Goal: Information Seeking & Learning: Check status

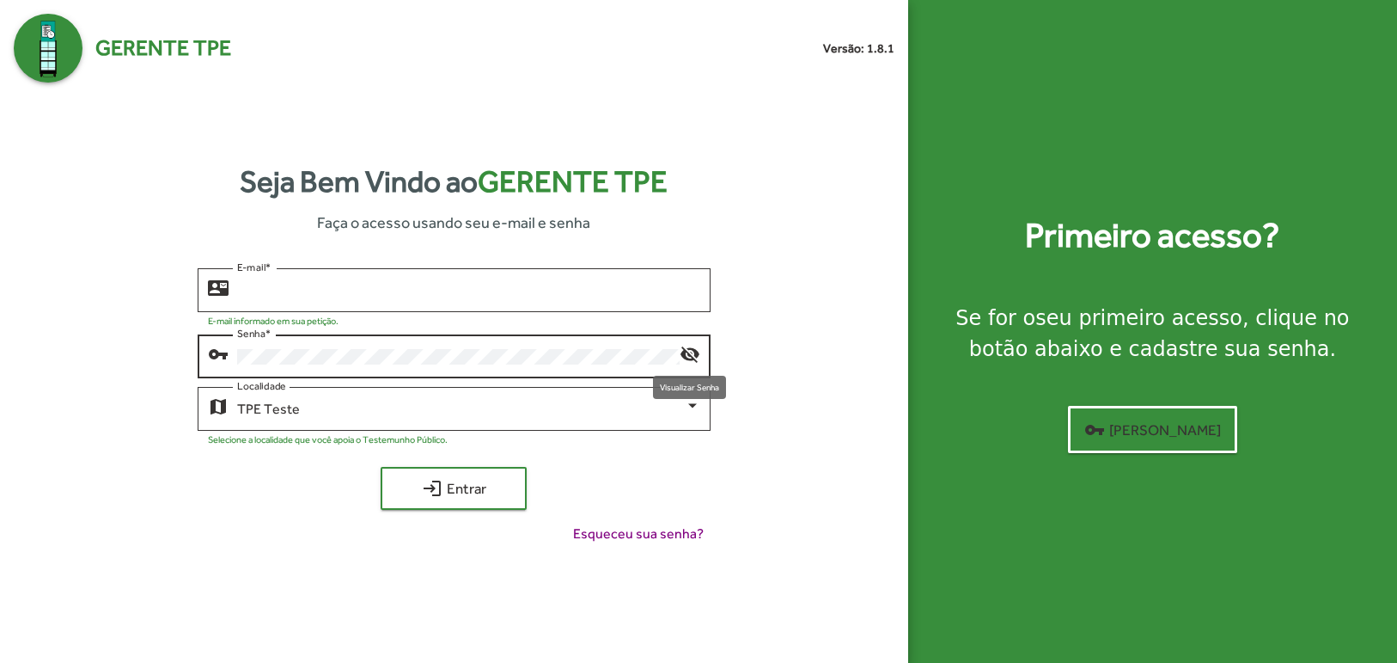
type input "**********"
click at [689, 357] on mat-icon "visibility_off" at bounding box center [690, 353] width 21 height 21
click at [699, 403] on div at bounding box center [692, 405] width 15 height 15
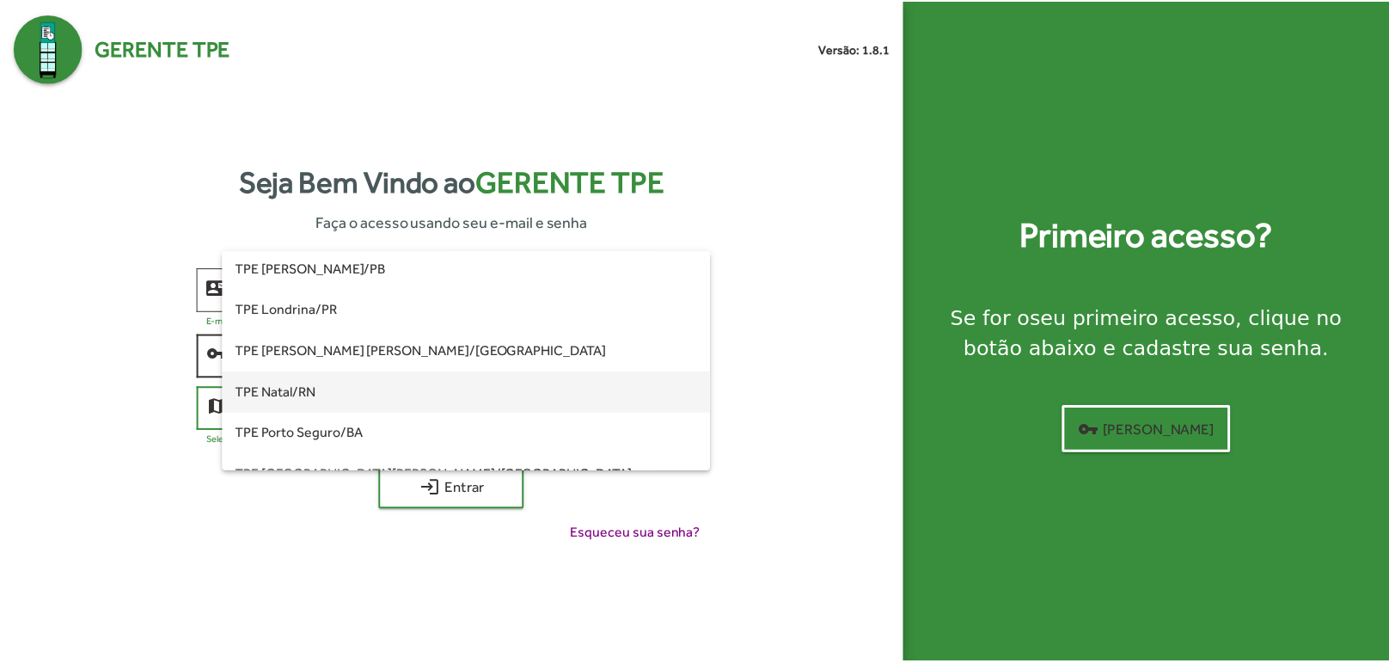
scroll to position [52, 0]
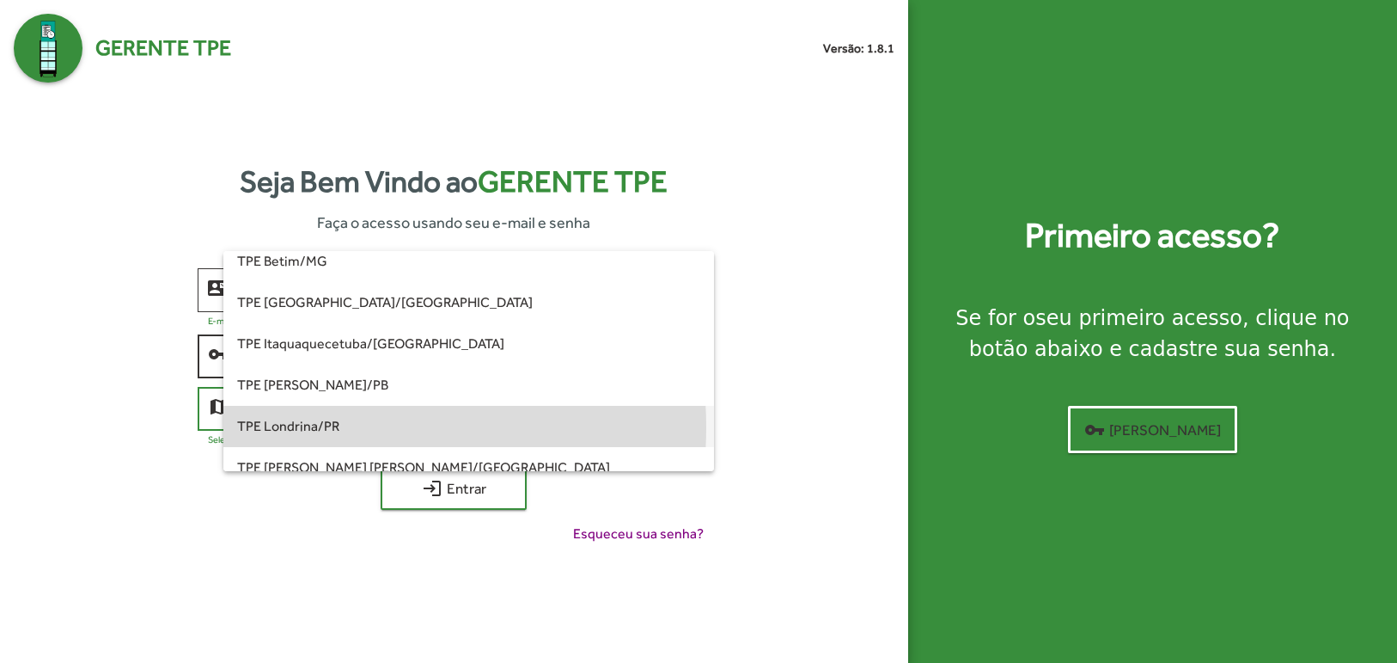
click at [315, 427] on span "TPE Londrina/PR" at bounding box center [469, 426] width 464 height 41
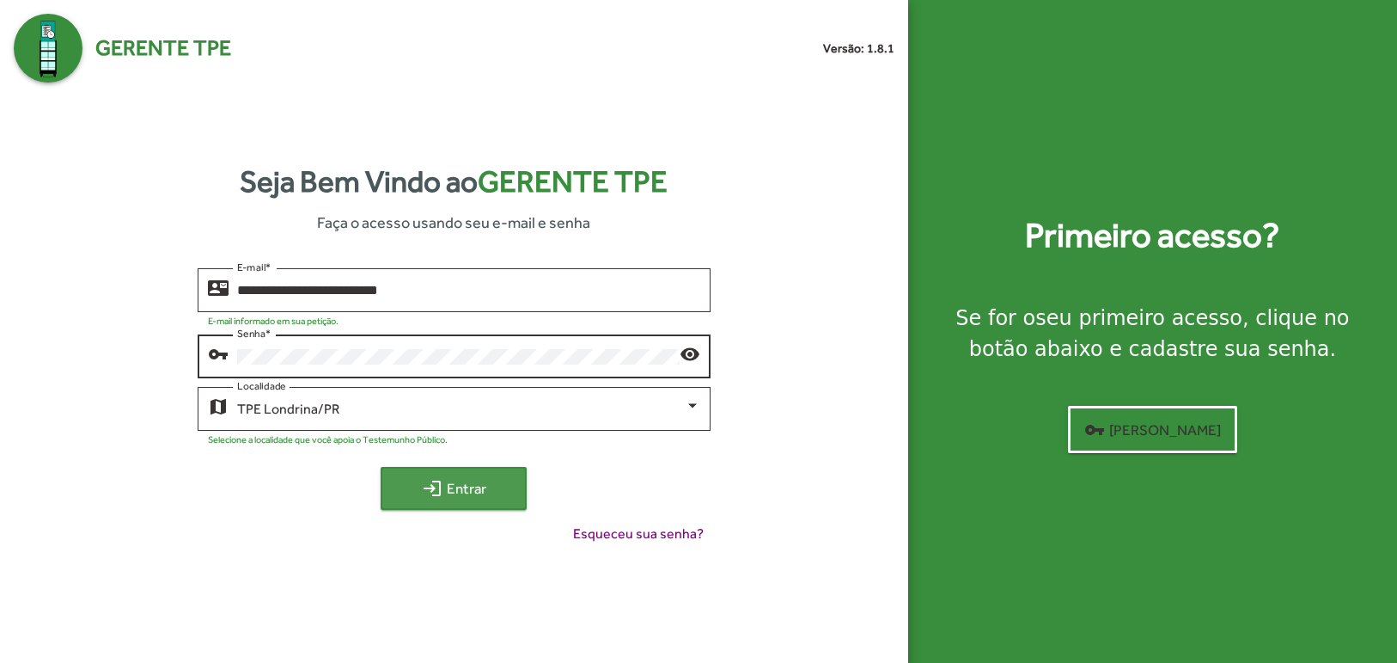
click at [455, 490] on span "login Entrar" at bounding box center [453, 488] width 115 height 31
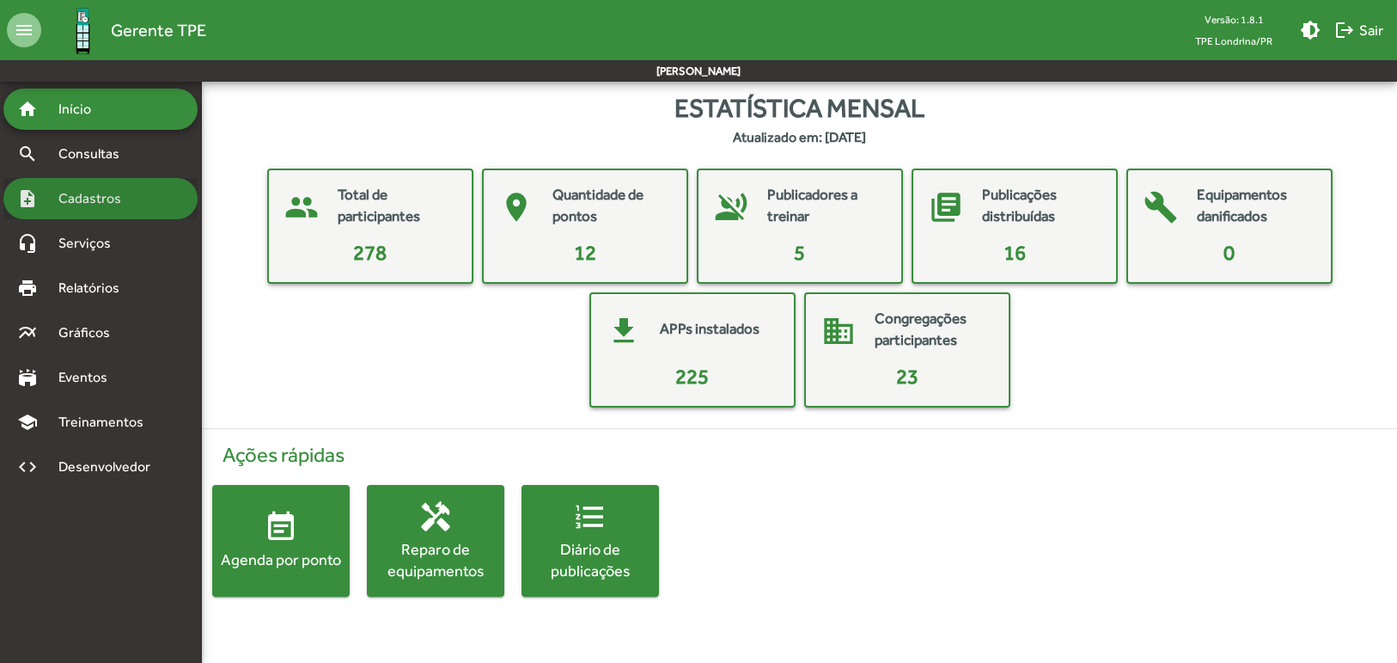
click at [143, 194] on div "note_add Cadastros" at bounding box center [100, 198] width 194 height 41
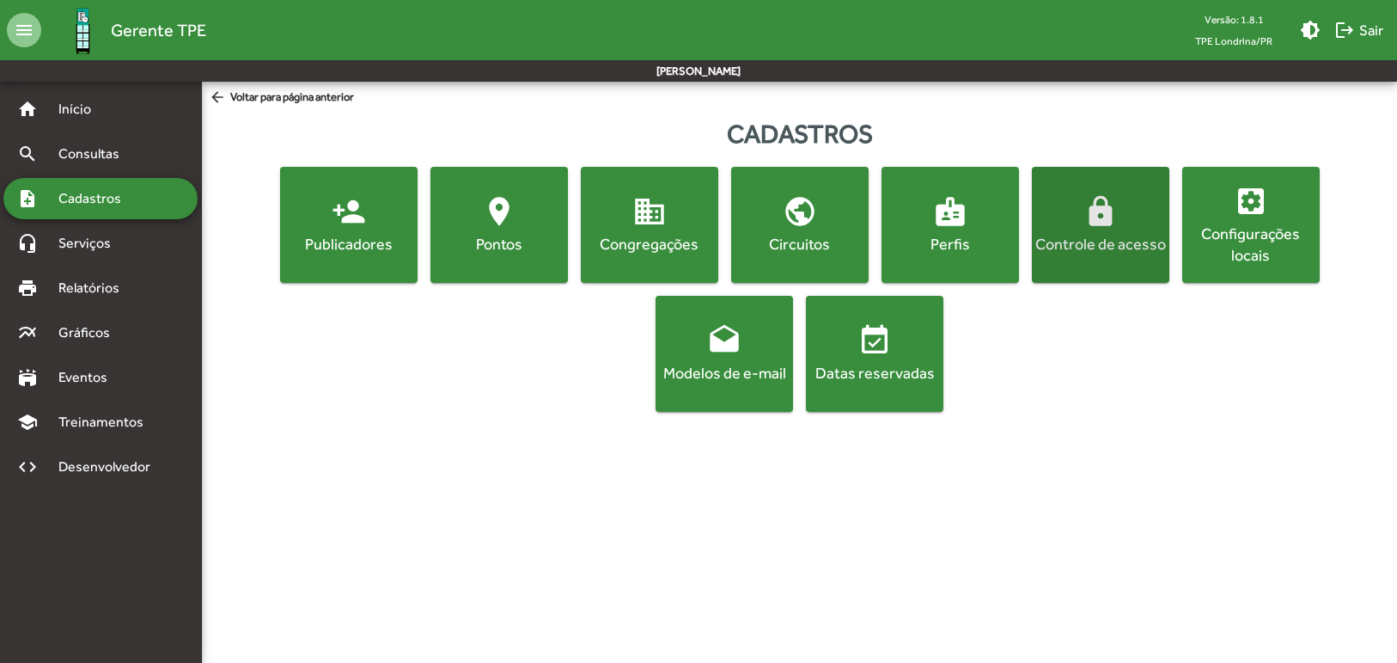
click at [1127, 233] on div "Controle de acesso" at bounding box center [1101, 243] width 131 height 21
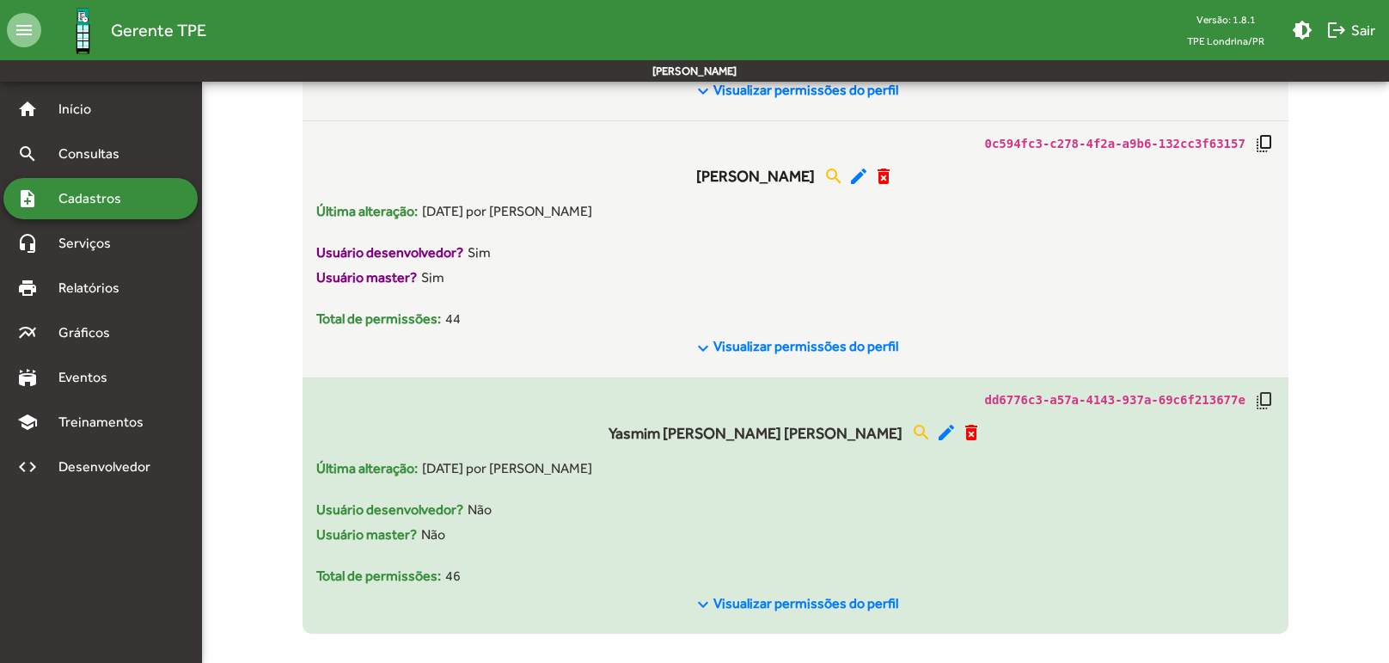
scroll to position [3903, 0]
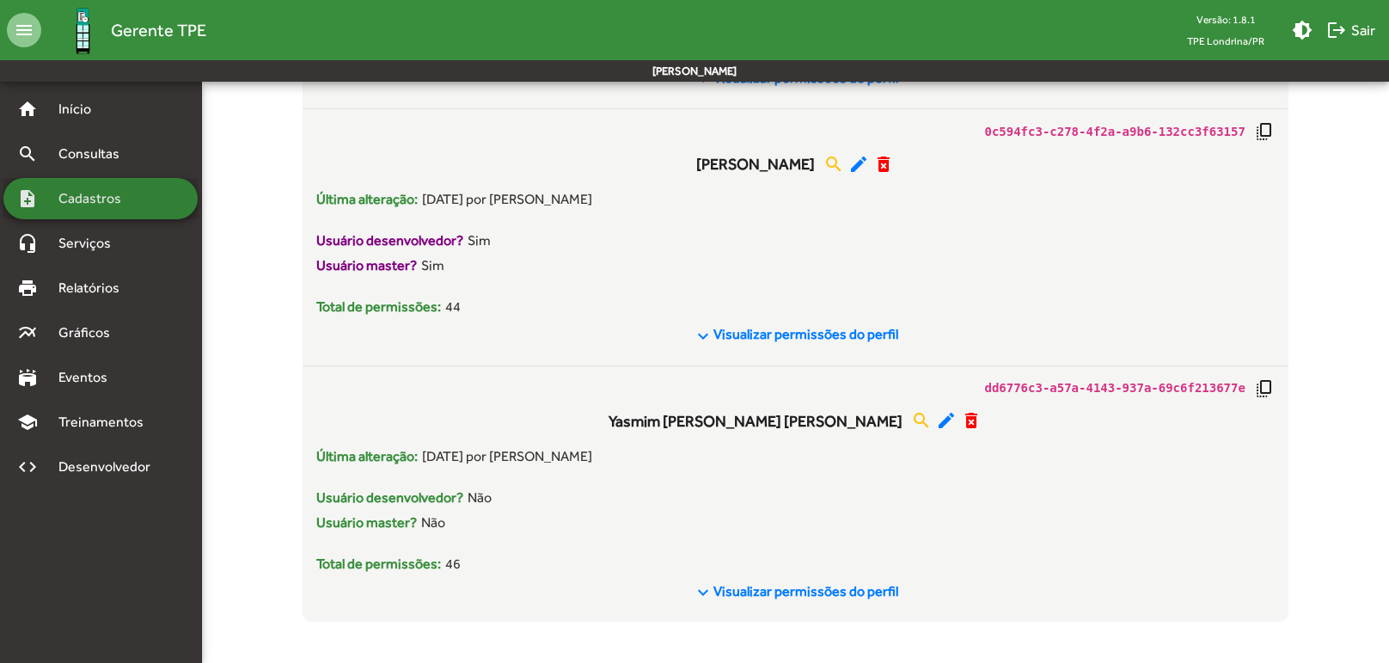
click at [140, 193] on span "Cadastros" at bounding box center [95, 198] width 95 height 21
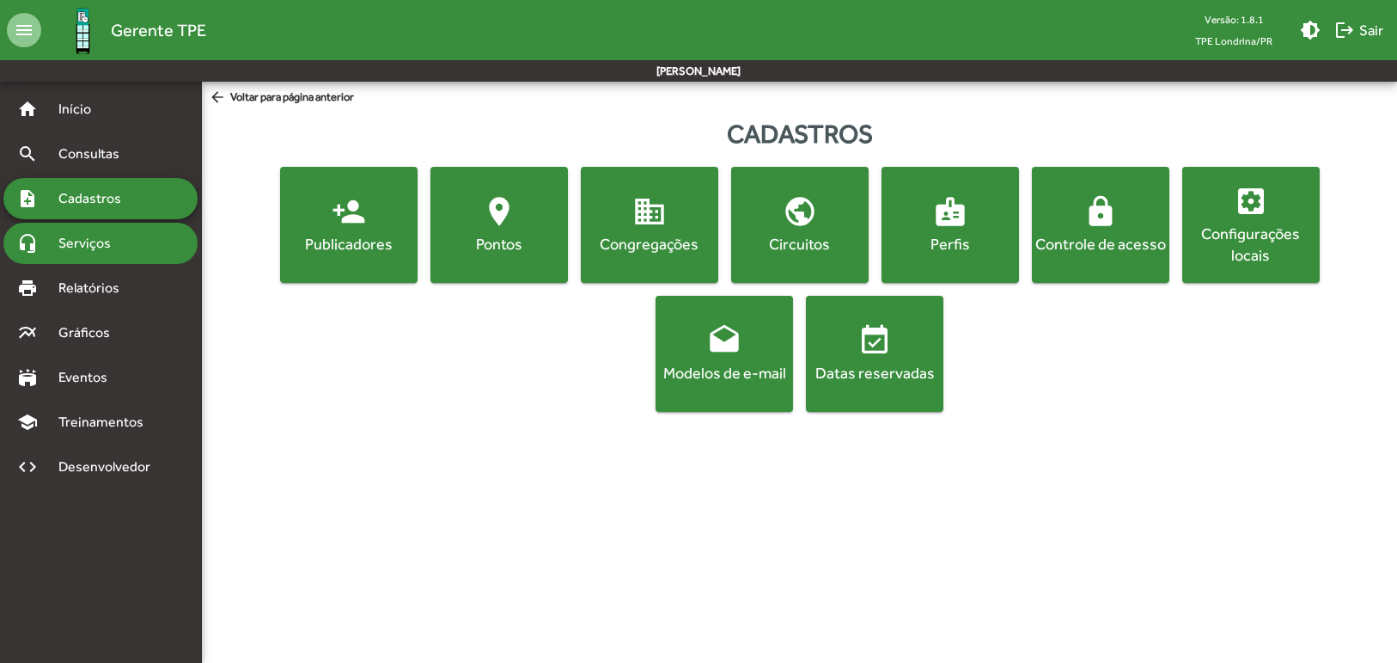
click at [128, 250] on span "Serviços" at bounding box center [91, 243] width 86 height 21
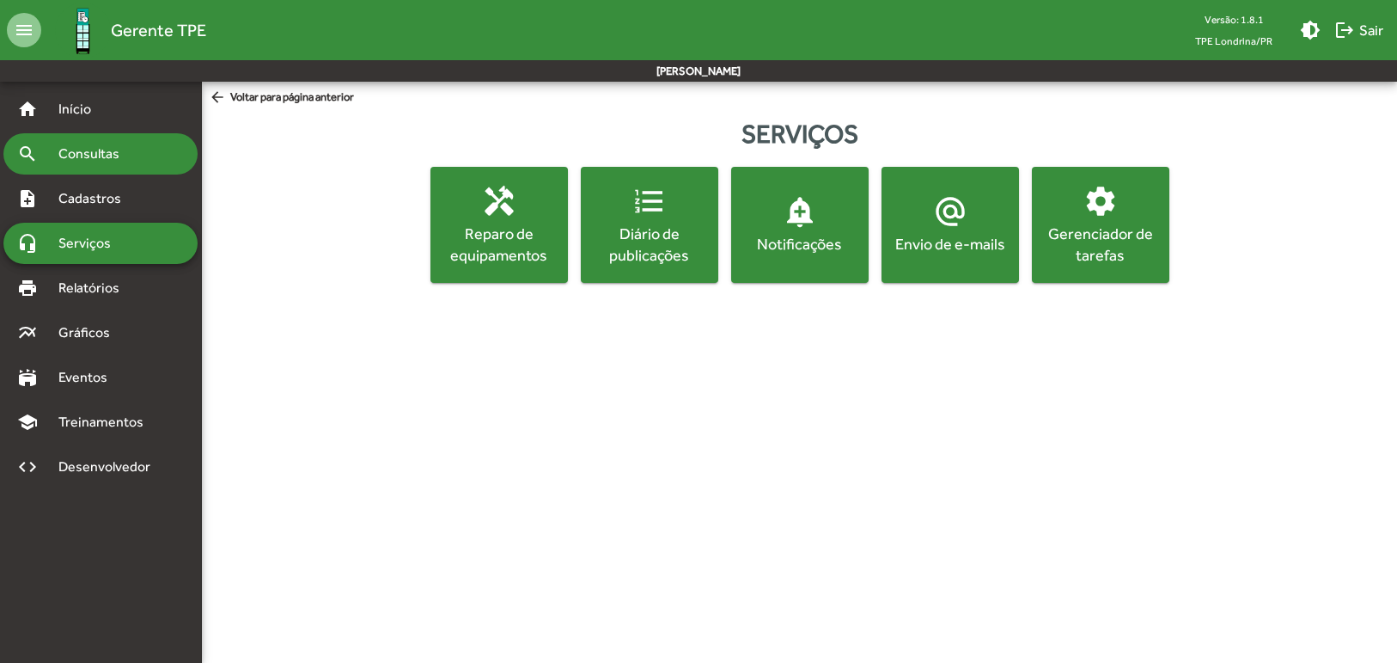
click at [92, 151] on span "Consultas" at bounding box center [95, 154] width 94 height 21
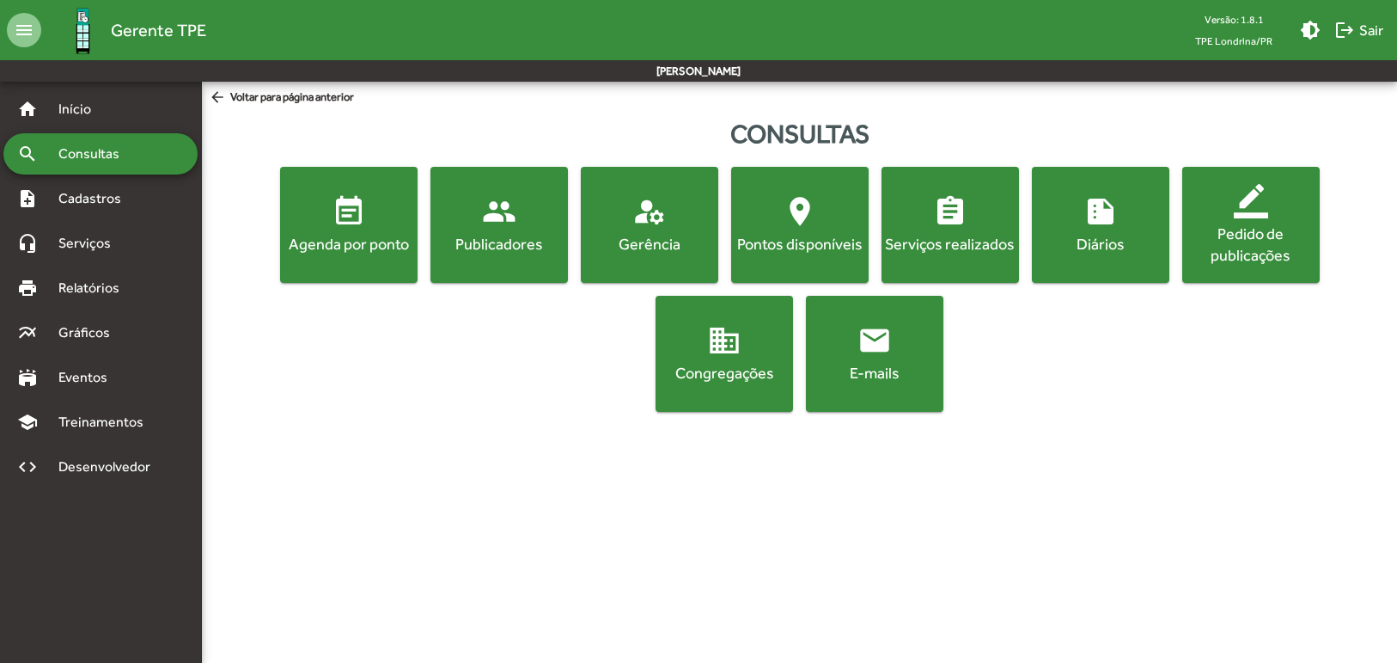
click at [981, 234] on div "Serviços realizados" at bounding box center [950, 243] width 131 height 21
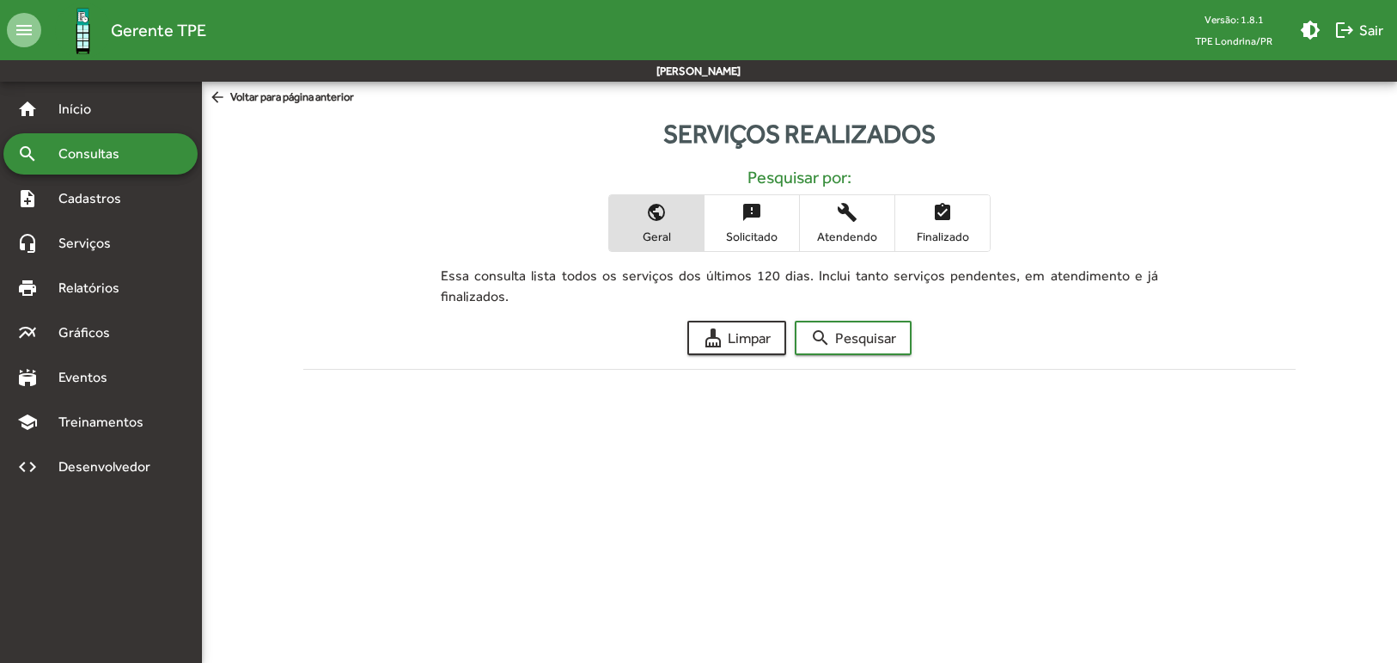
click at [652, 210] on mat-icon "public" at bounding box center [656, 212] width 21 height 21
click at [851, 331] on span "search Pesquisar" at bounding box center [853, 337] width 86 height 31
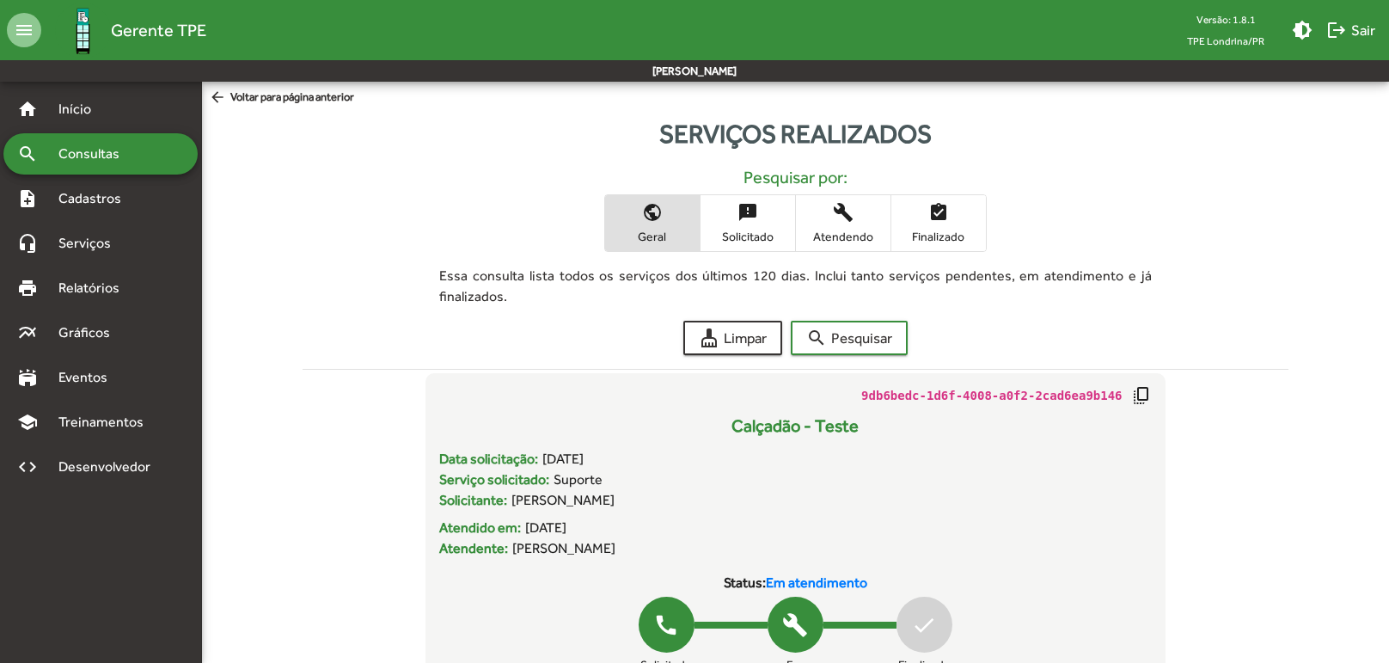
click at [757, 226] on span "sms_failed Solicitado" at bounding box center [747, 223] width 95 height 56
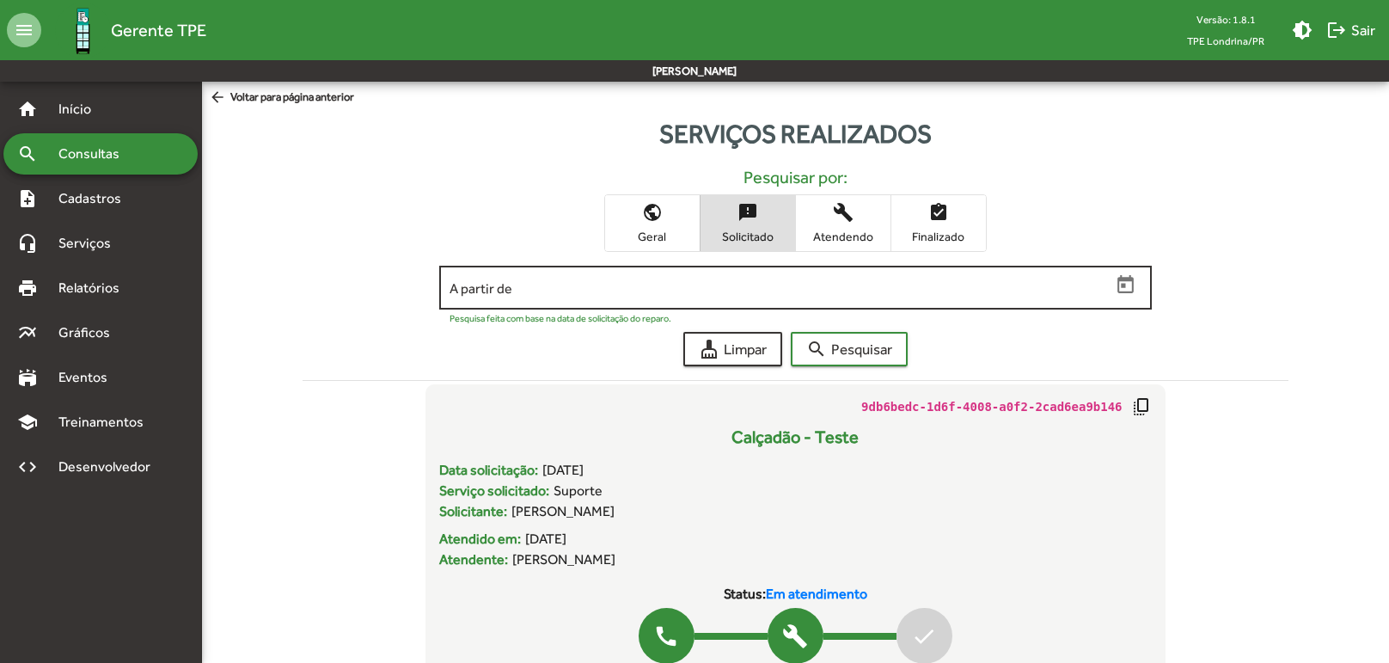
click at [1127, 278] on icon "Open calendar" at bounding box center [1125, 284] width 16 height 18
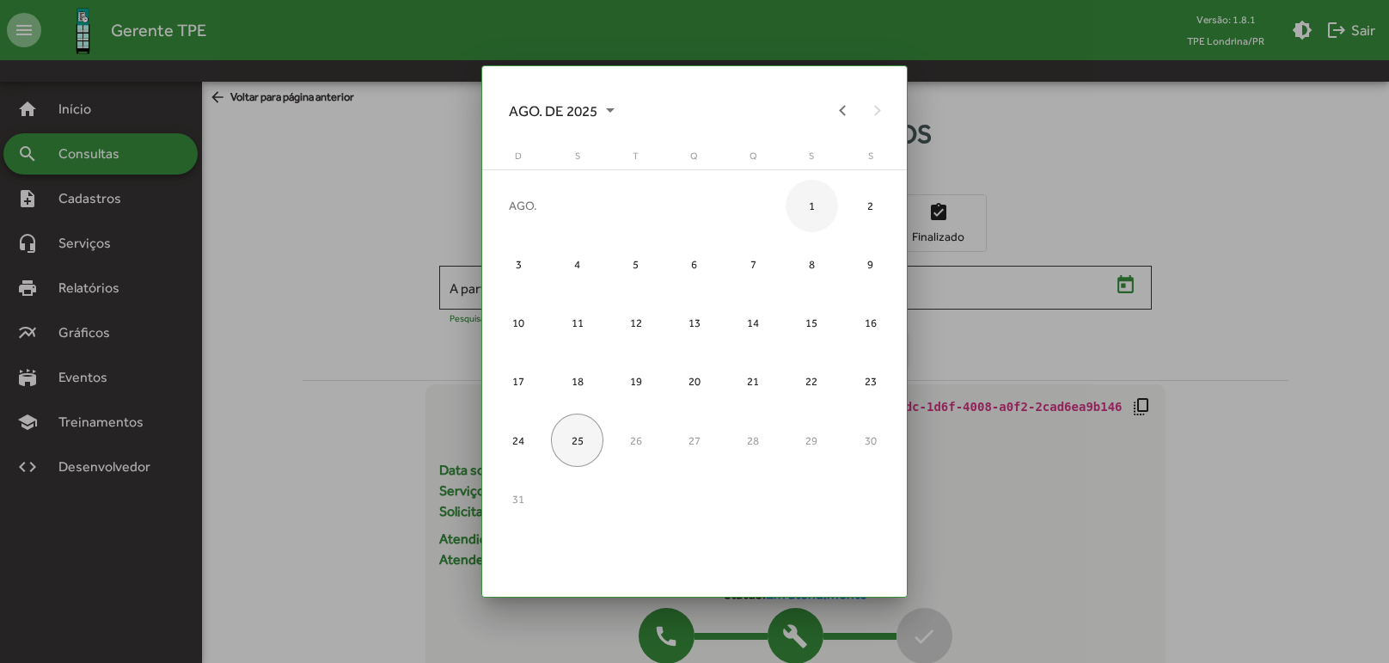
click at [820, 201] on div "1" at bounding box center [811, 206] width 52 height 52
type input "**********"
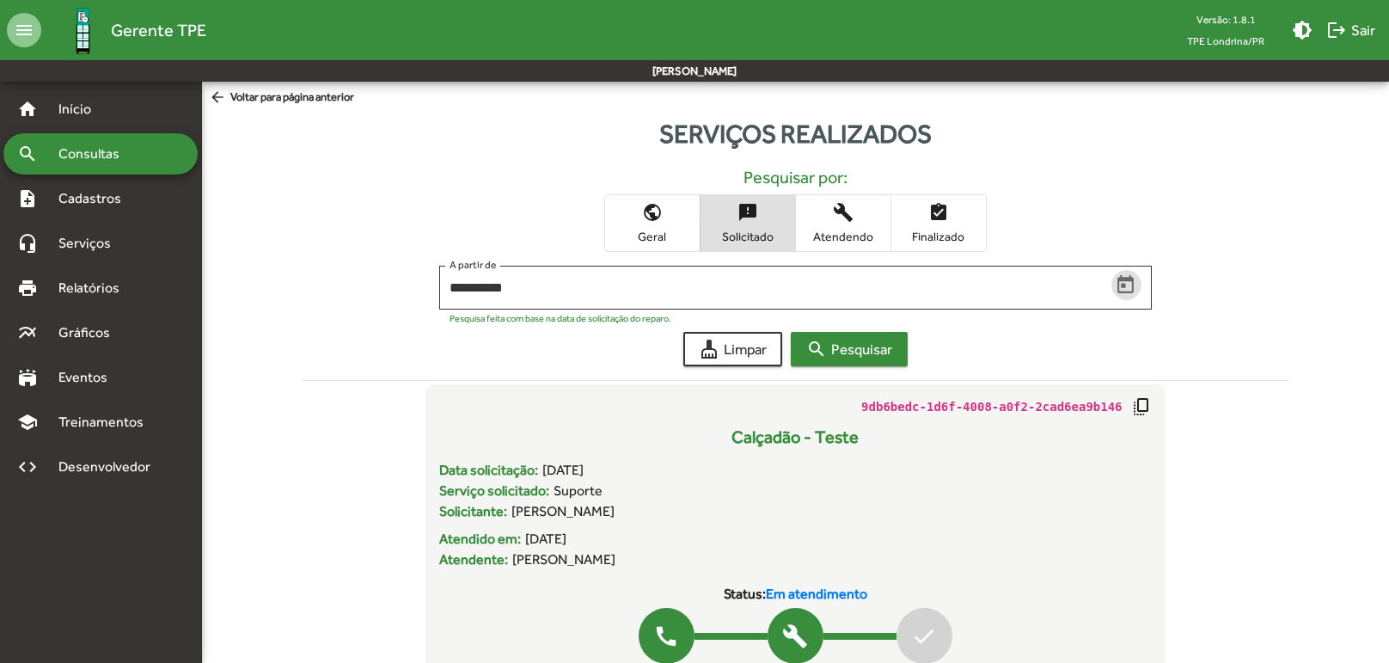
click at [871, 345] on span "search Pesquisar" at bounding box center [849, 348] width 86 height 31
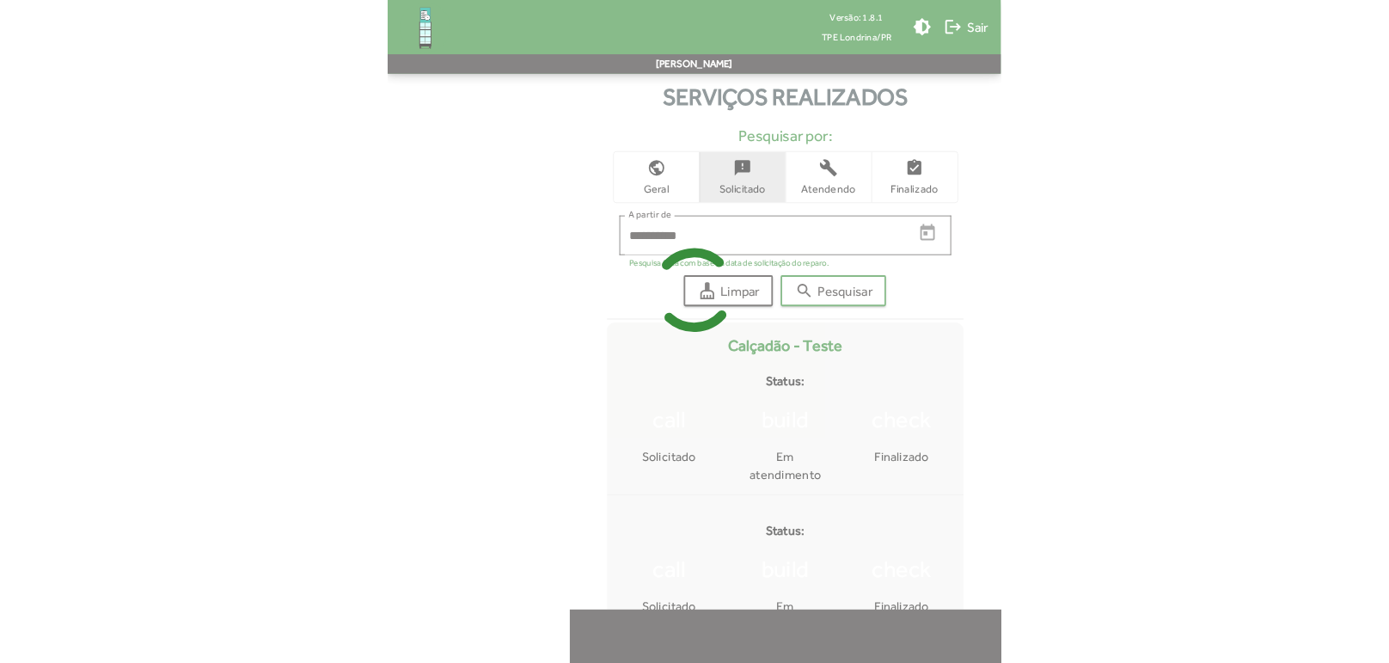
scroll to position [99, 0]
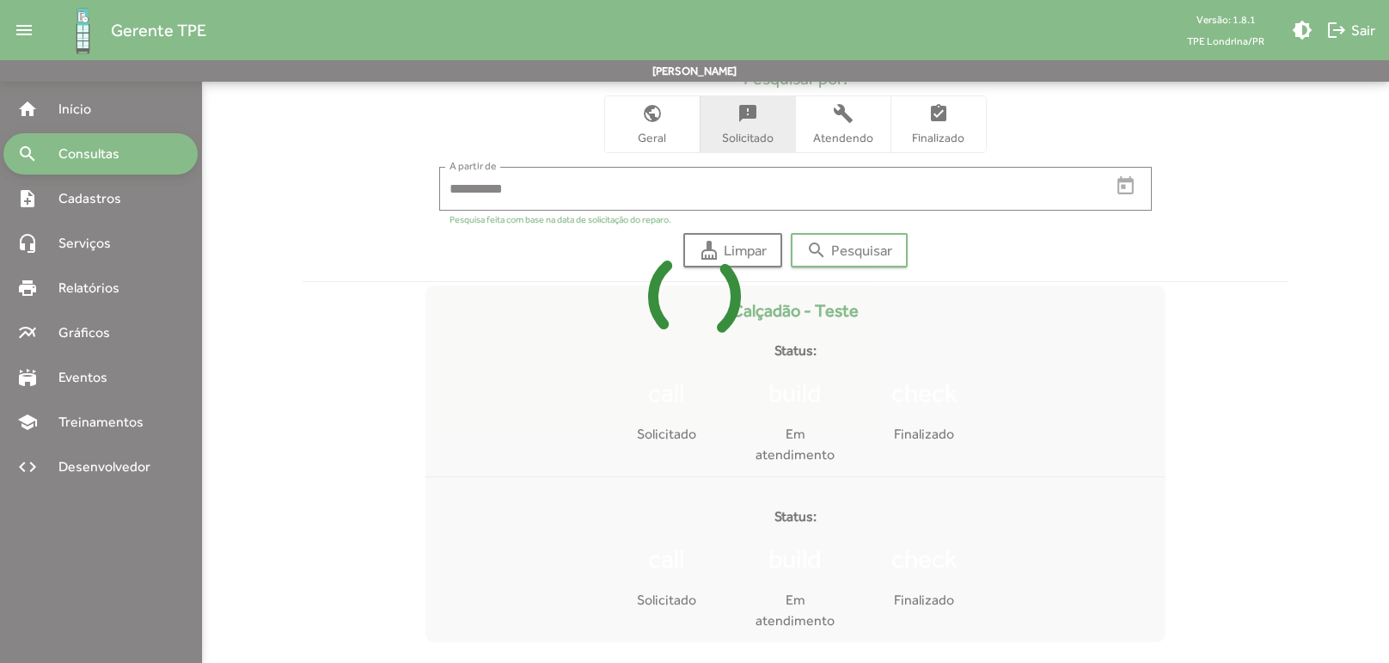
click at [742, 309] on icon at bounding box center [694, 296] width 1389 height 129
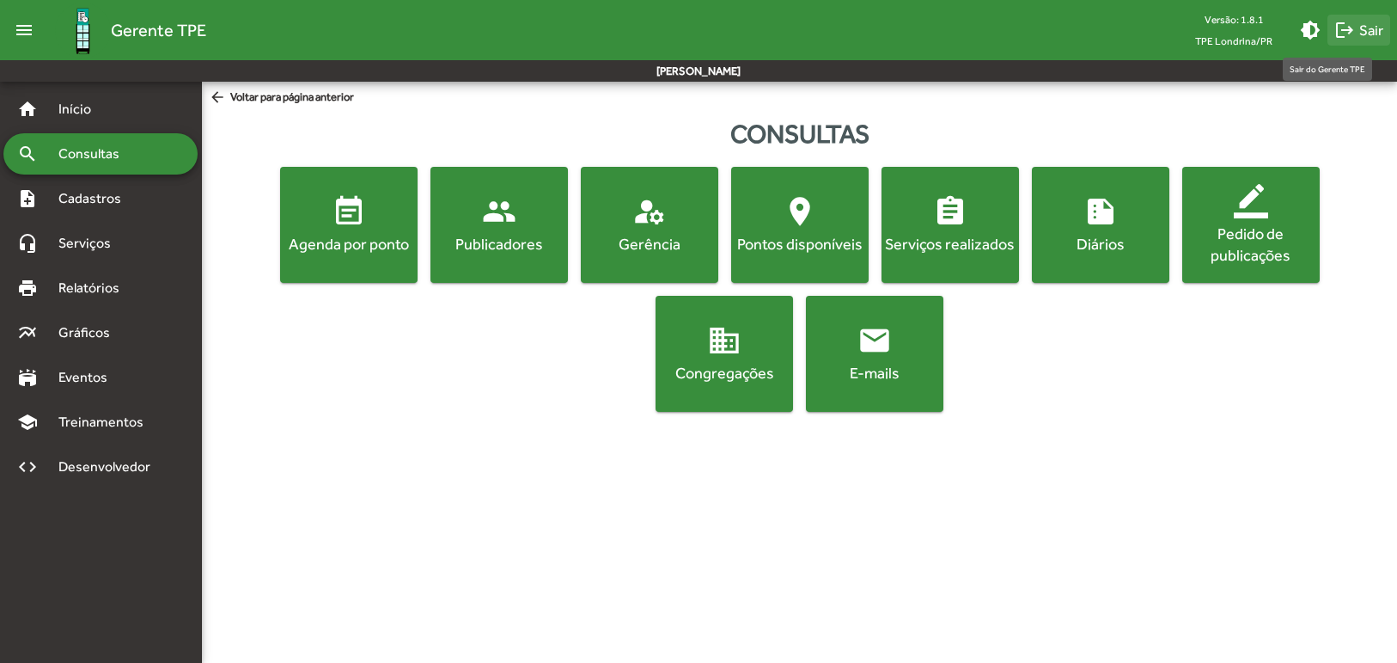
click at [1359, 27] on span "logout Sair" at bounding box center [1359, 30] width 49 height 31
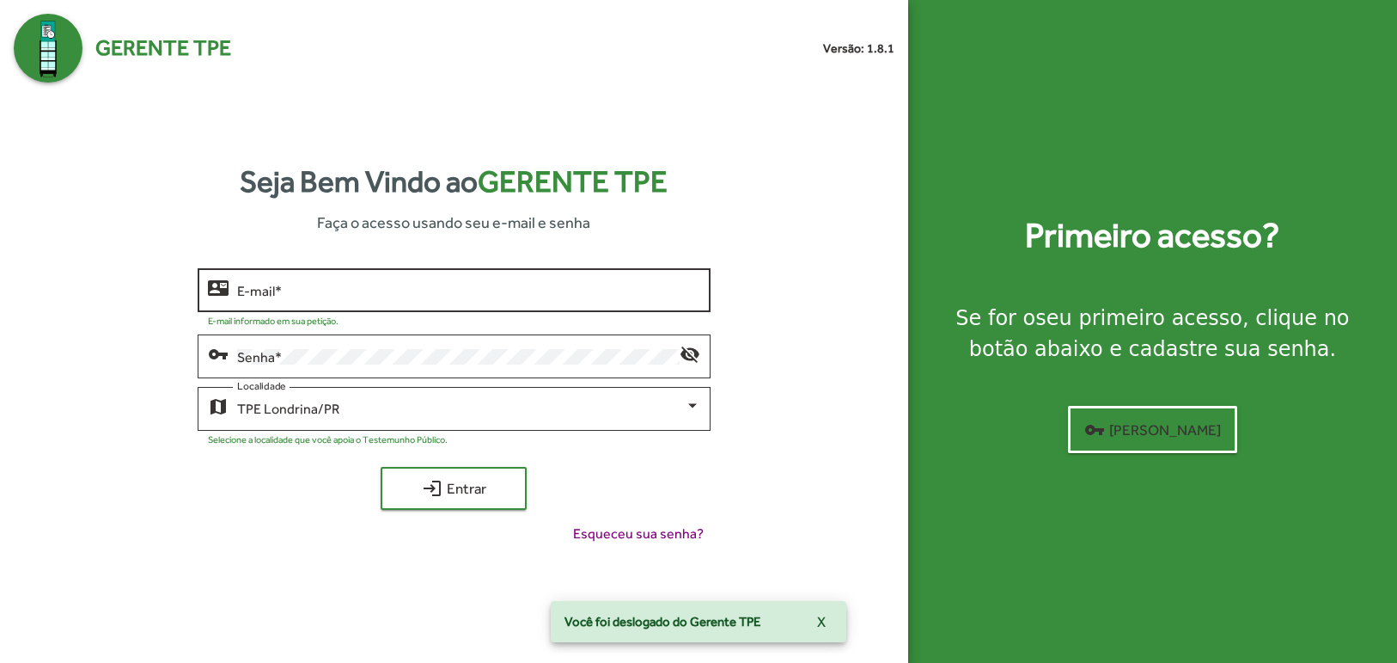
click at [335, 288] on input "E-mail *" at bounding box center [469, 290] width 464 height 15
type input "**********"
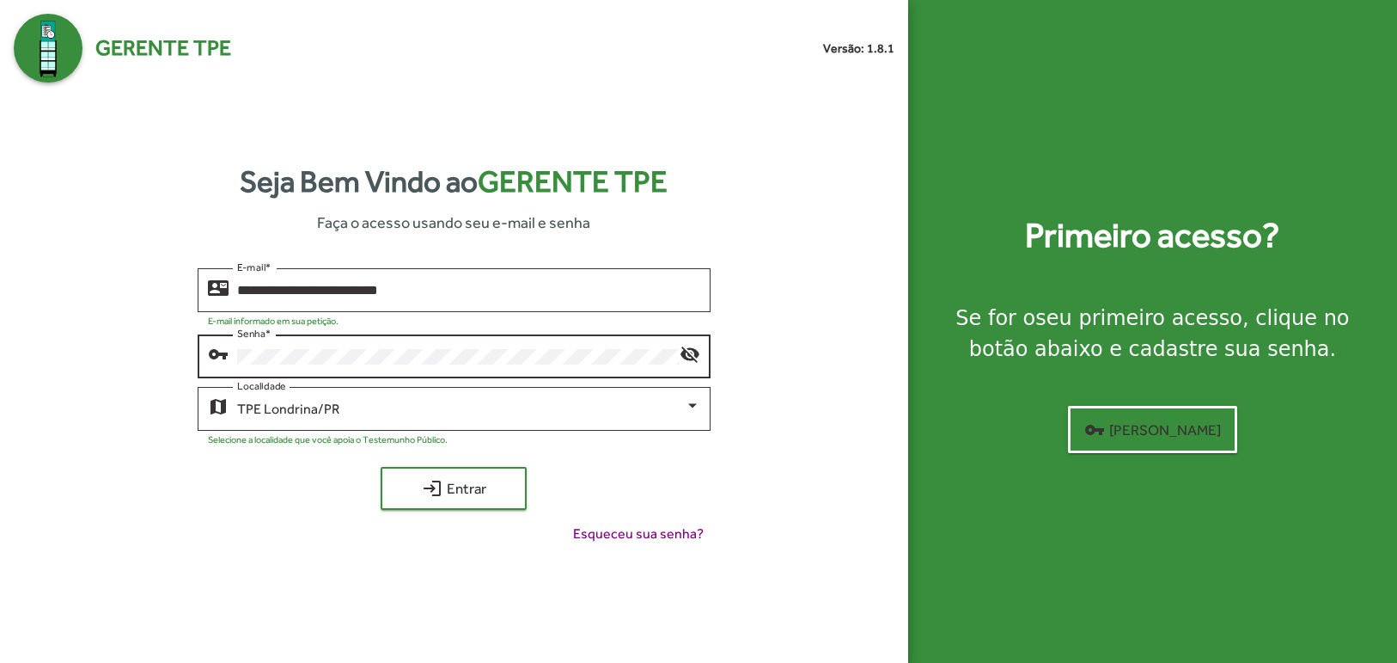
click at [700, 342] on div "vpn_key Senha * visibility_off" at bounding box center [455, 354] width 514 height 47
click at [696, 364] on div "vpn_key Senha * visibility_off" at bounding box center [455, 354] width 514 height 47
click at [688, 345] on mat-icon "visibility_off" at bounding box center [690, 353] width 21 height 21
click at [488, 398] on div "TPE Londrina/PR Localidade" at bounding box center [469, 406] width 464 height 47
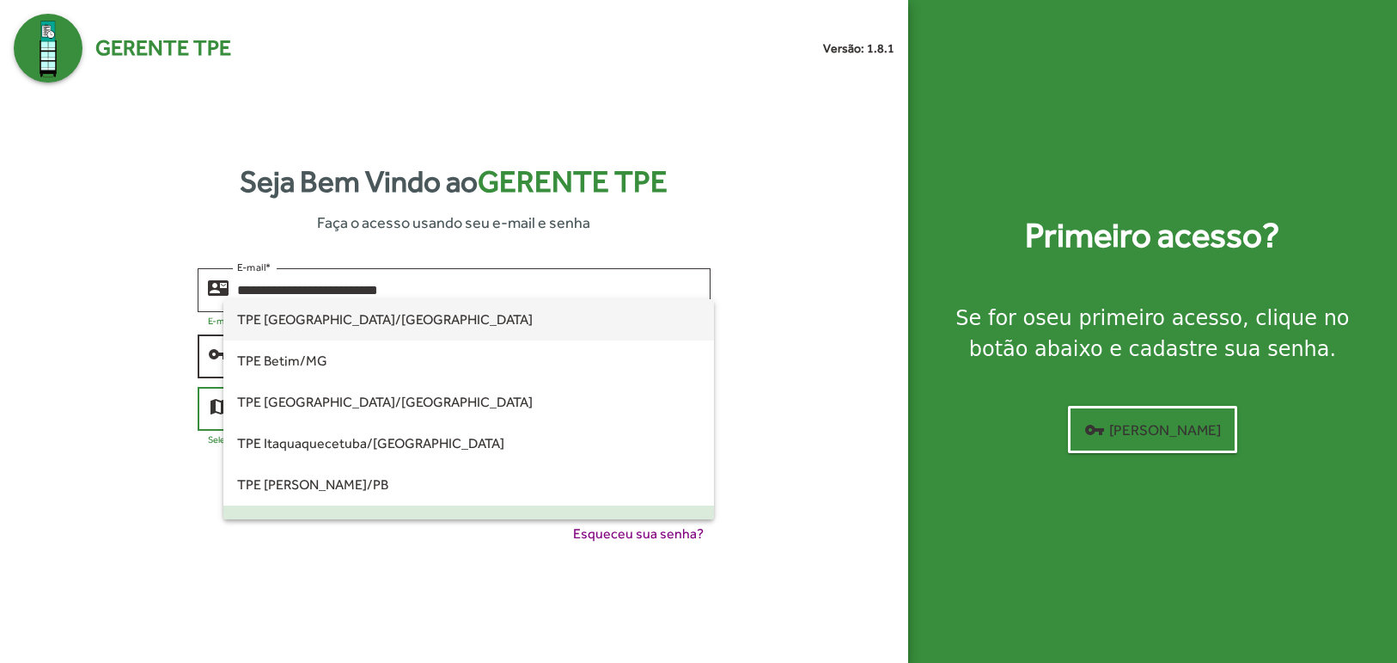
click at [344, 317] on span "TPE [GEOGRAPHIC_DATA]/[GEOGRAPHIC_DATA]" at bounding box center [469, 319] width 464 height 41
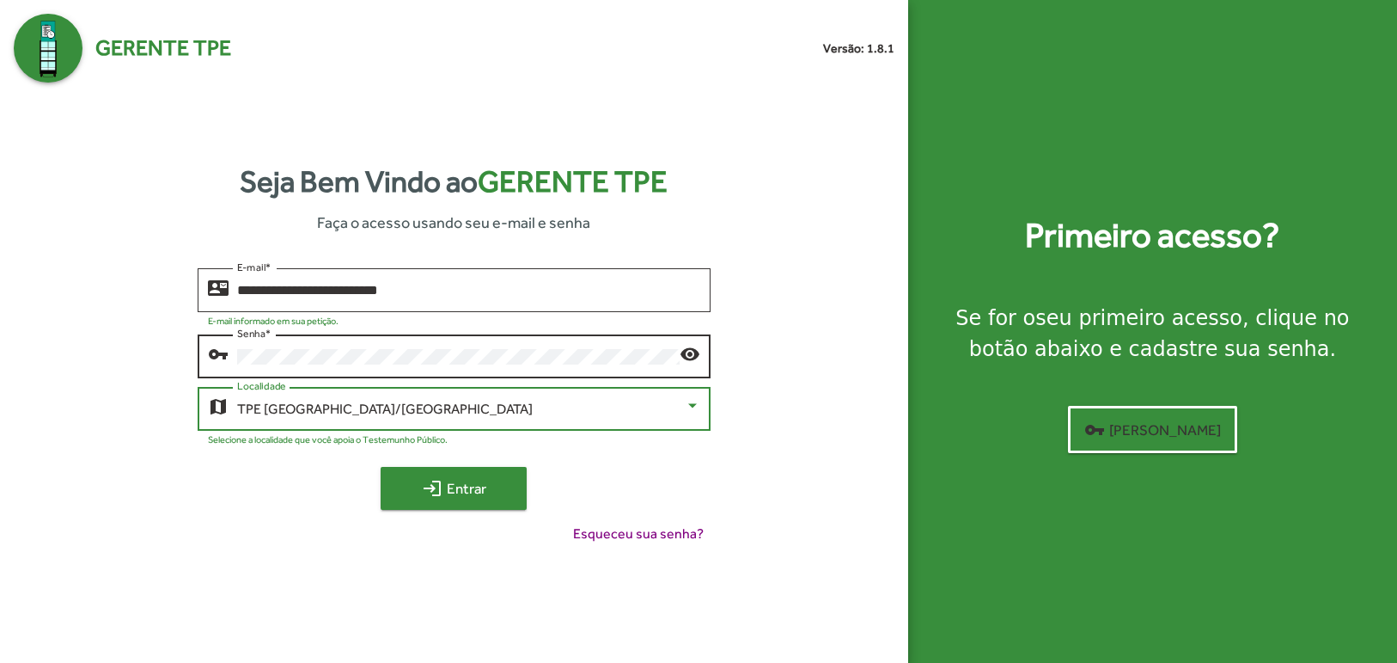
click at [448, 504] on button "login Entrar" at bounding box center [454, 488] width 146 height 43
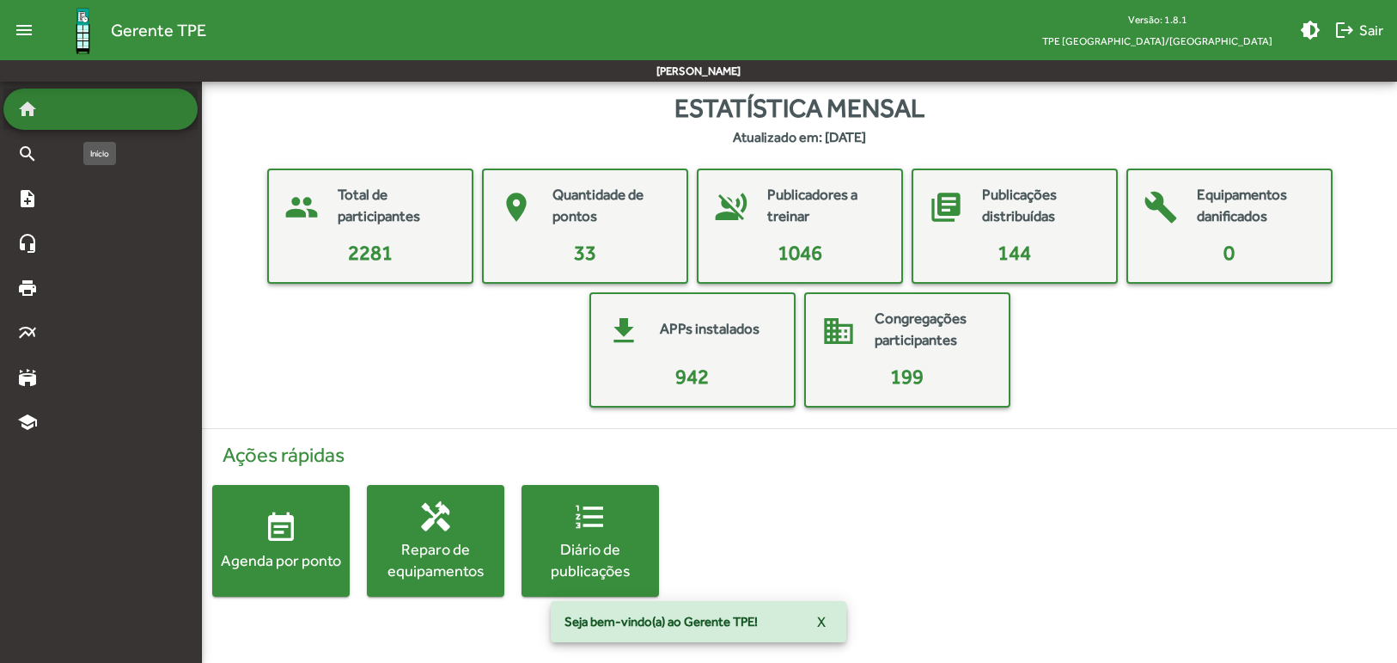
click at [146, 101] on div "home" at bounding box center [100, 109] width 194 height 41
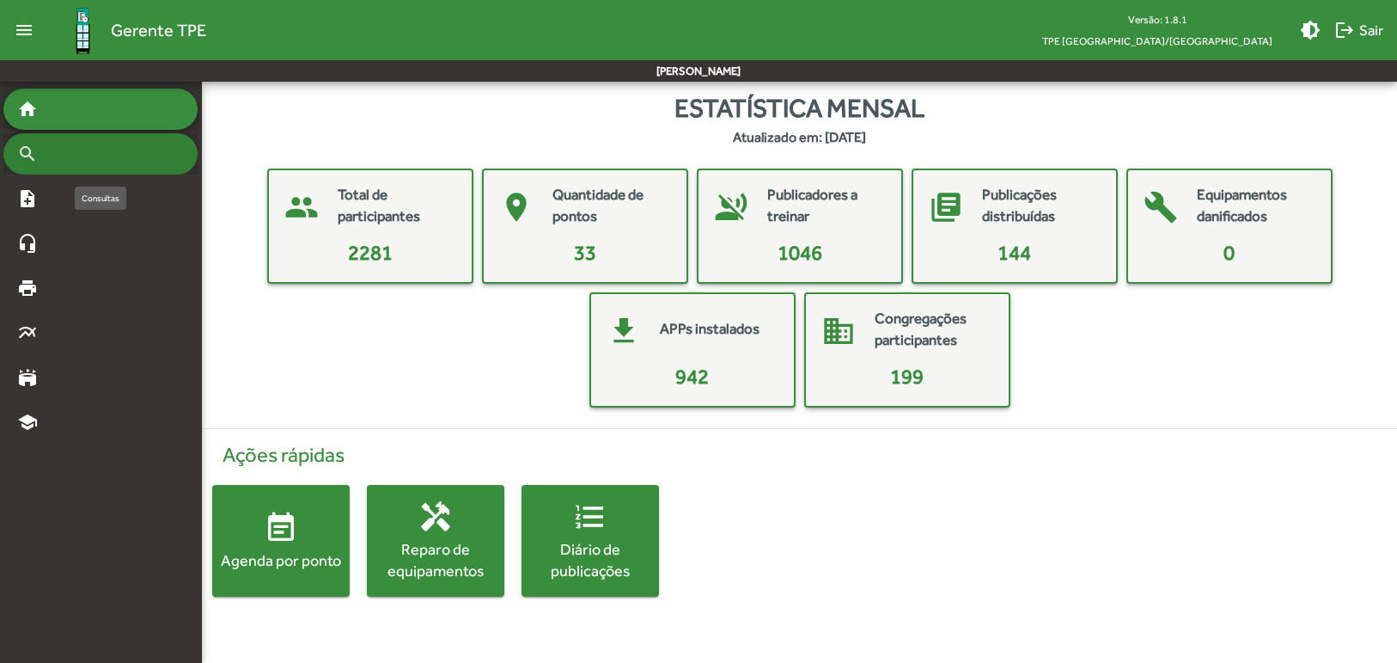
click at [88, 156] on div "search" at bounding box center [100, 153] width 194 height 41
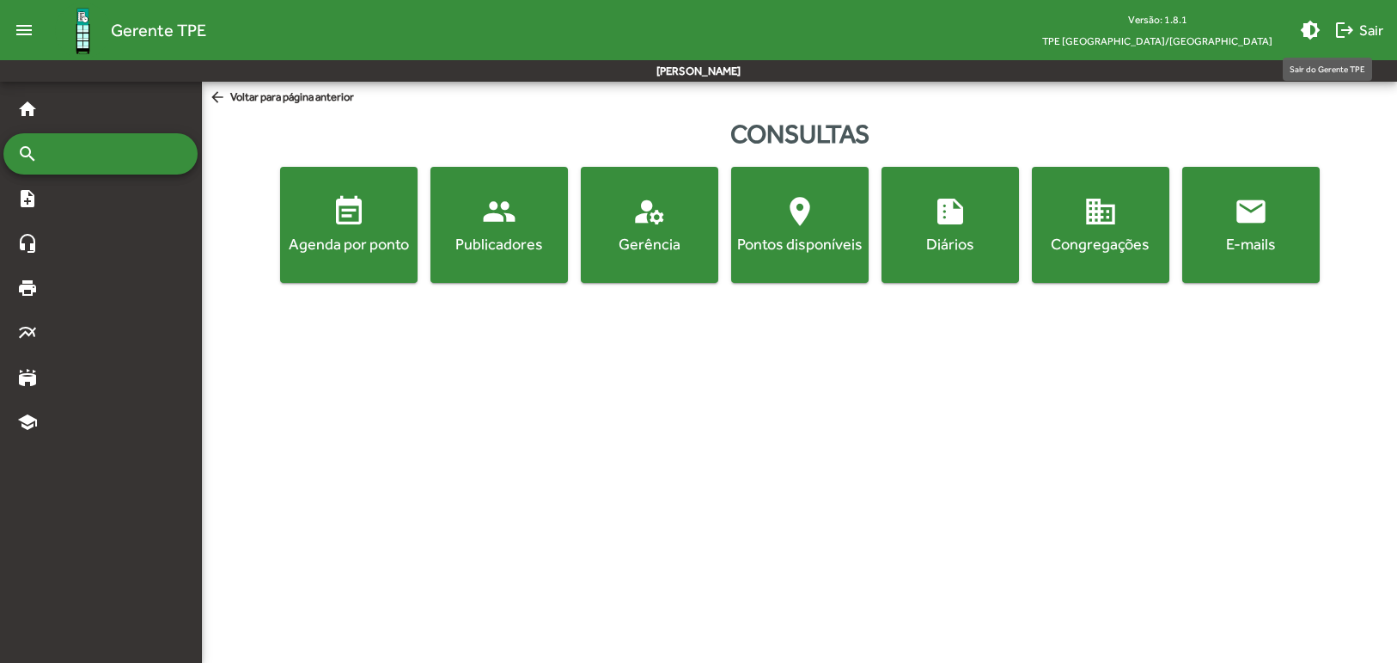
click at [1343, 22] on mat-icon "logout" at bounding box center [1345, 30] width 21 height 21
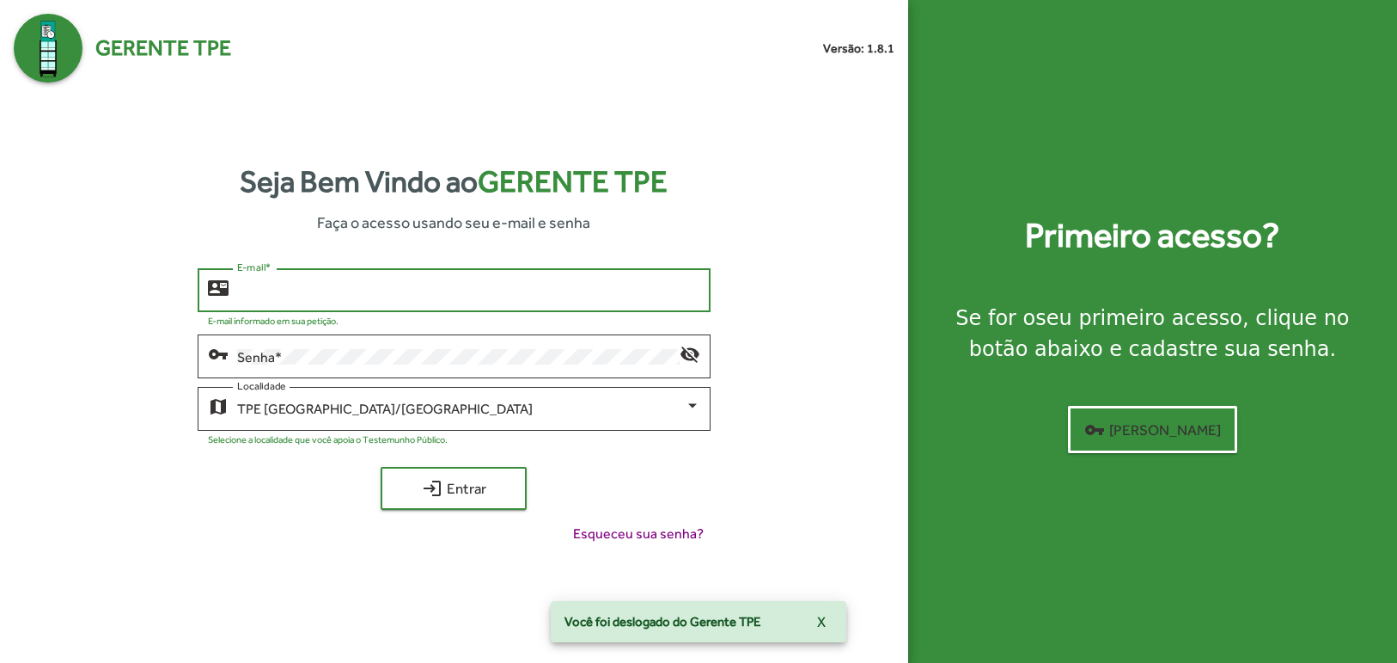
click at [327, 292] on input "E-mail *" at bounding box center [469, 290] width 464 height 15
type input "**********"
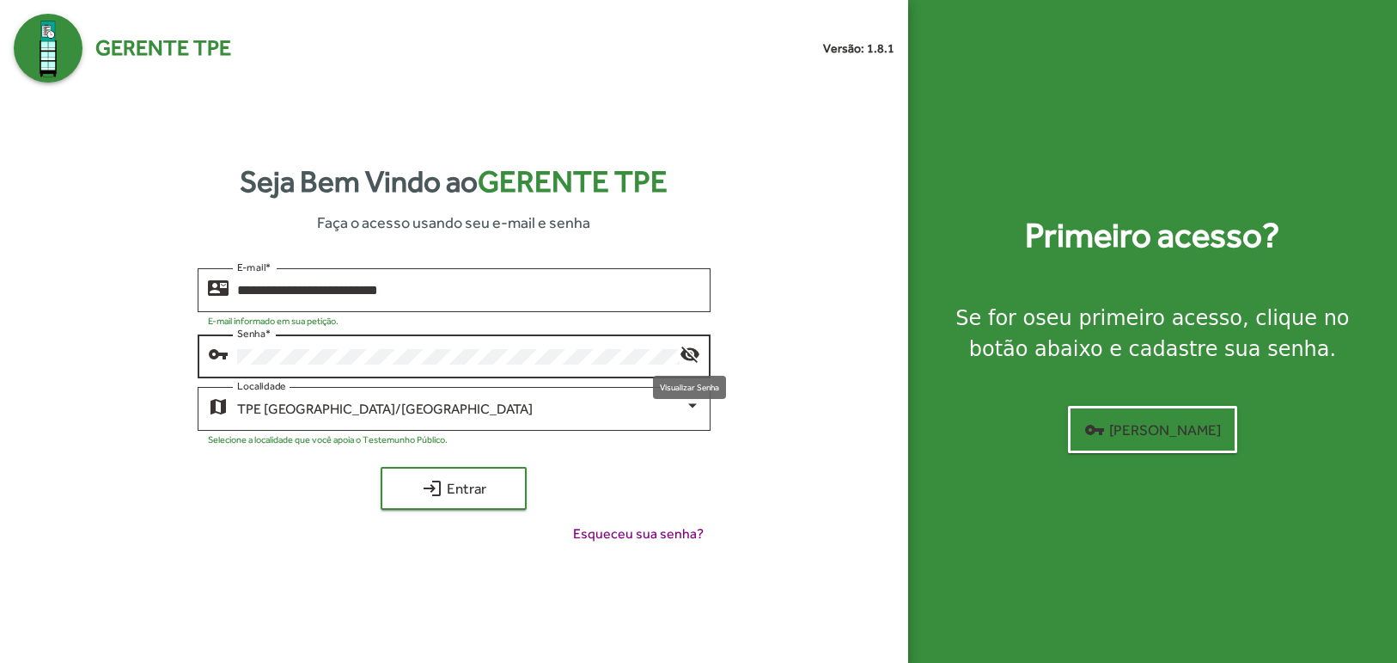
click at [688, 346] on mat-icon "visibility_off" at bounding box center [690, 353] width 21 height 21
click at [488, 490] on span "login Entrar" at bounding box center [453, 488] width 115 height 31
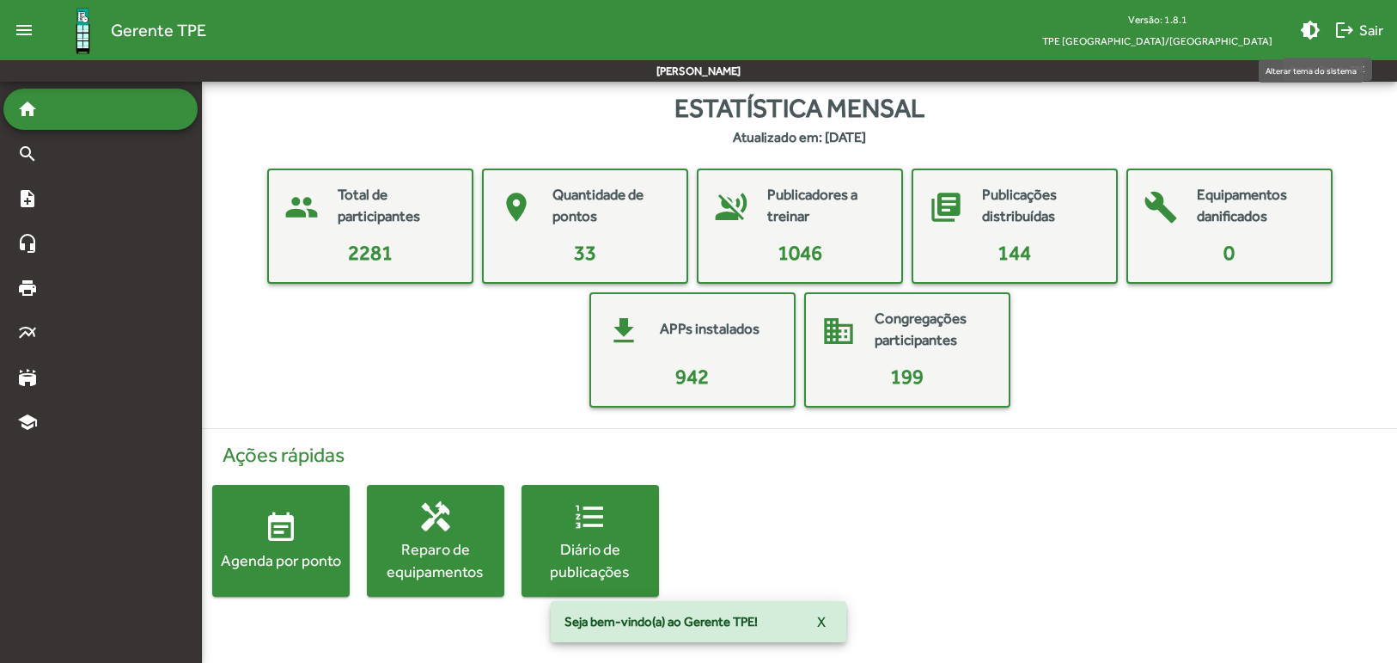
click at [1315, 30] on mat-icon "brightness_medium" at bounding box center [1310, 30] width 21 height 21
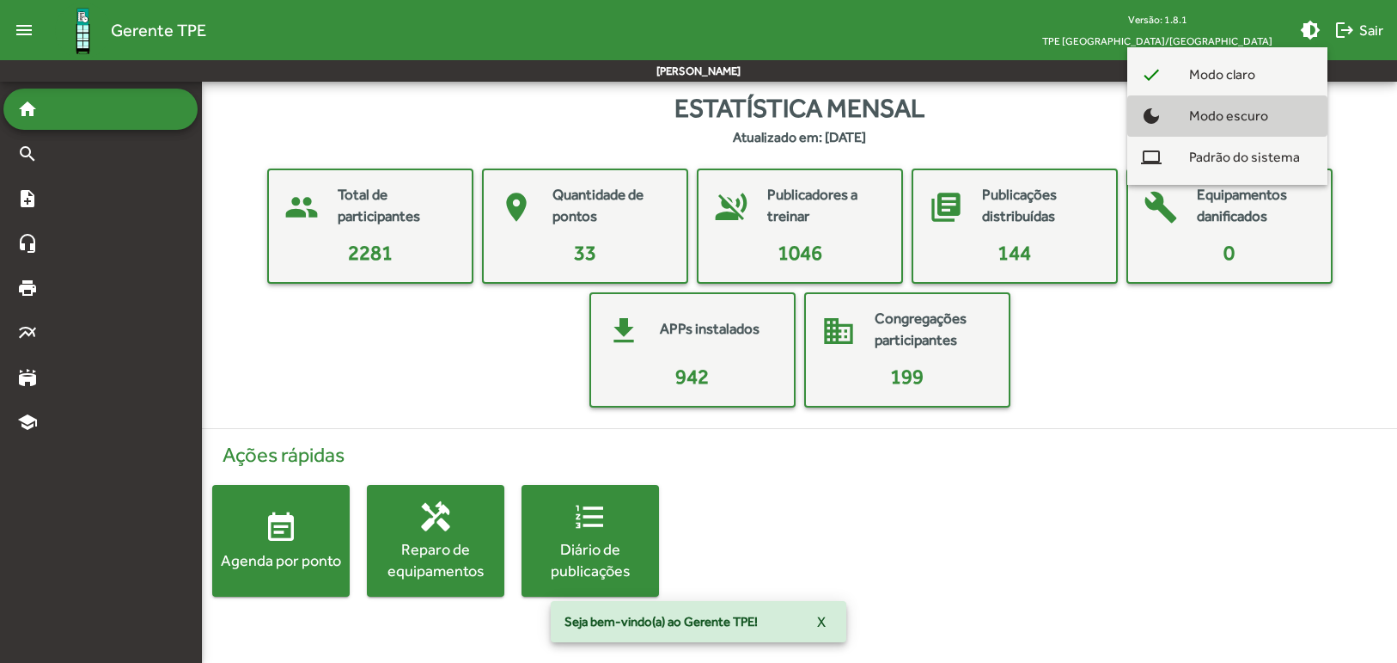
click at [1235, 111] on span "Modo escuro" at bounding box center [1229, 115] width 107 height 41
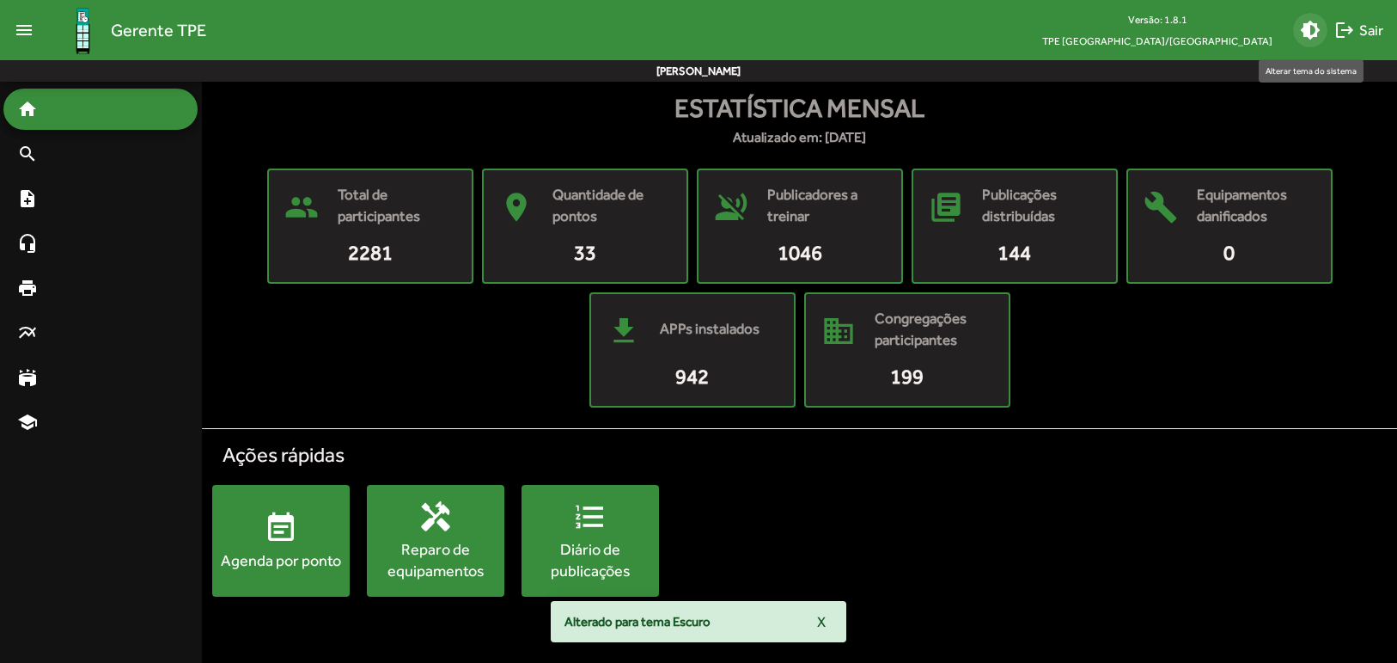
click at [1304, 36] on mat-icon "brightness_medium" at bounding box center [1310, 30] width 21 height 21
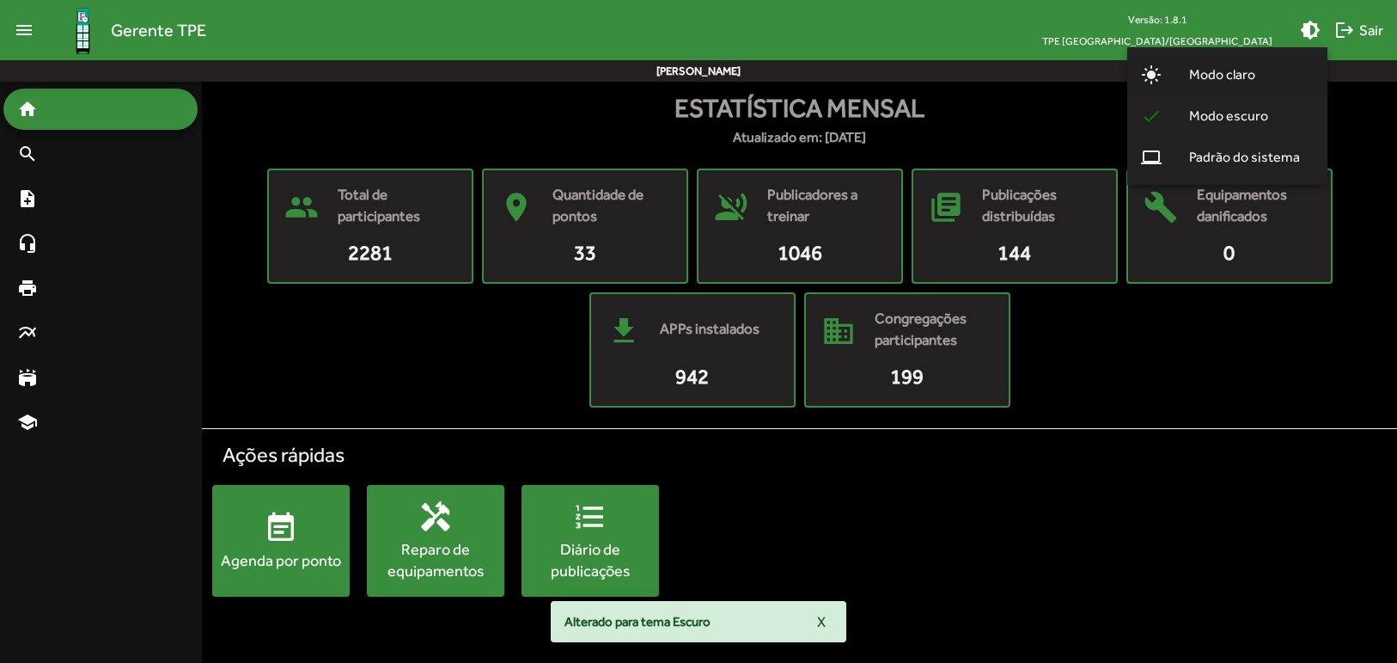
click at [1265, 78] on span "Modo claro" at bounding box center [1223, 74] width 94 height 41
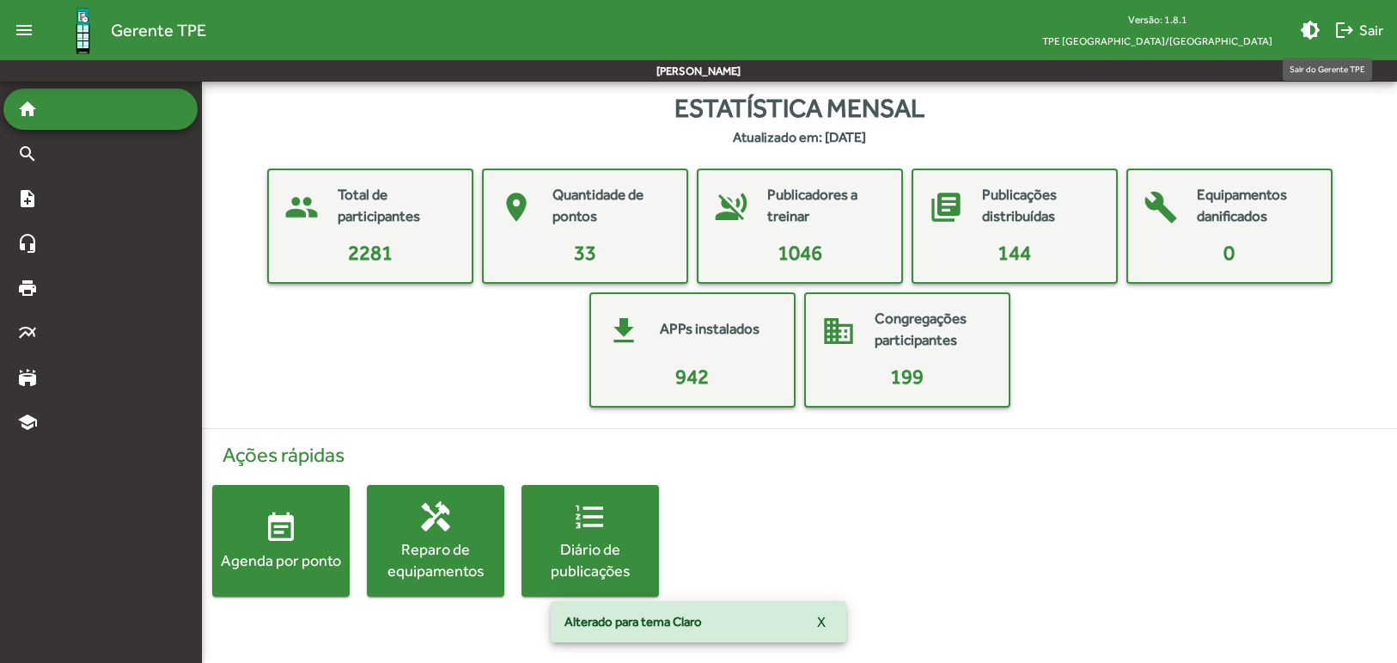
click at [1350, 33] on mat-icon "logout" at bounding box center [1345, 30] width 21 height 21
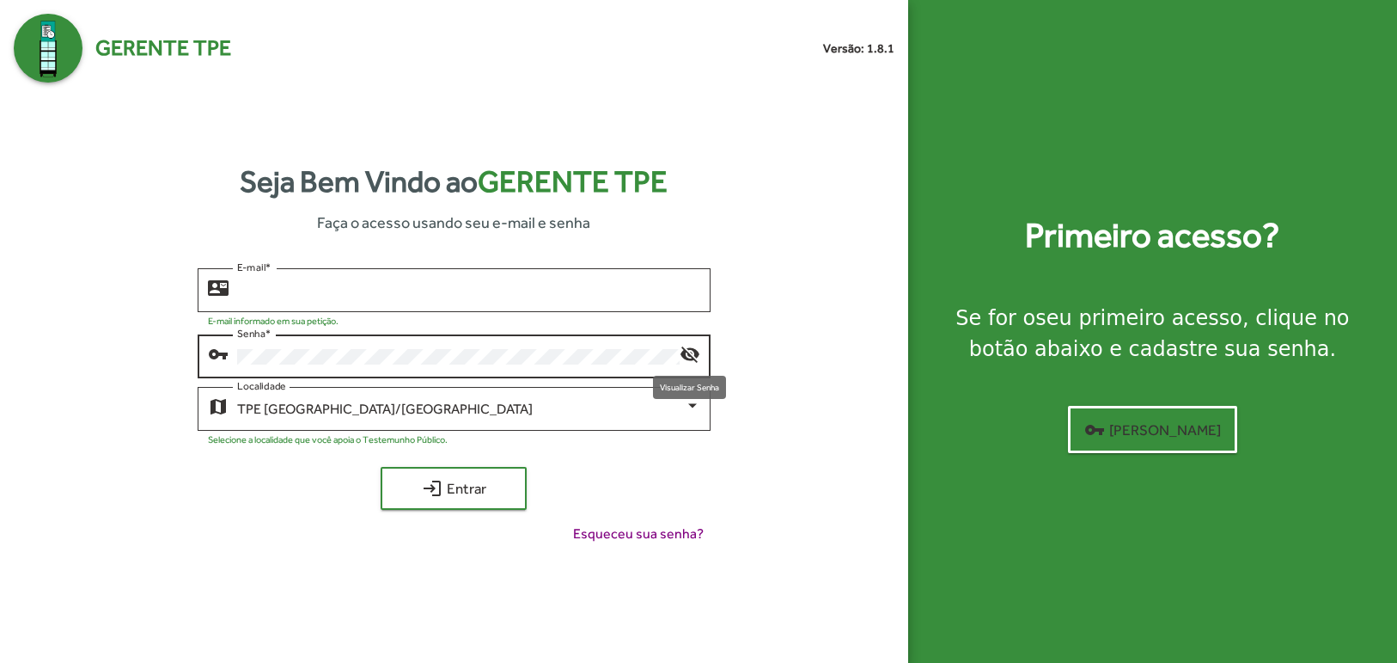
type input "**********"
click at [689, 359] on mat-icon "visibility_off" at bounding box center [690, 353] width 21 height 21
click at [653, 400] on div "TPE [GEOGRAPHIC_DATA]/MG Localidade" at bounding box center [469, 406] width 464 height 47
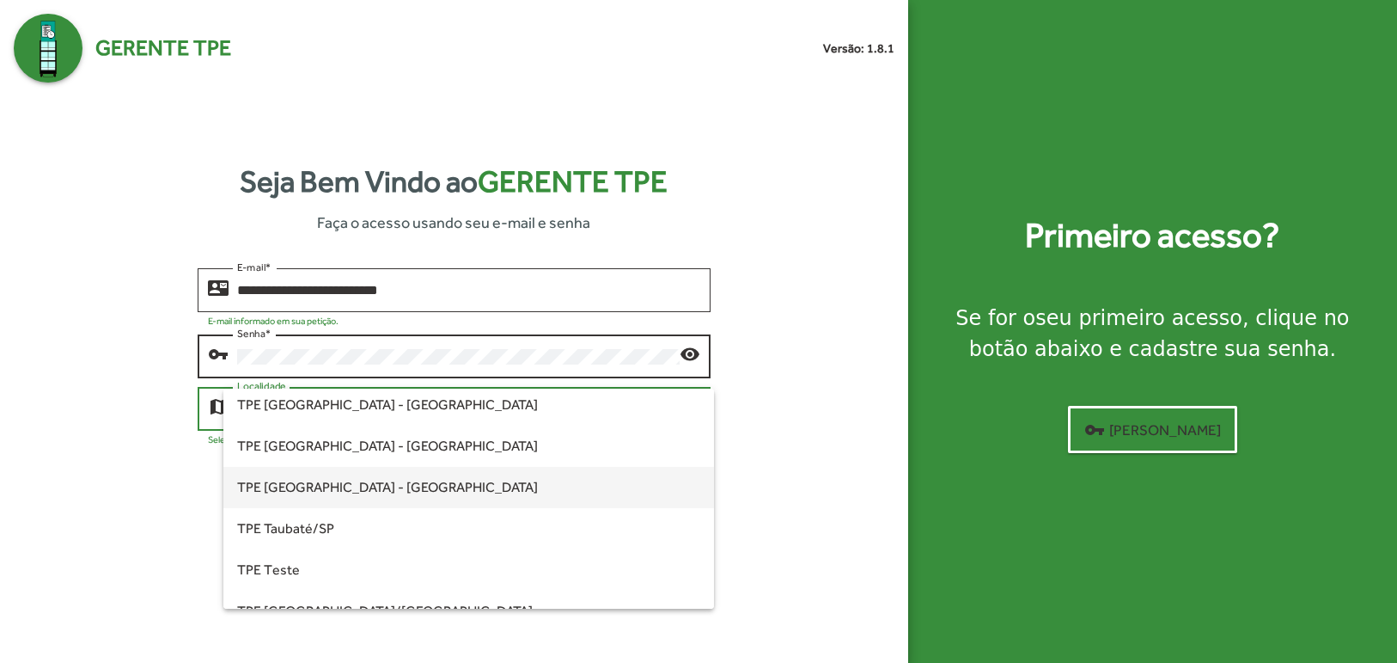
scroll to position [481, 0]
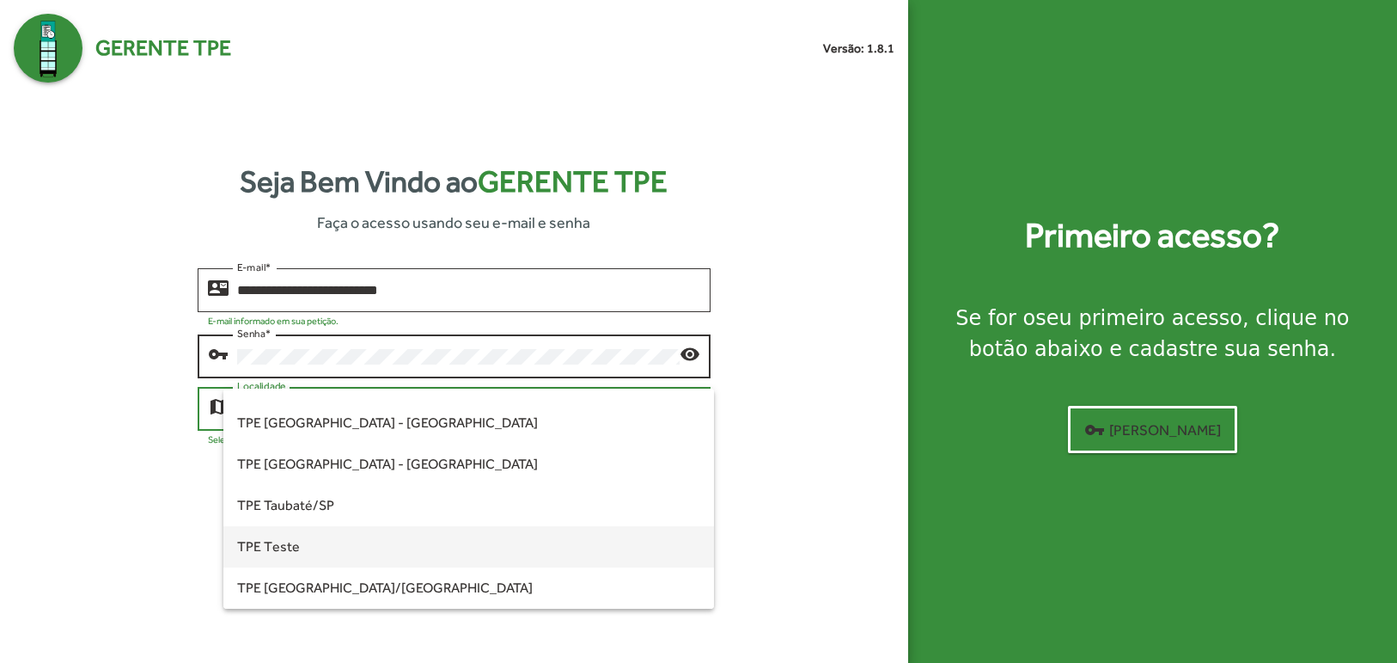
click at [278, 552] on span "TPE Teste" at bounding box center [469, 546] width 464 height 41
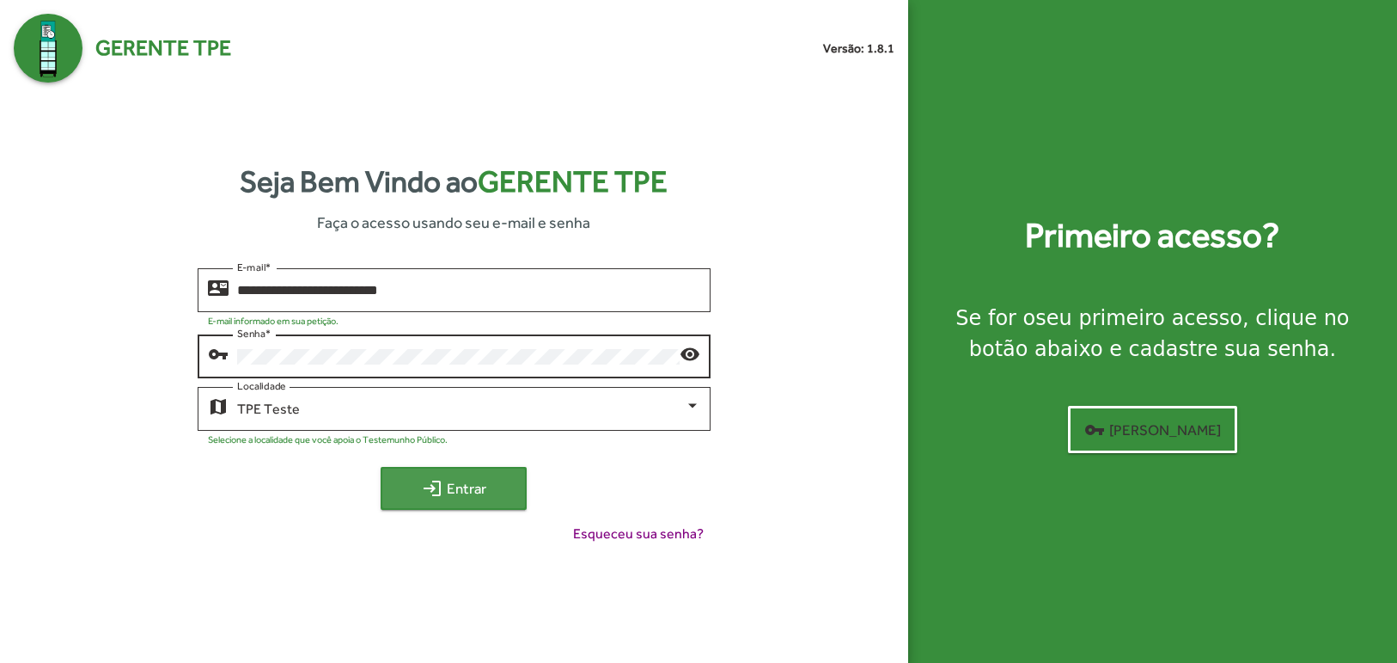
click at [468, 483] on span "login Entrar" at bounding box center [453, 488] width 115 height 31
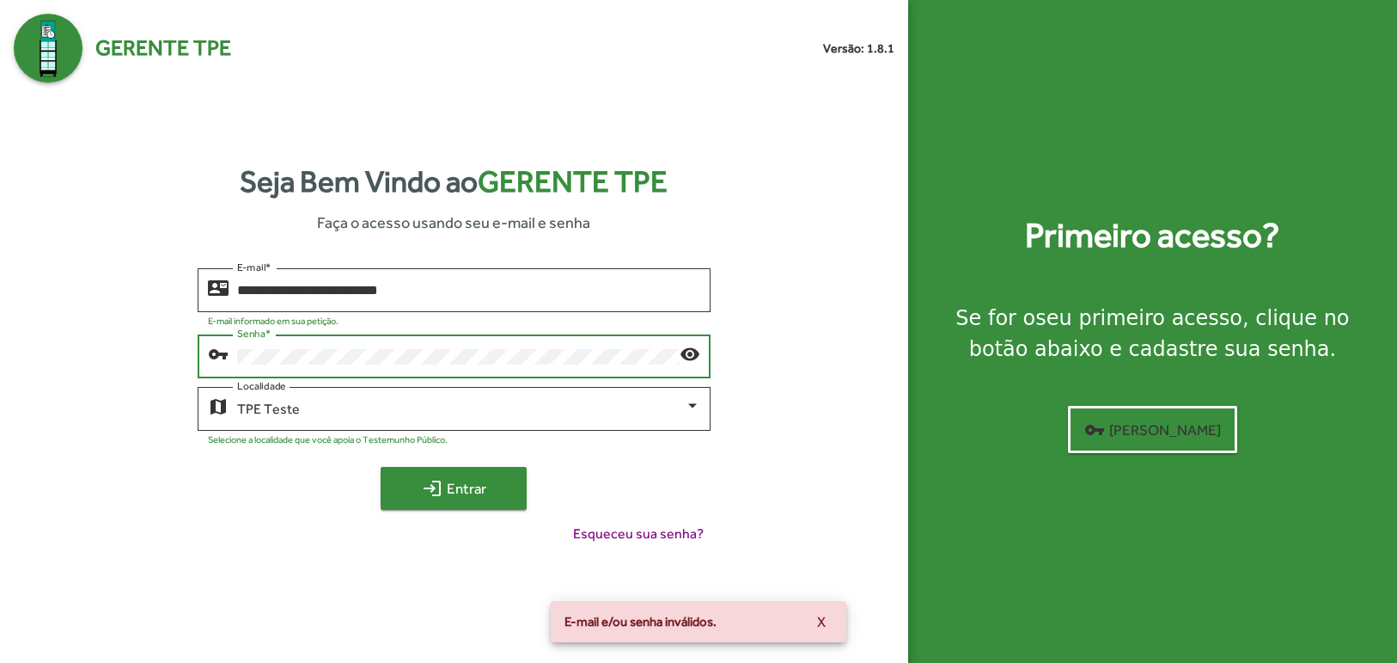
click at [451, 493] on span "login Entrar" at bounding box center [453, 488] width 115 height 31
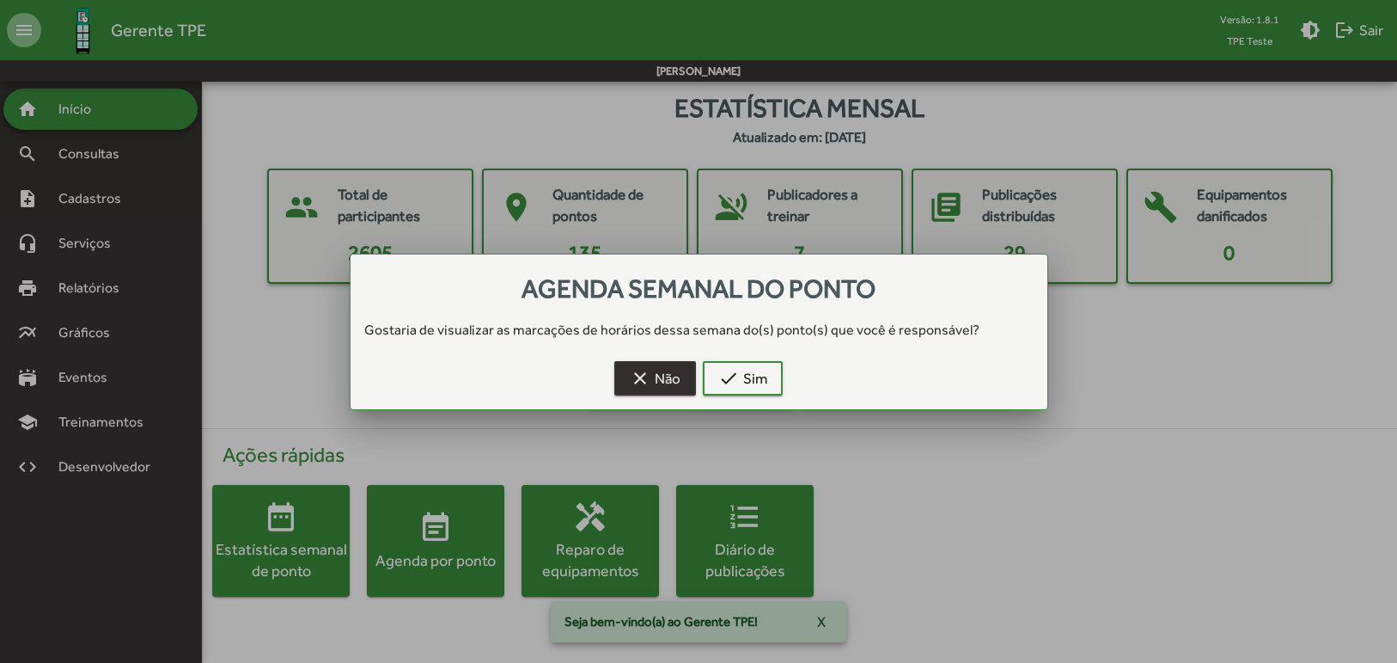
click at [670, 382] on span "clear Não" at bounding box center [655, 378] width 51 height 31
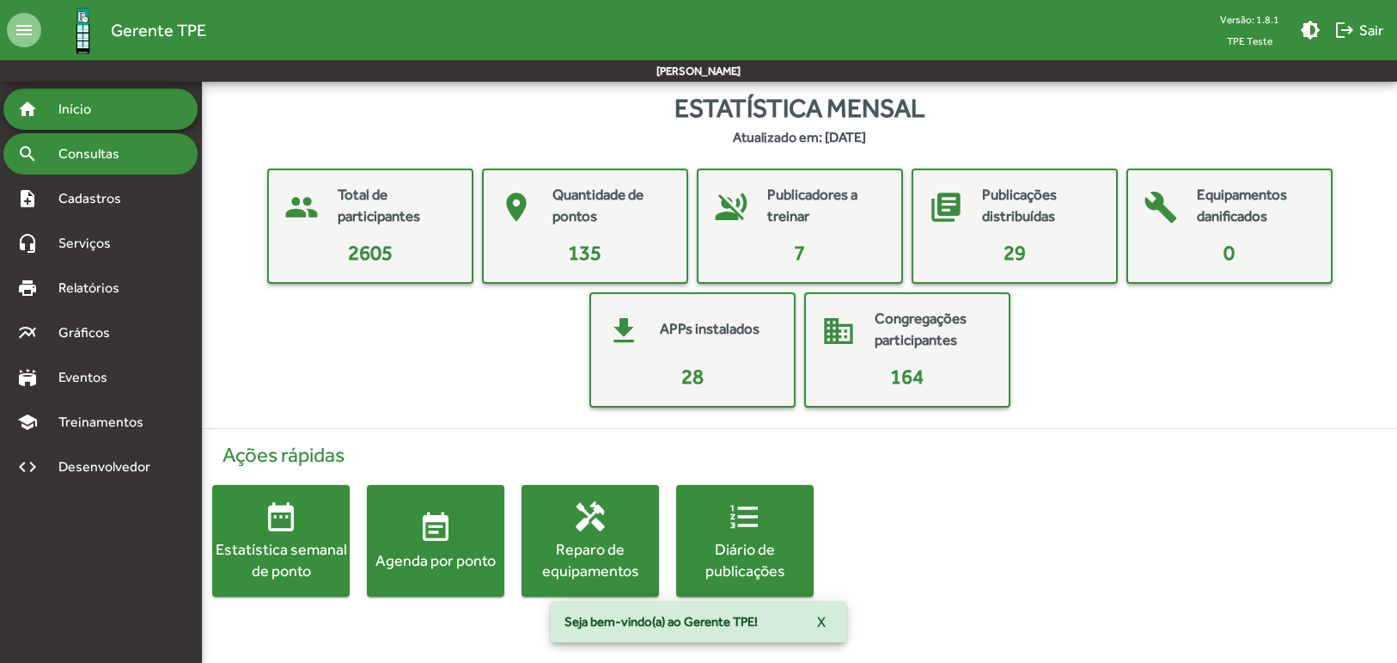
click at [144, 152] on div "search Consultas" at bounding box center [100, 153] width 194 height 41
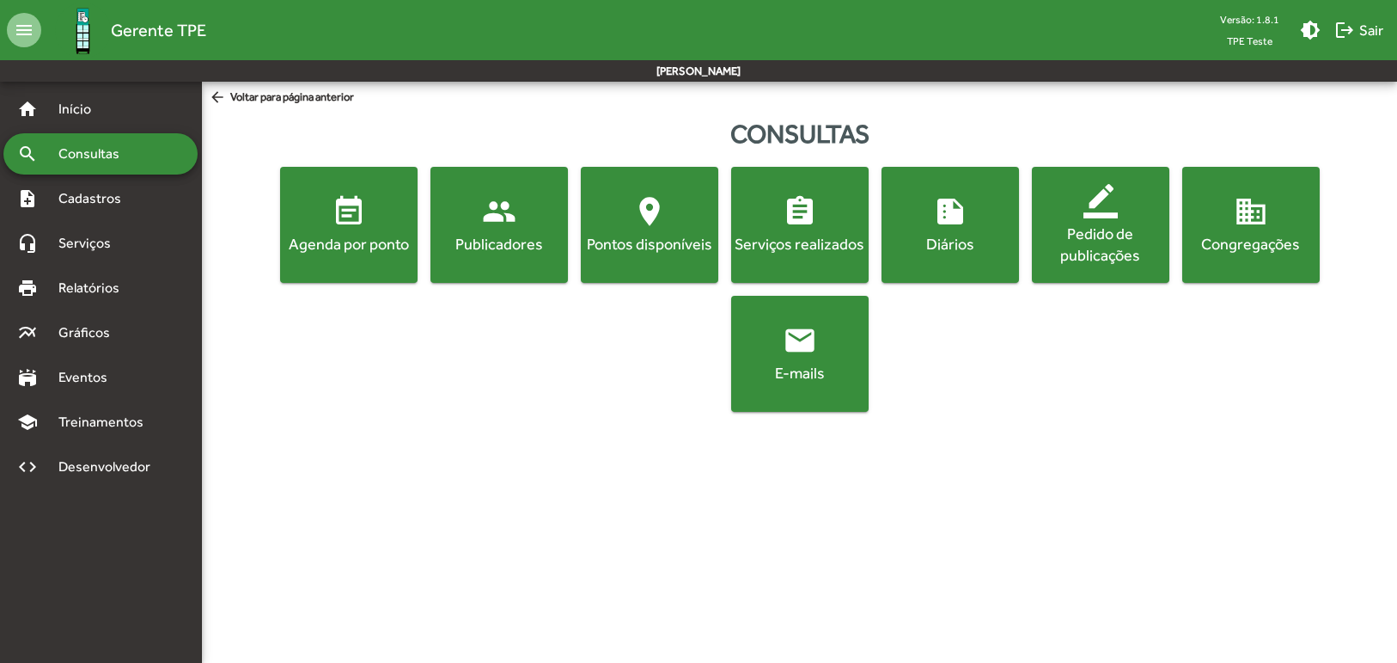
click at [816, 225] on mat-icon "assignment" at bounding box center [800, 211] width 34 height 34
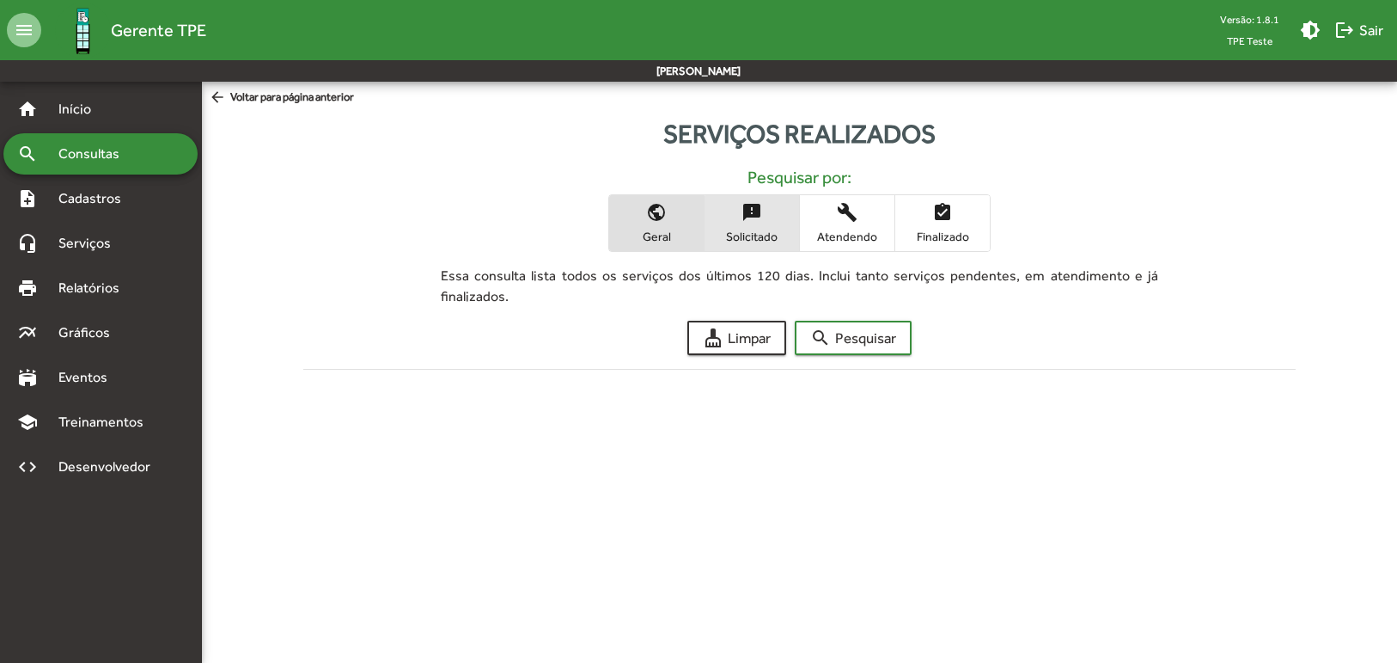
click at [763, 229] on span "Solicitado" at bounding box center [752, 236] width 86 height 15
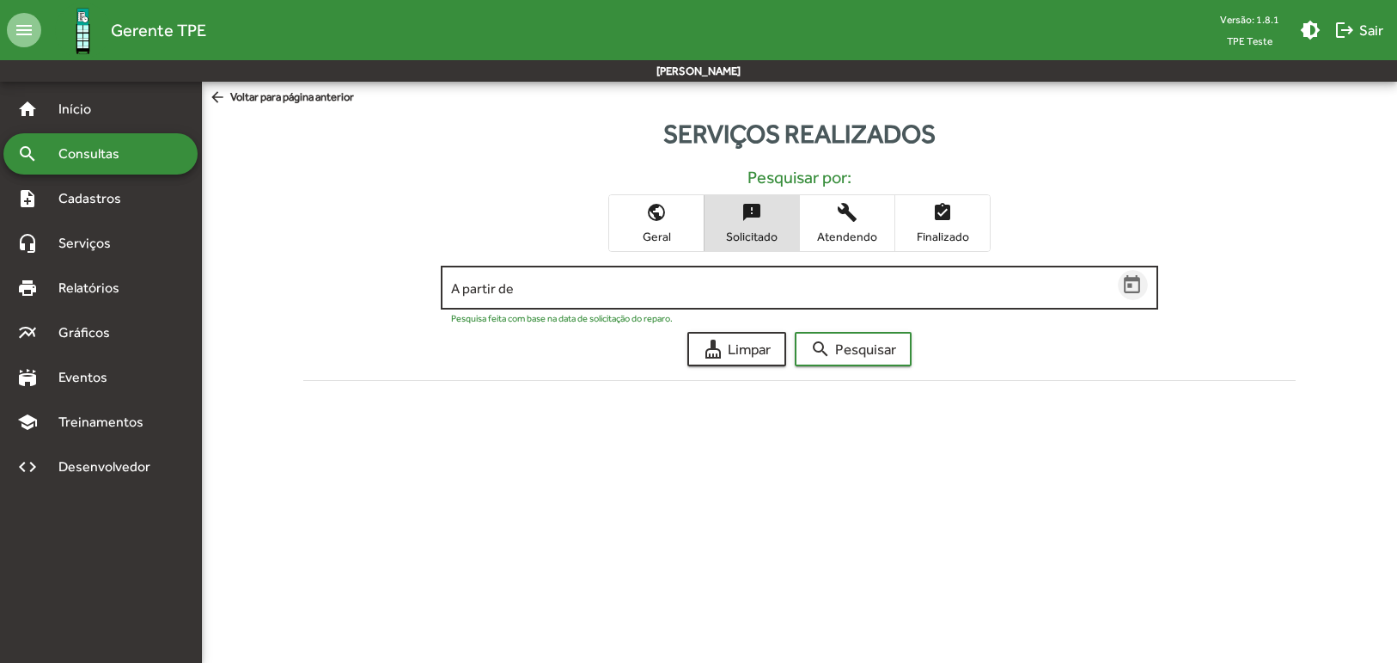
click at [1137, 284] on icon "Open calendar" at bounding box center [1132, 285] width 22 height 22
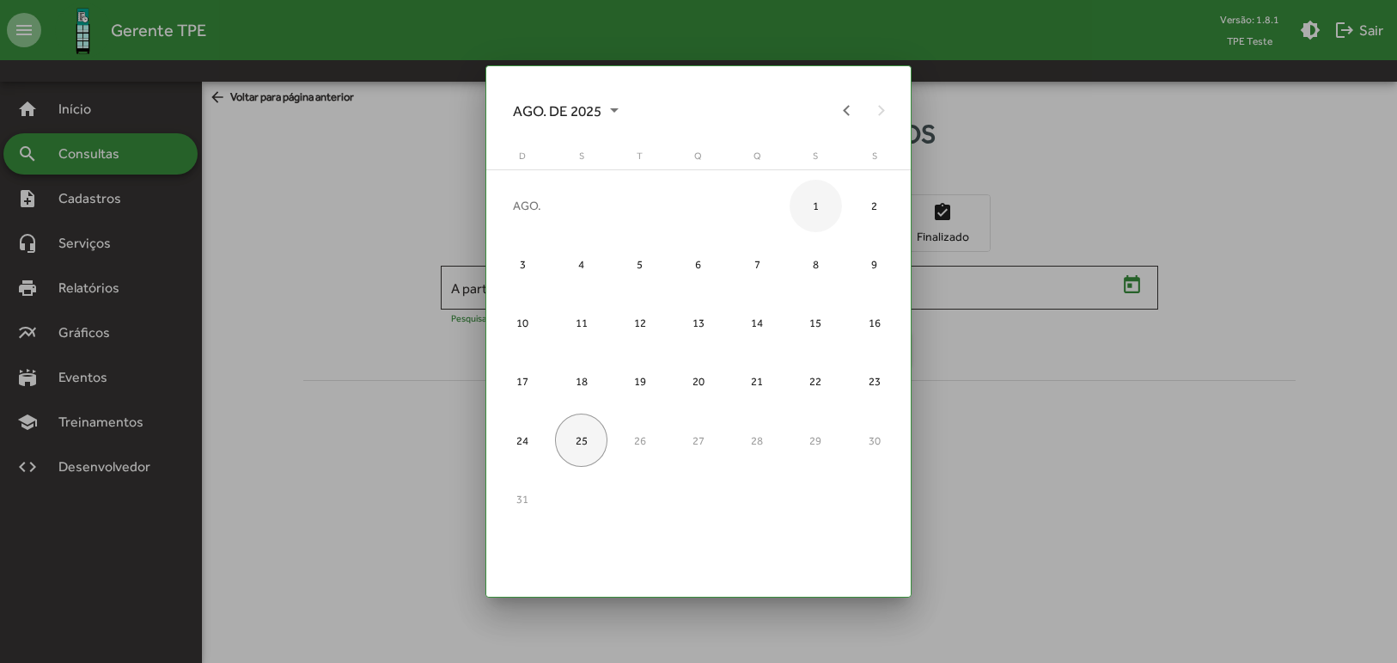
click at [816, 203] on div "1" at bounding box center [816, 206] width 52 height 52
type input "**********"
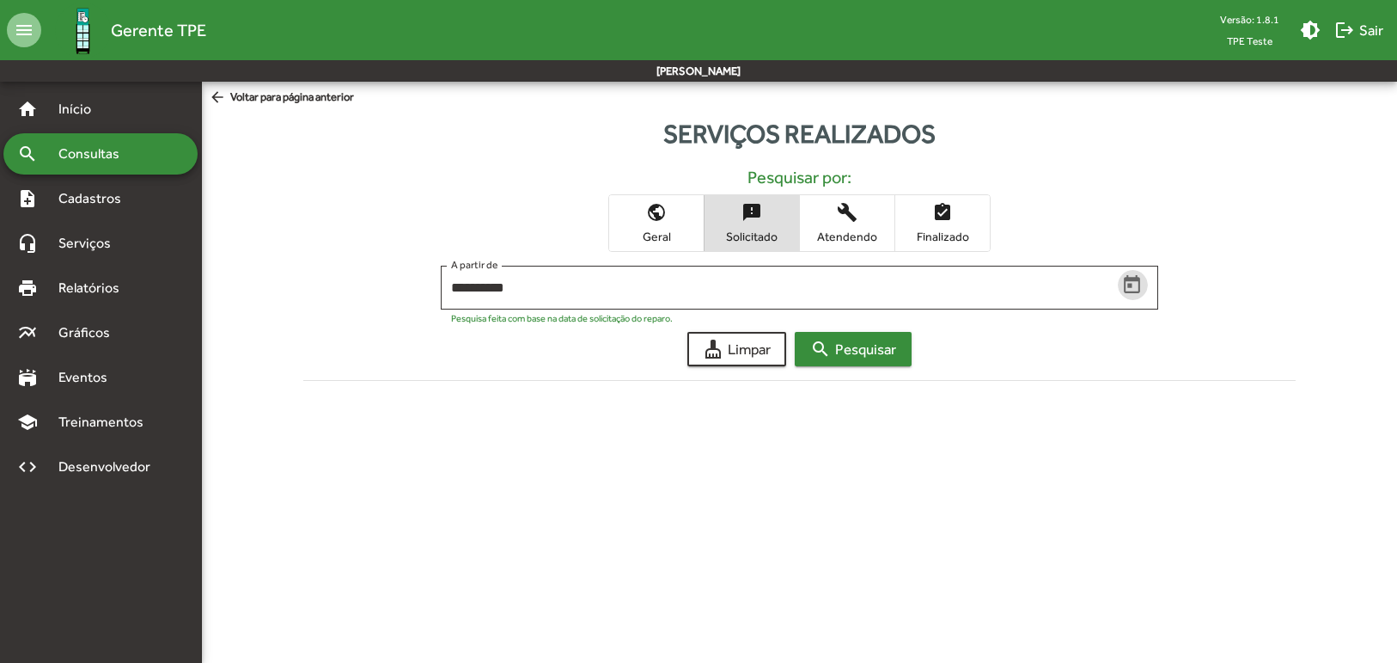
click at [852, 346] on span "search Pesquisar" at bounding box center [853, 348] width 86 height 31
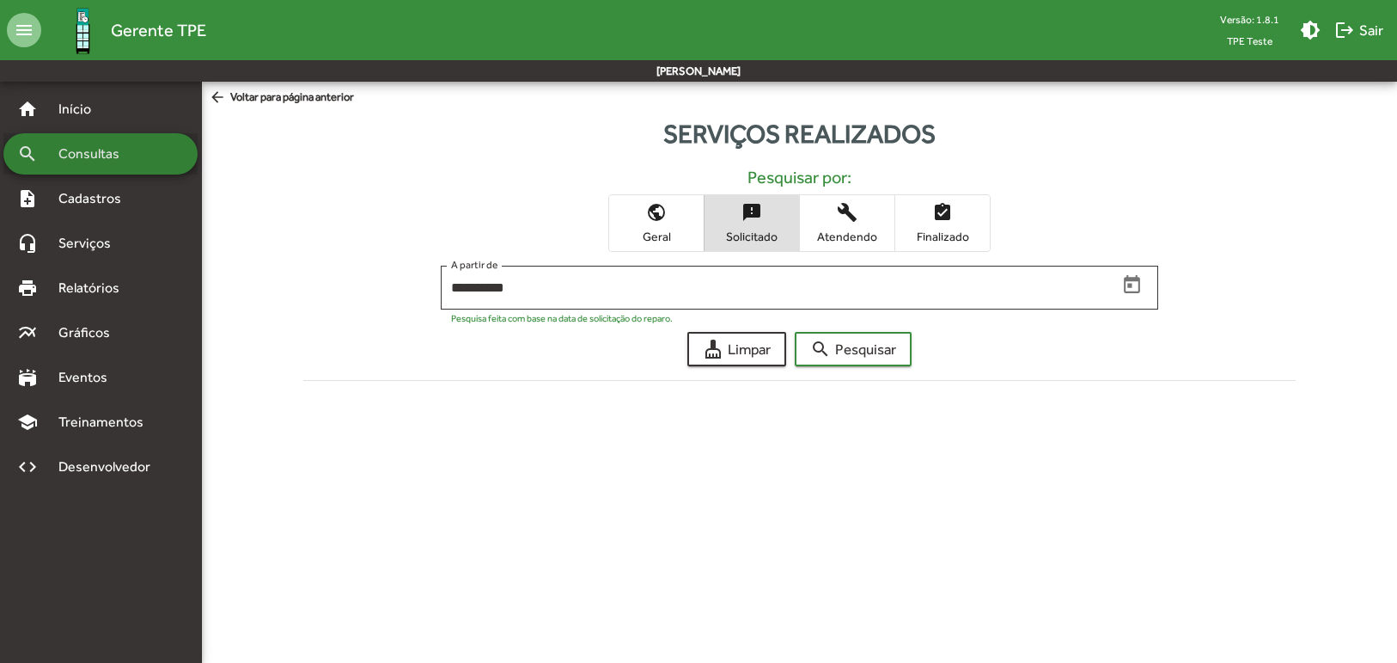
click at [133, 152] on span "Consultas" at bounding box center [95, 154] width 94 height 21
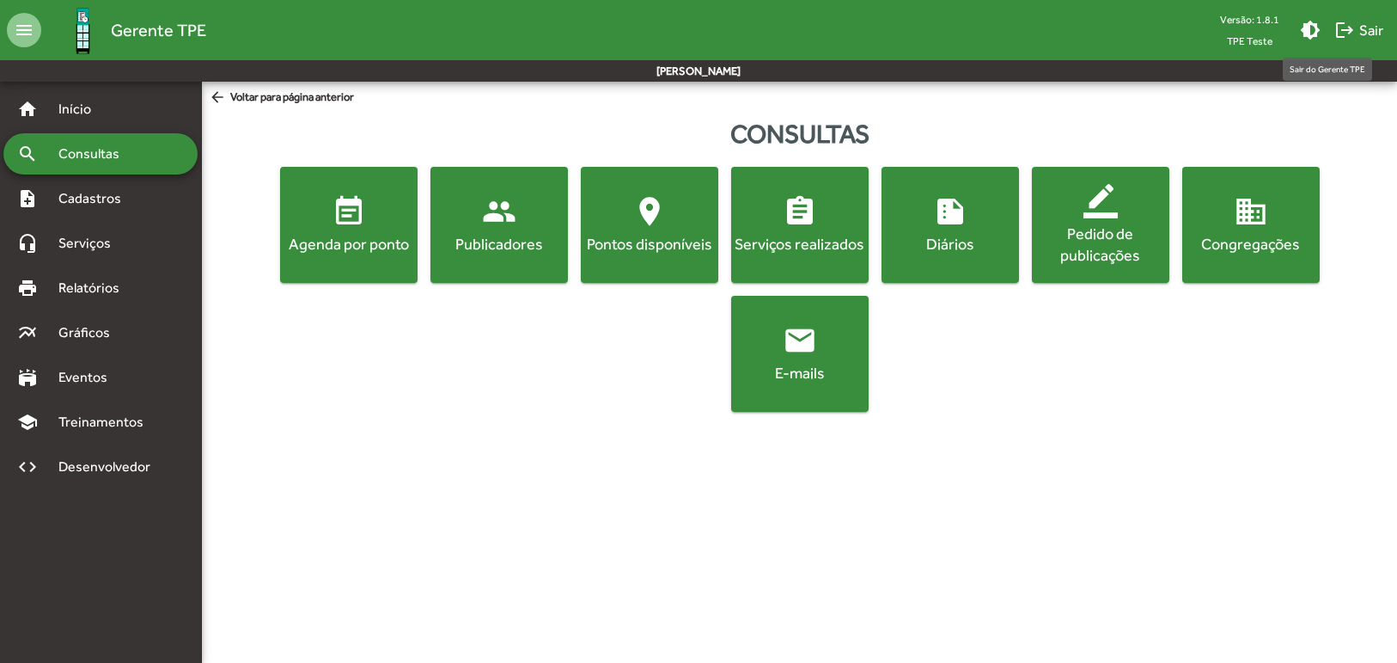
click at [1360, 35] on span "logout Sair" at bounding box center [1359, 30] width 49 height 31
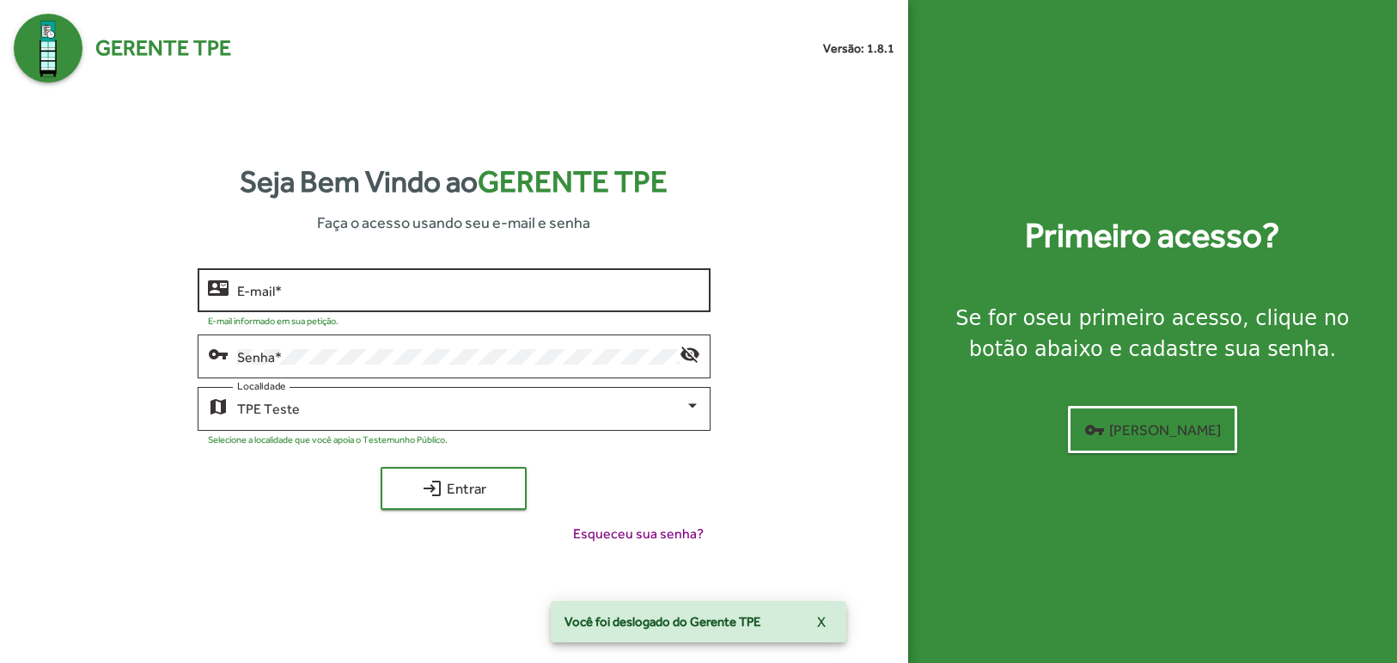
click at [481, 273] on div "E-mail *" at bounding box center [469, 288] width 464 height 47
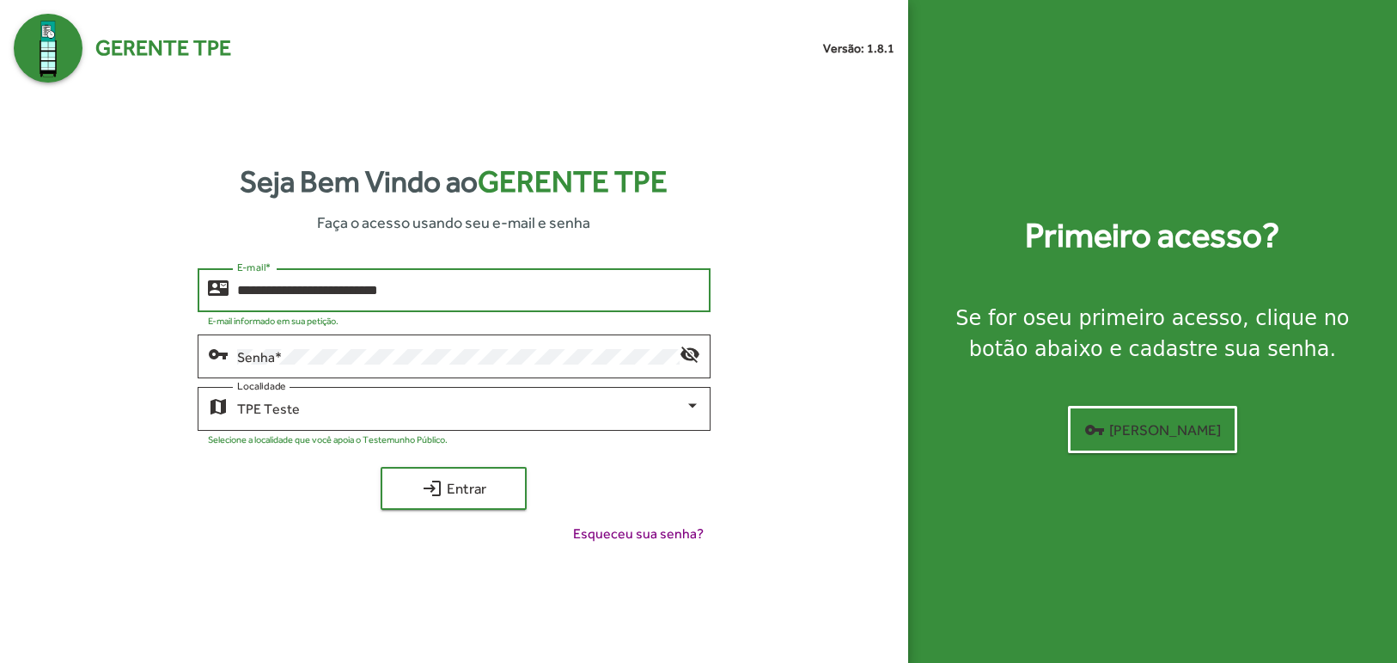
type input "**********"
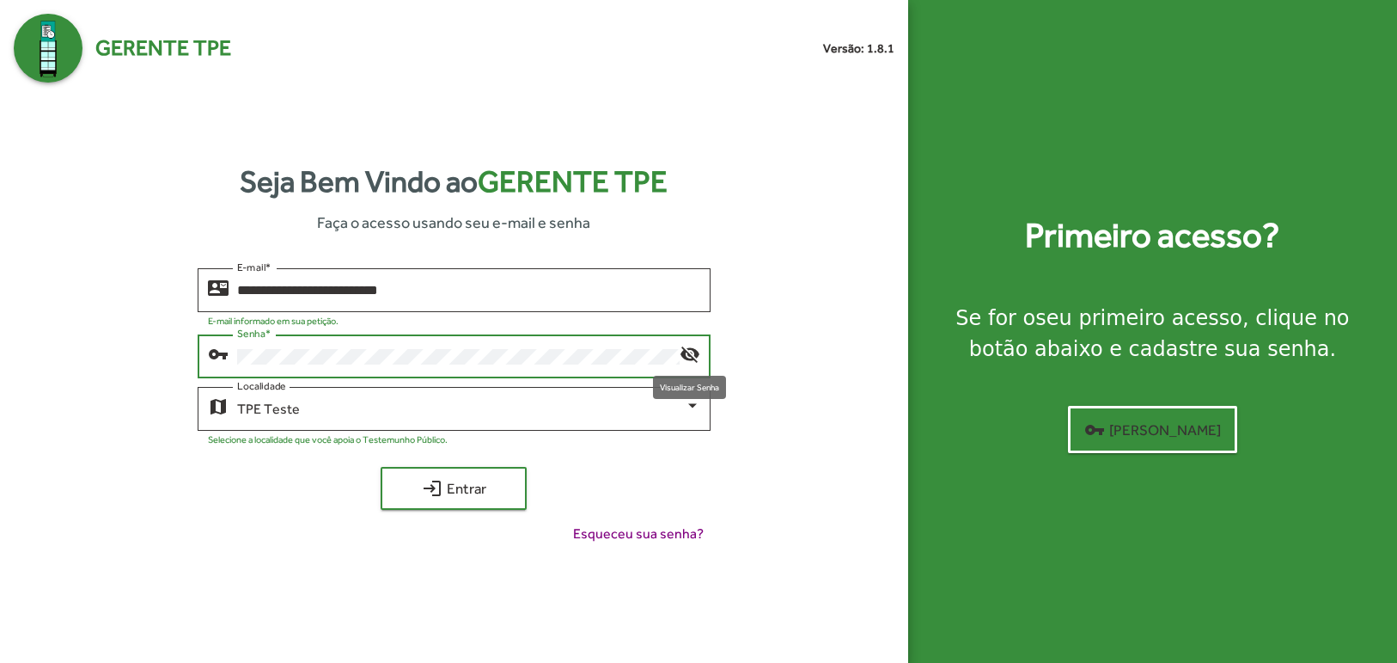
click at [688, 358] on mat-icon "visibility_off" at bounding box center [690, 353] width 21 height 21
click at [382, 415] on div "TPE Teste" at bounding box center [461, 408] width 449 height 15
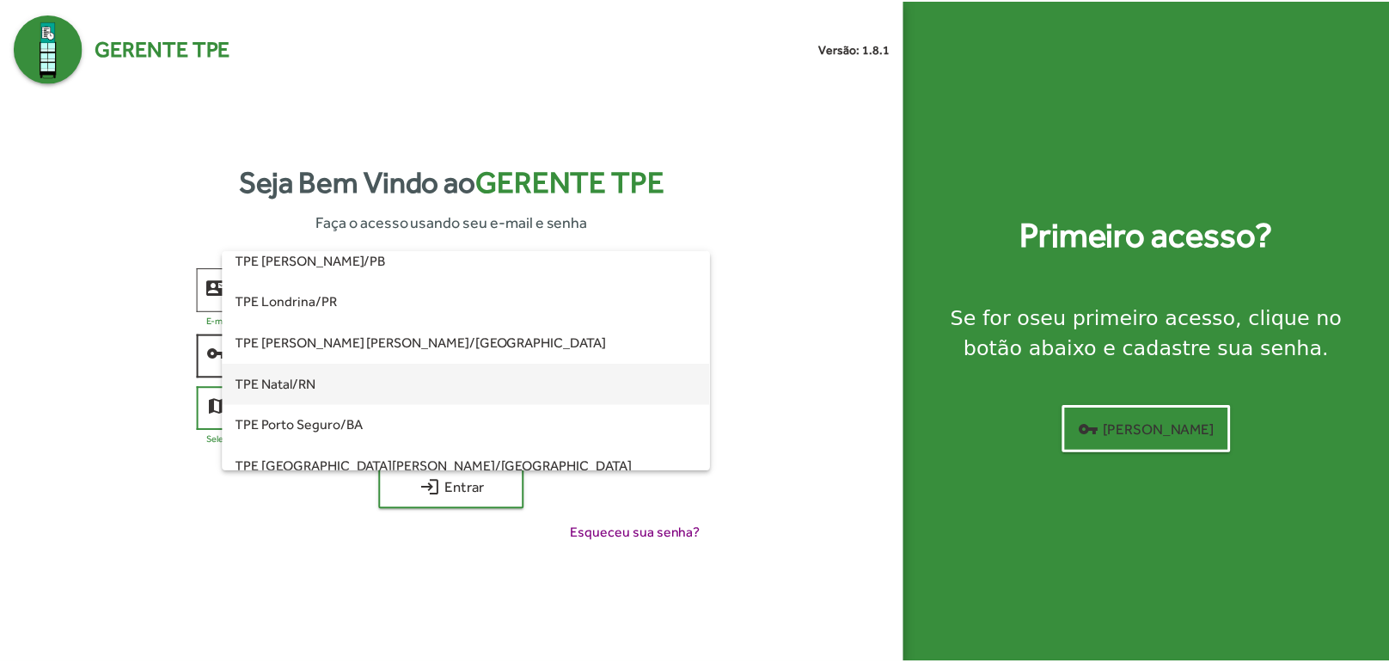
scroll to position [137, 0]
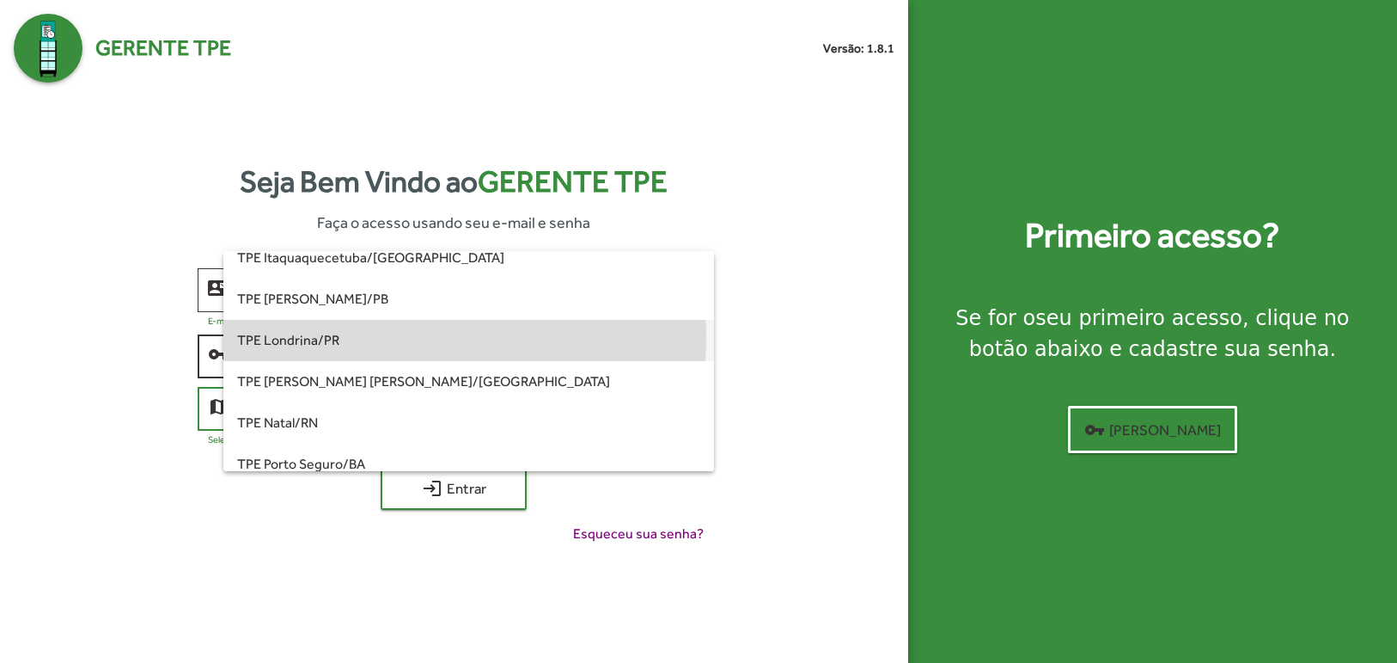
click at [332, 336] on span "TPE Londrina/PR" at bounding box center [469, 340] width 464 height 41
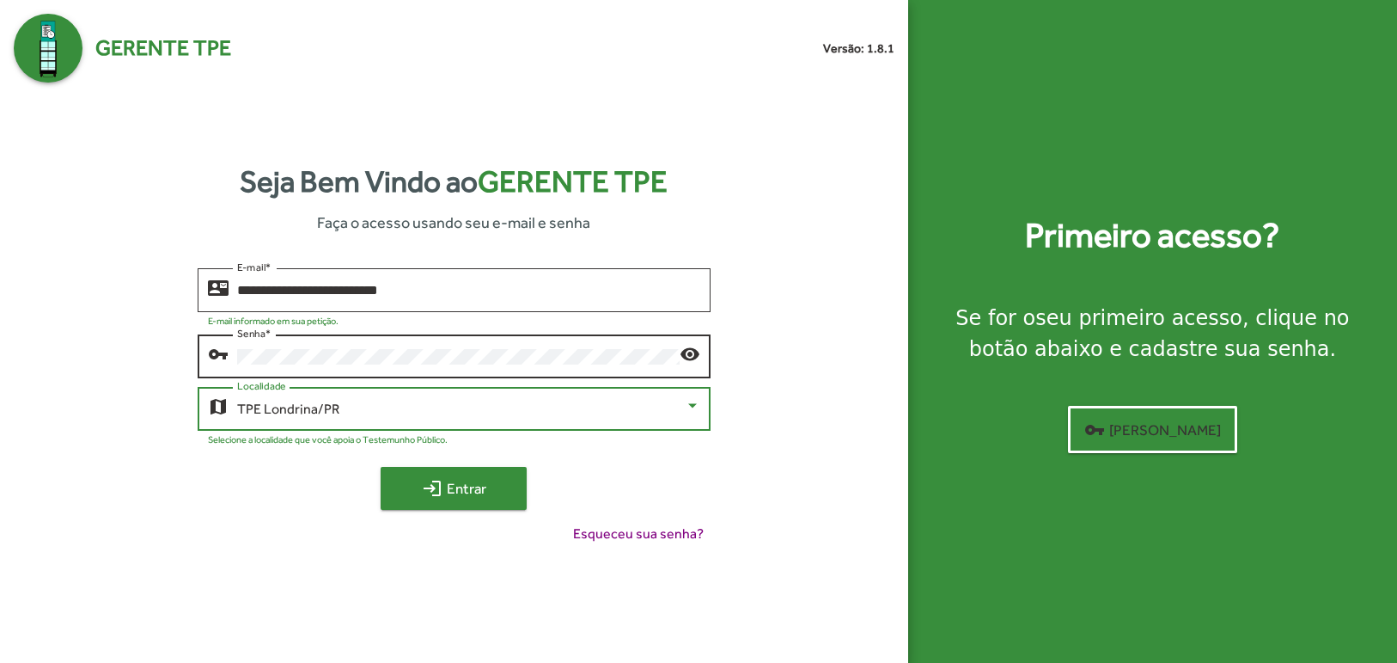
click at [449, 494] on span "login Entrar" at bounding box center [453, 488] width 115 height 31
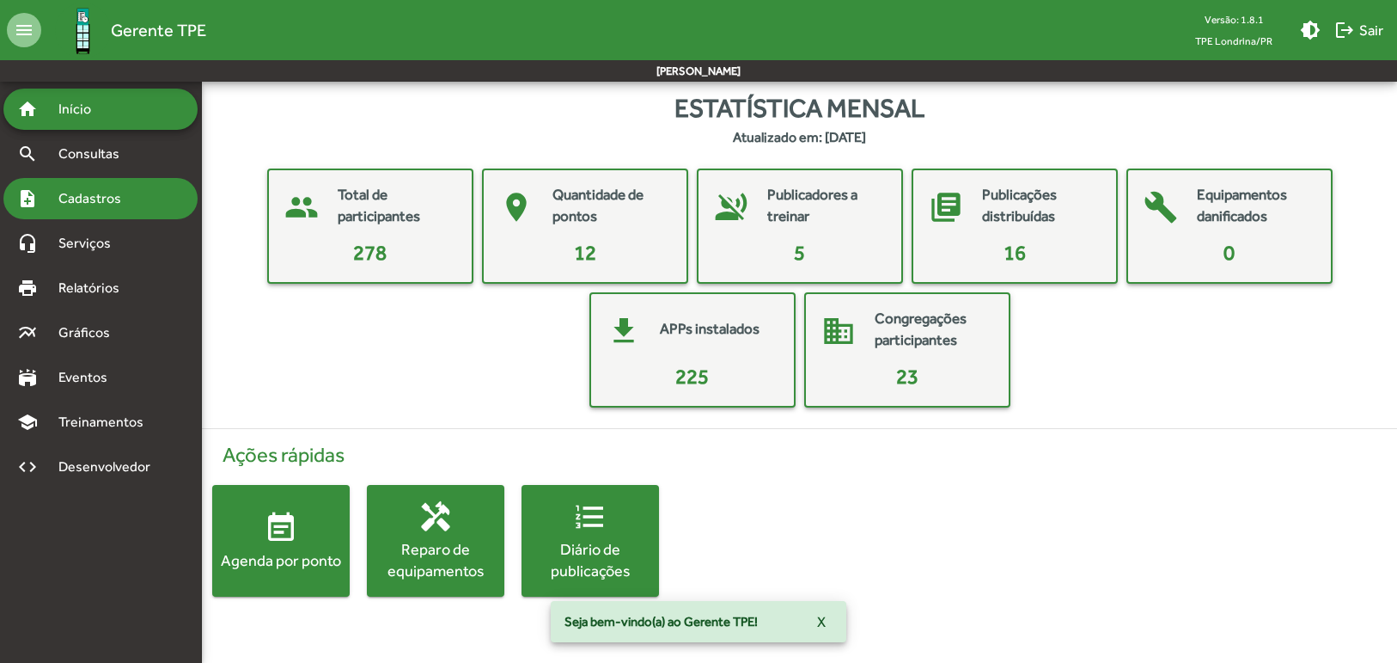
click at [81, 198] on span "Cadastros" at bounding box center [95, 198] width 95 height 21
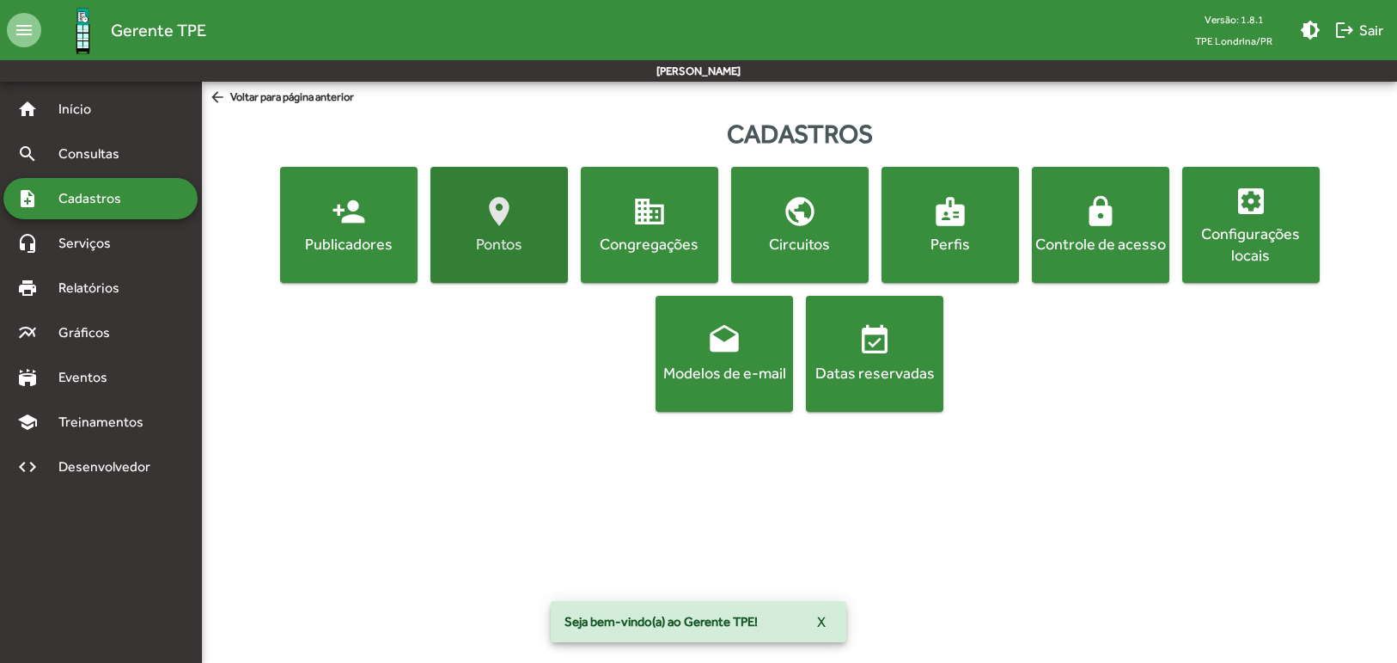
click at [512, 224] on mat-icon "location_on" at bounding box center [499, 211] width 34 height 34
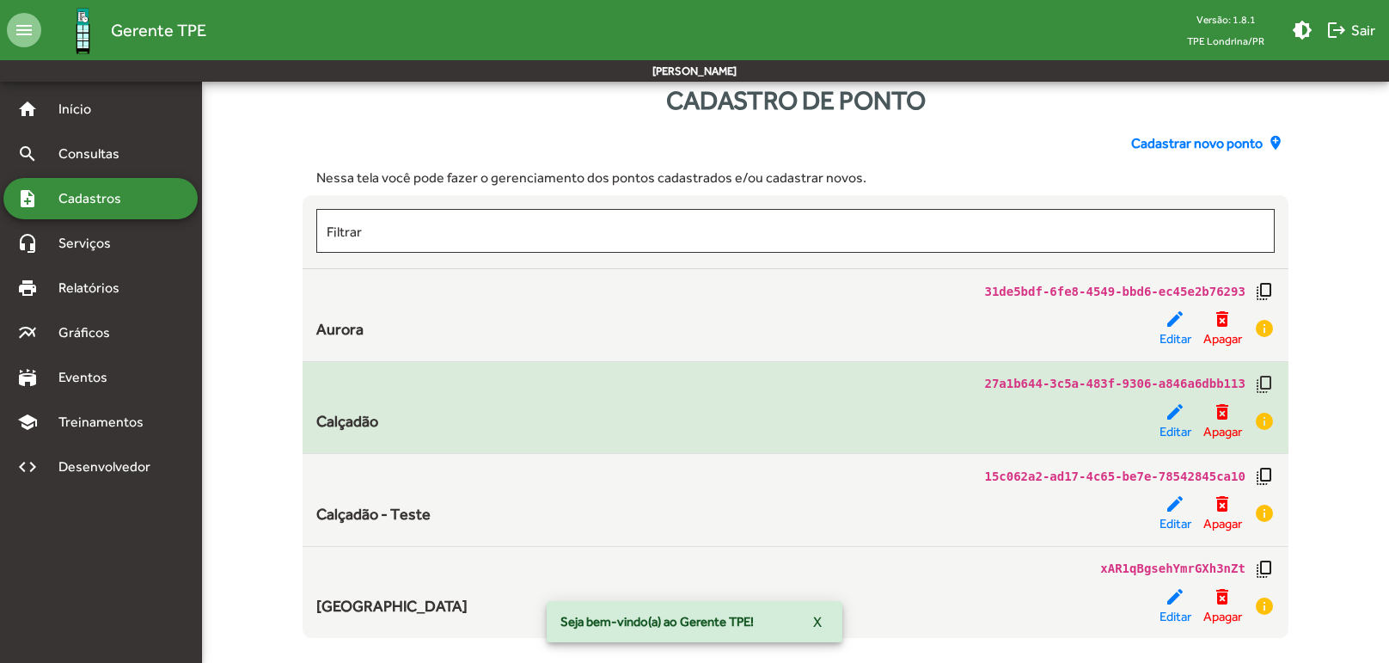
scroll to position [50, 0]
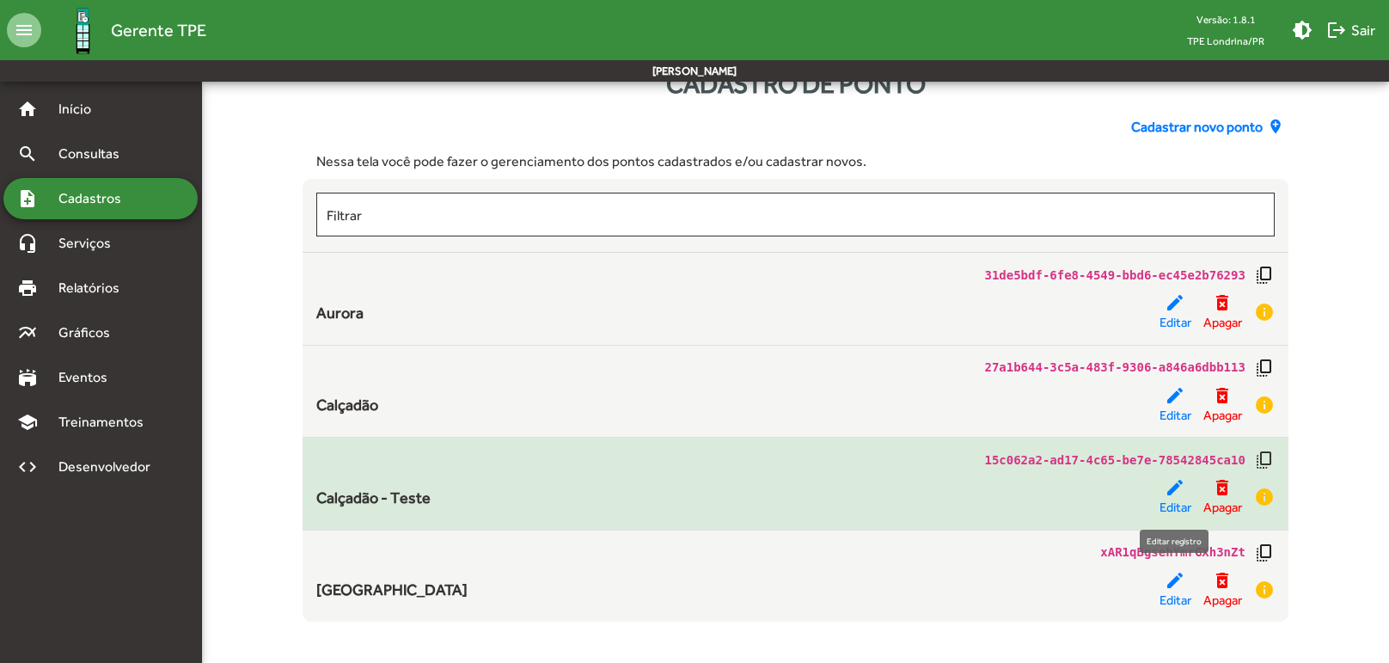
click at [1170, 499] on span "Editar" at bounding box center [1175, 508] width 32 height 20
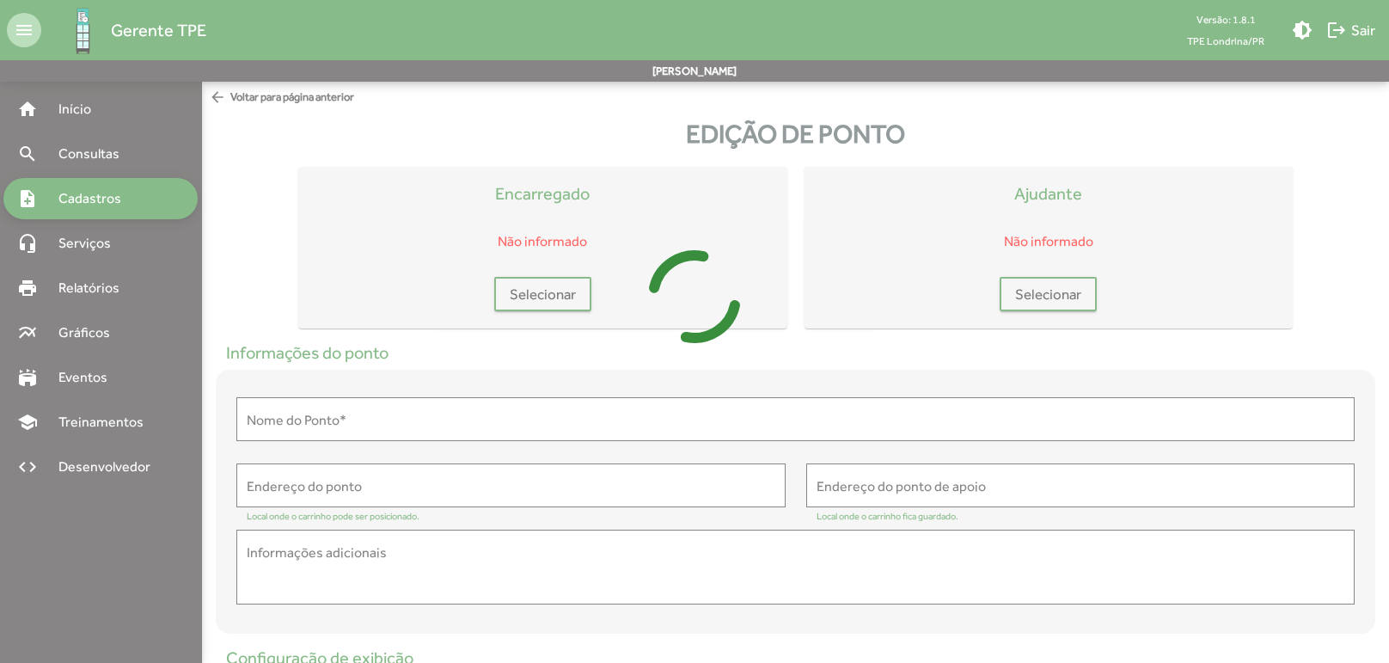
type input "**********"
type textarea "**********"
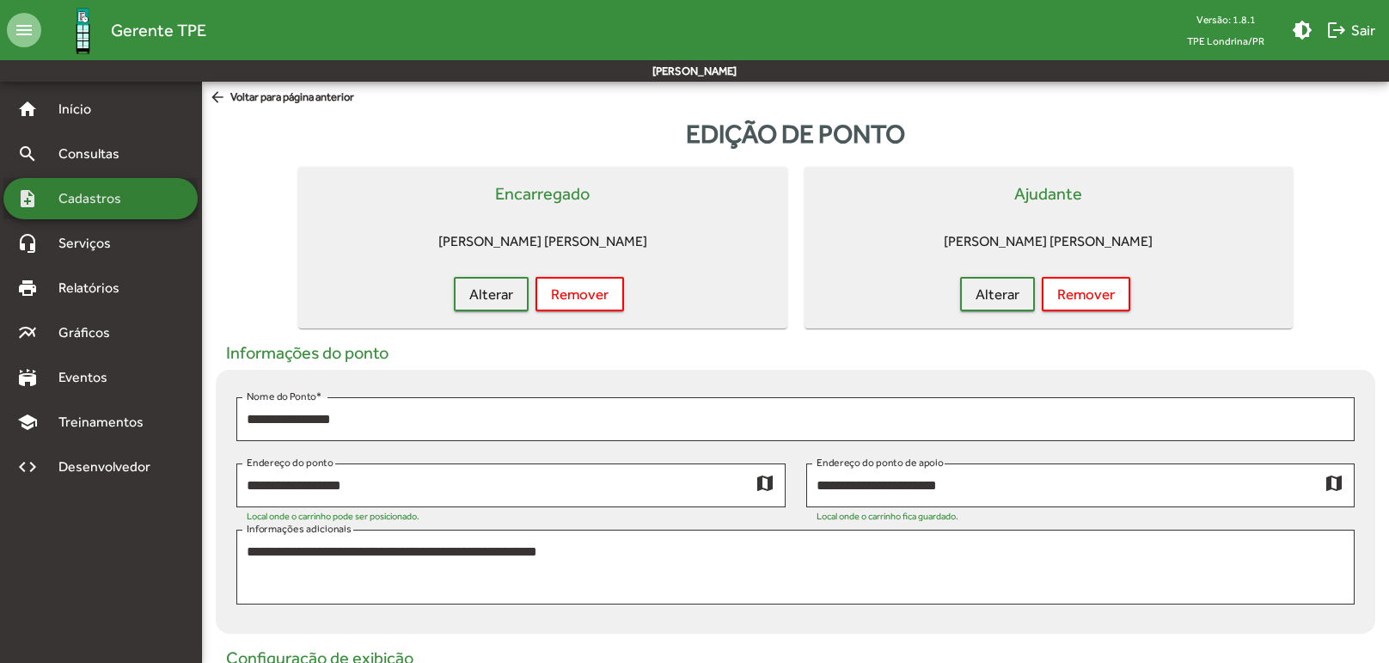
click at [122, 200] on span "Cadastros" at bounding box center [95, 198] width 95 height 21
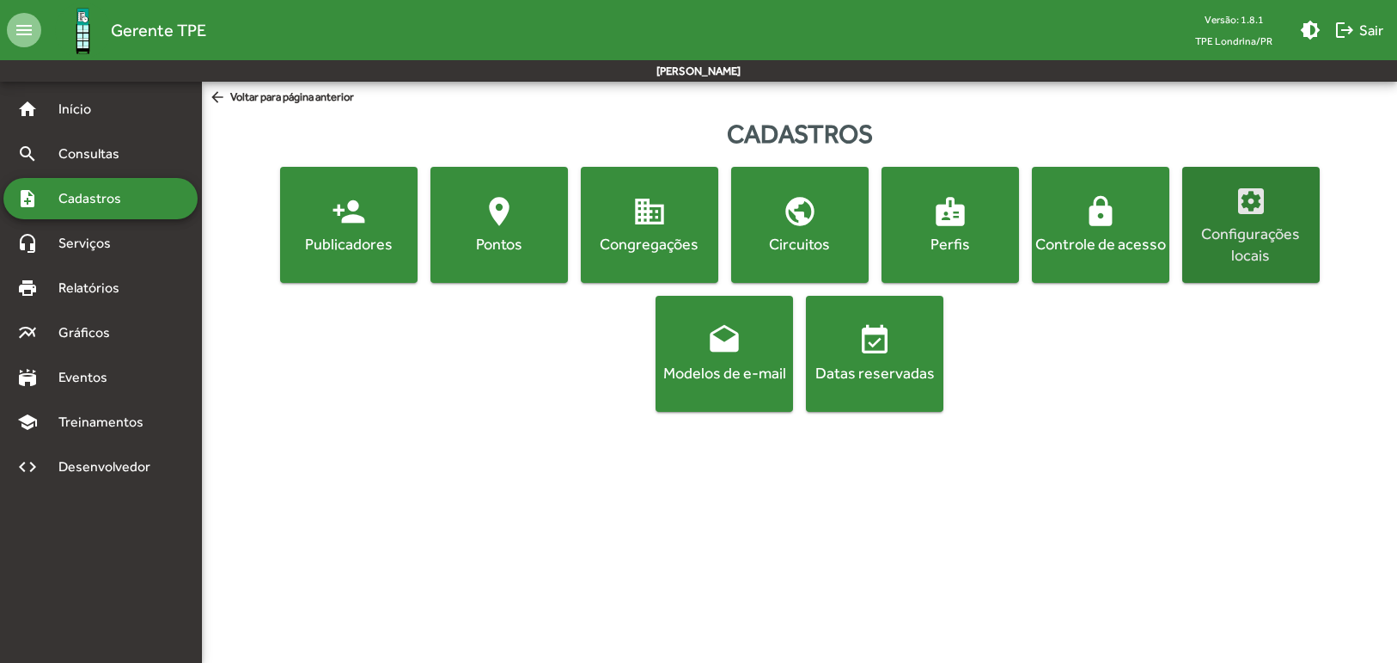
click at [1281, 221] on span "settings_applications Configurações locais" at bounding box center [1251, 225] width 131 height 82
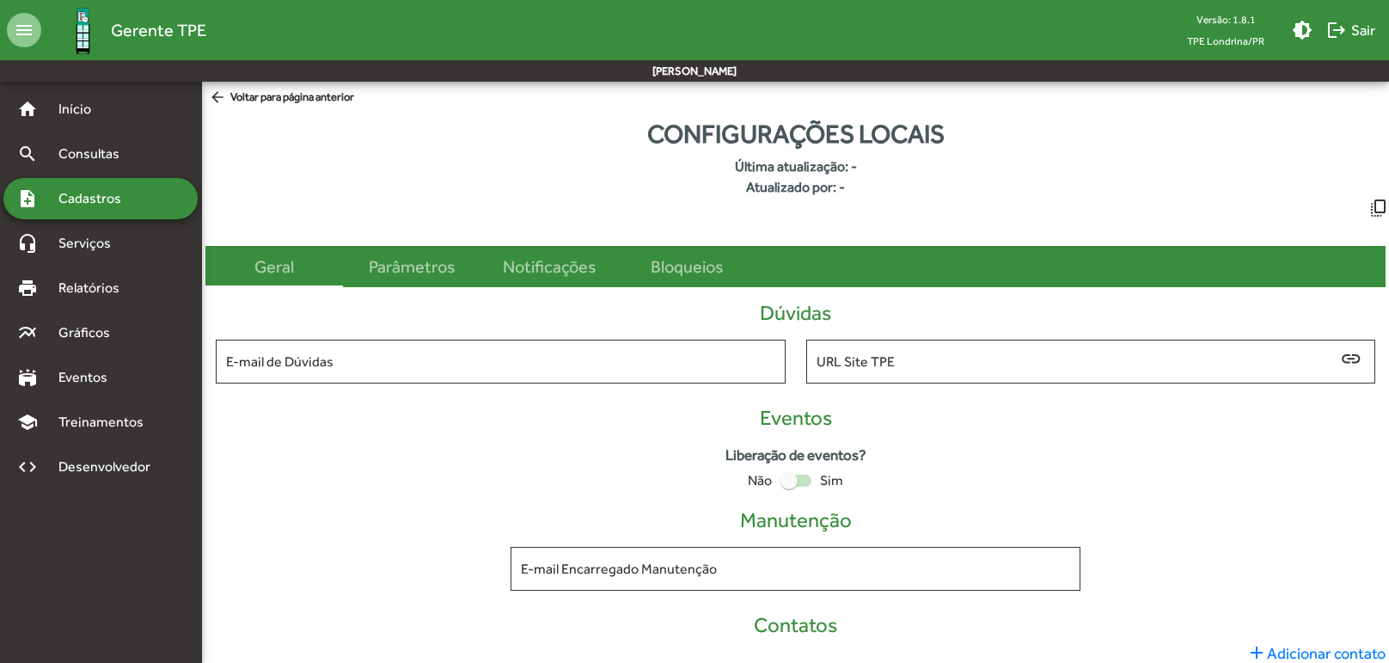
type input "**********"
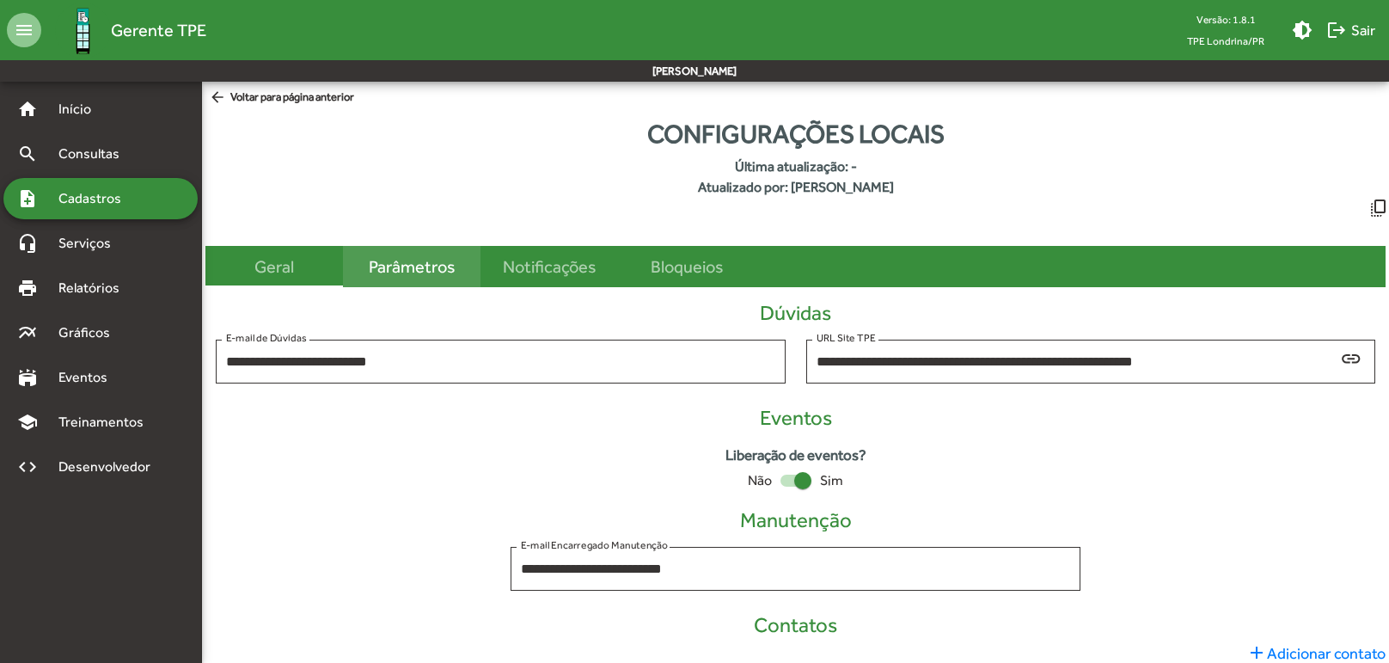
click at [388, 261] on div "Parâmetros" at bounding box center [412, 267] width 86 height 26
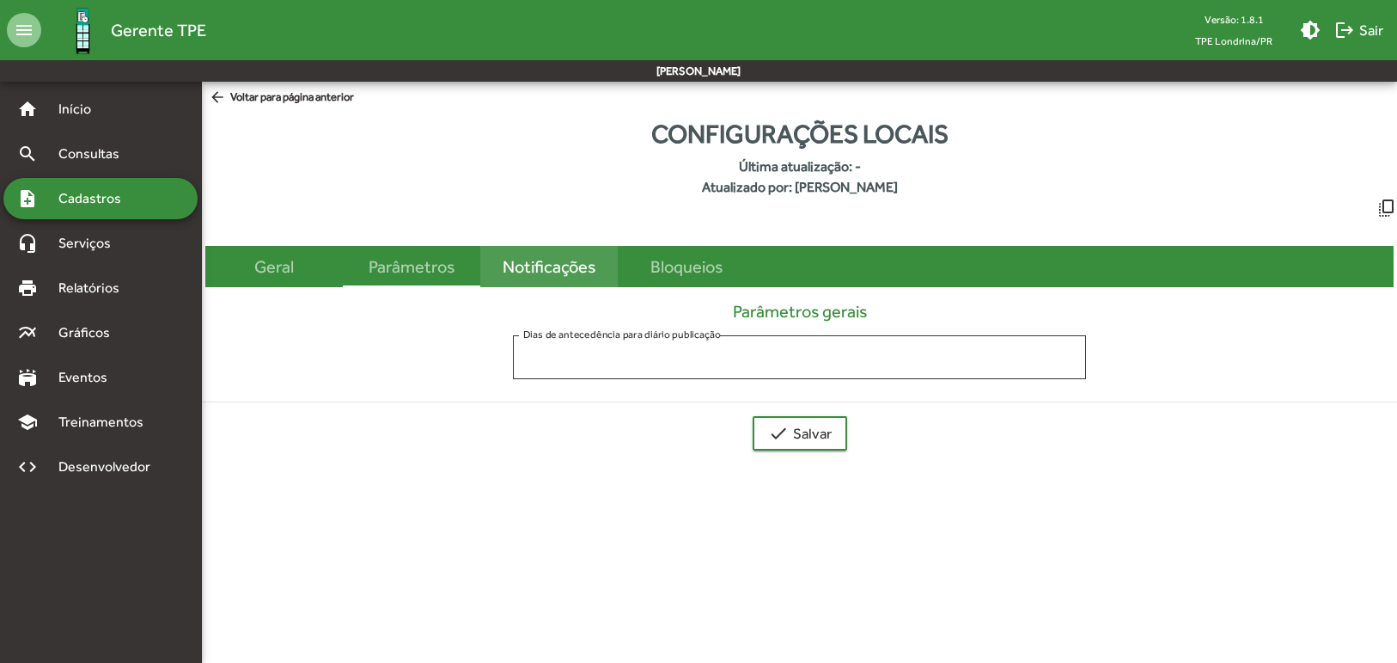
click at [577, 266] on div "Notificações" at bounding box center [549, 267] width 93 height 26
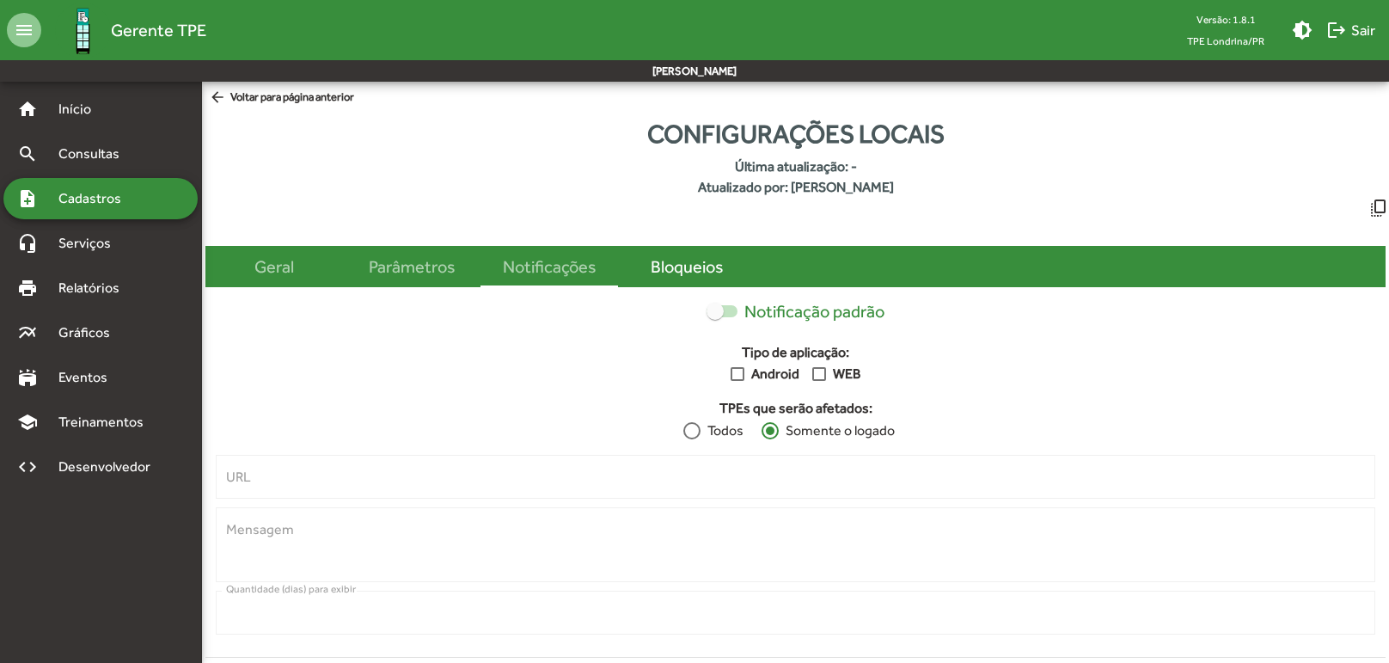
click at [682, 265] on div "Bloqueios" at bounding box center [687, 267] width 72 height 26
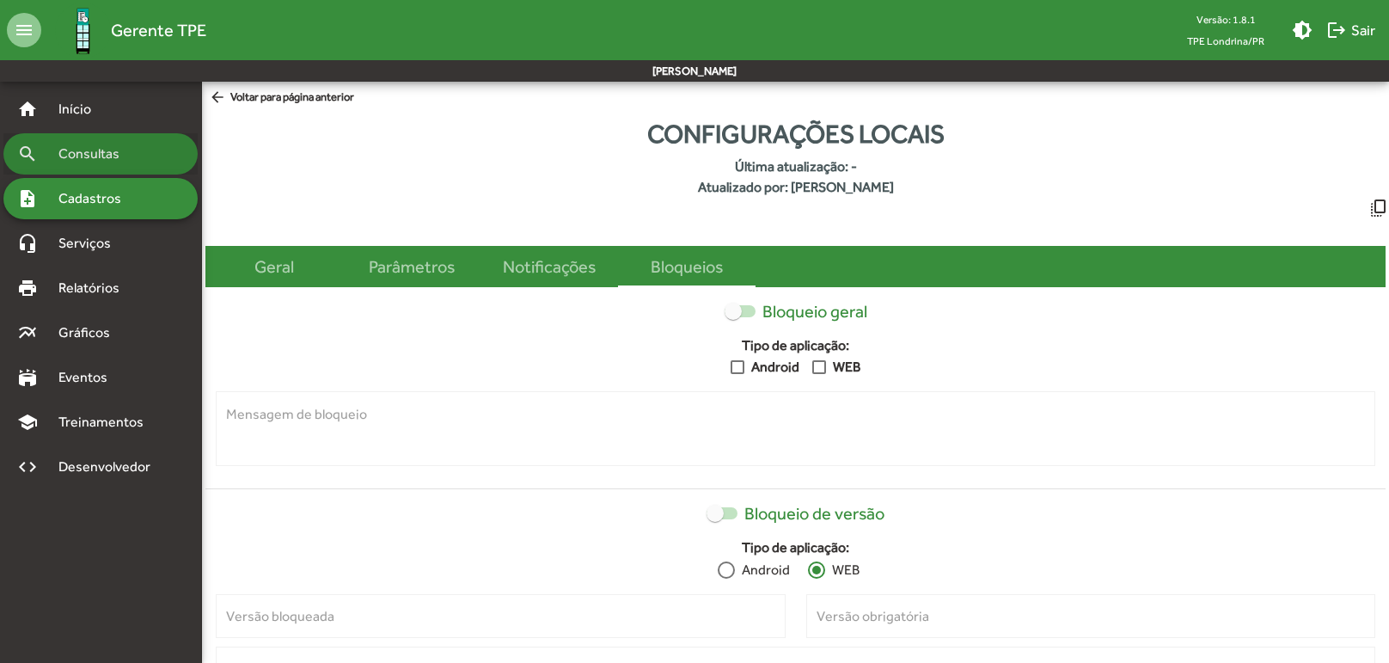
click at [87, 144] on span "Consultas" at bounding box center [95, 154] width 94 height 21
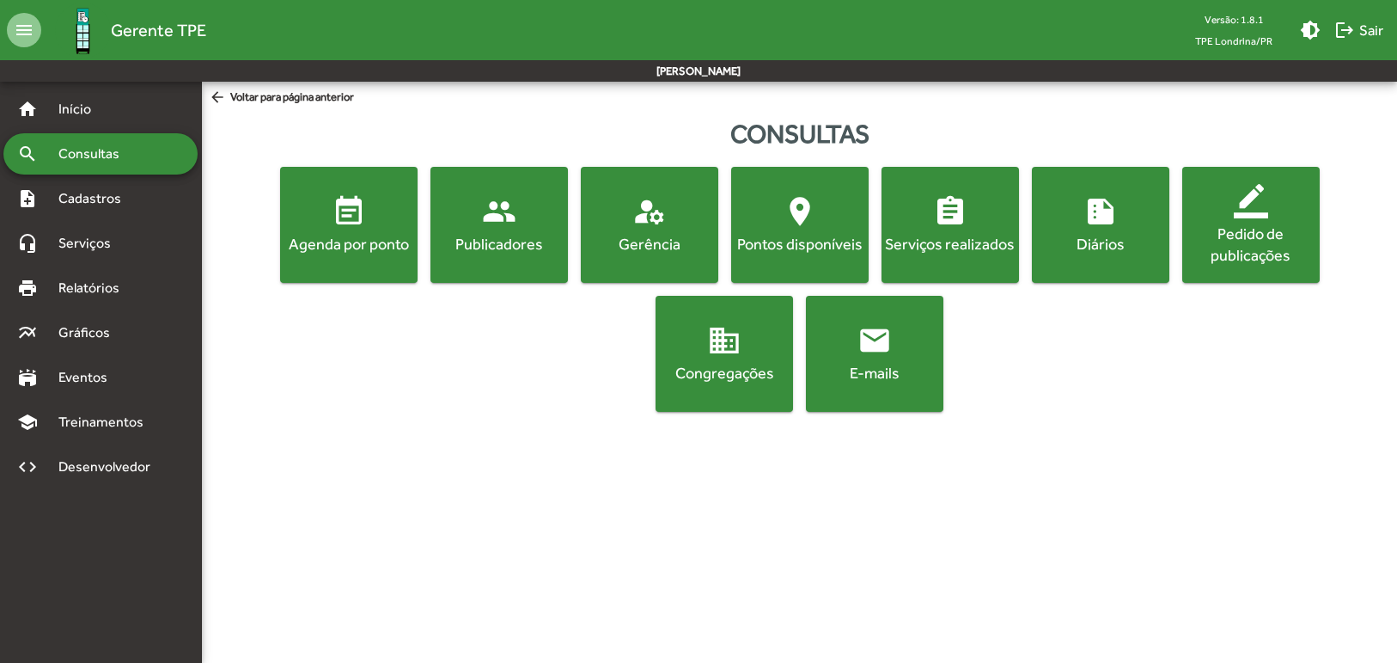
click at [644, 250] on div "Gerência" at bounding box center [649, 243] width 131 height 21
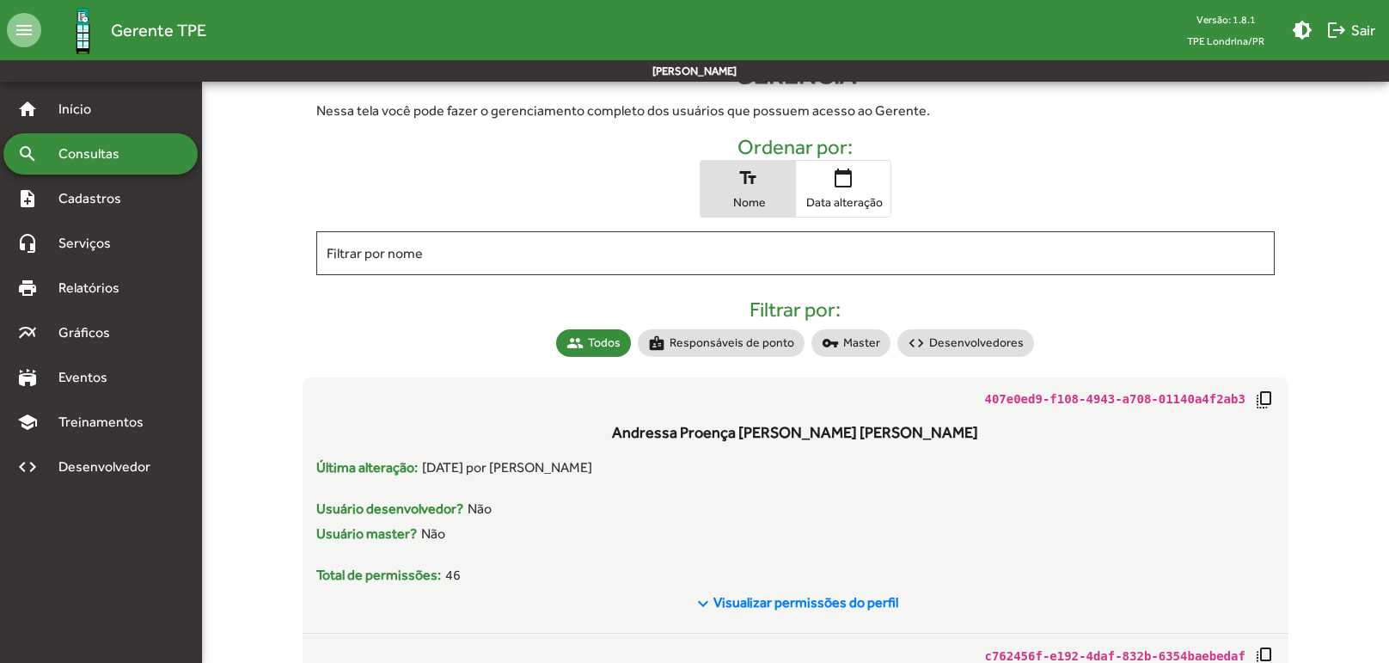
scroll to position [344, 0]
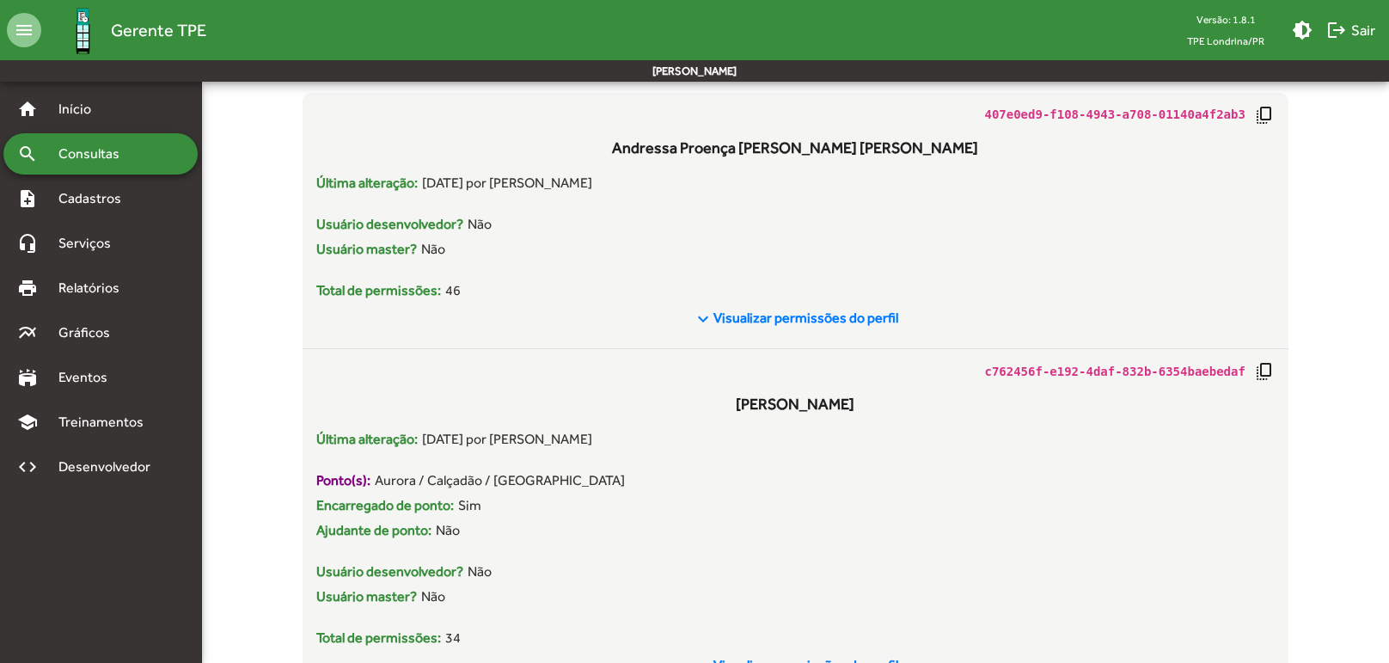
click at [120, 144] on span "Consultas" at bounding box center [95, 154] width 94 height 21
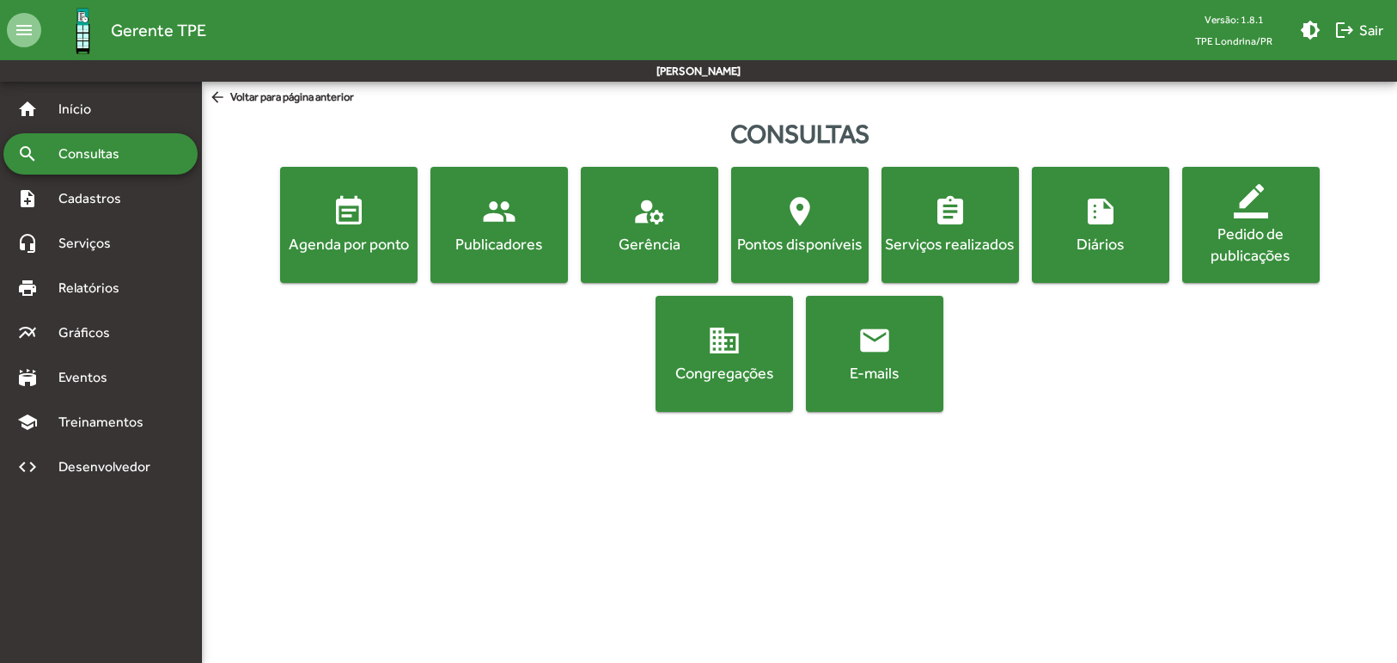
click at [968, 247] on div "Serviços realizados" at bounding box center [950, 243] width 131 height 21
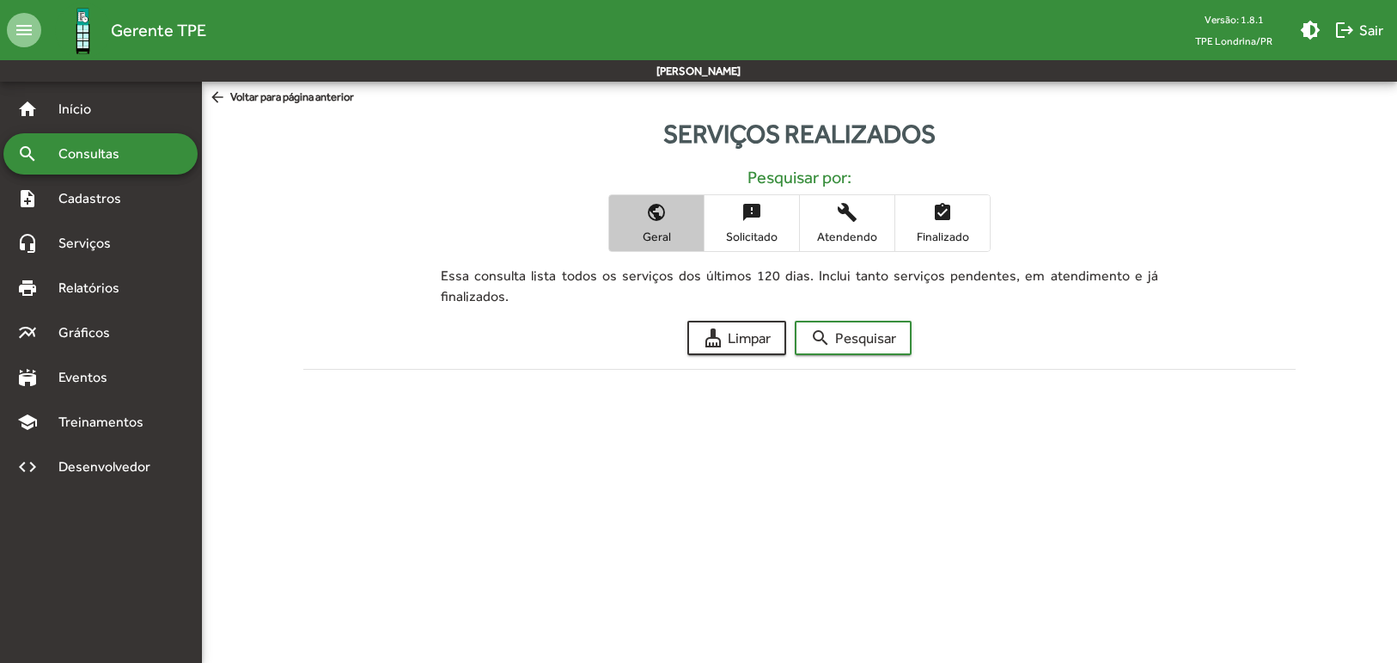
click at [663, 233] on span "Geral" at bounding box center [657, 236] width 86 height 15
click at [870, 336] on span "search Pesquisar" at bounding box center [853, 337] width 86 height 31
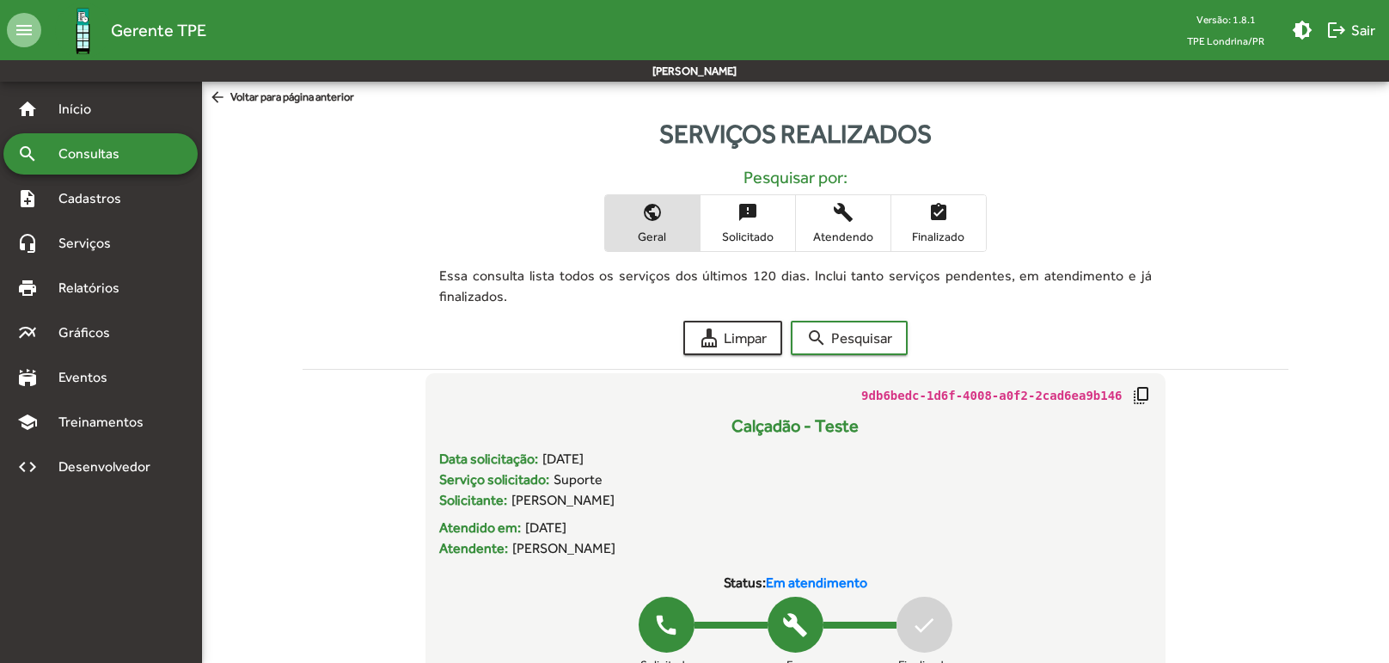
click at [779, 229] on span "Solicitado" at bounding box center [748, 236] width 86 height 15
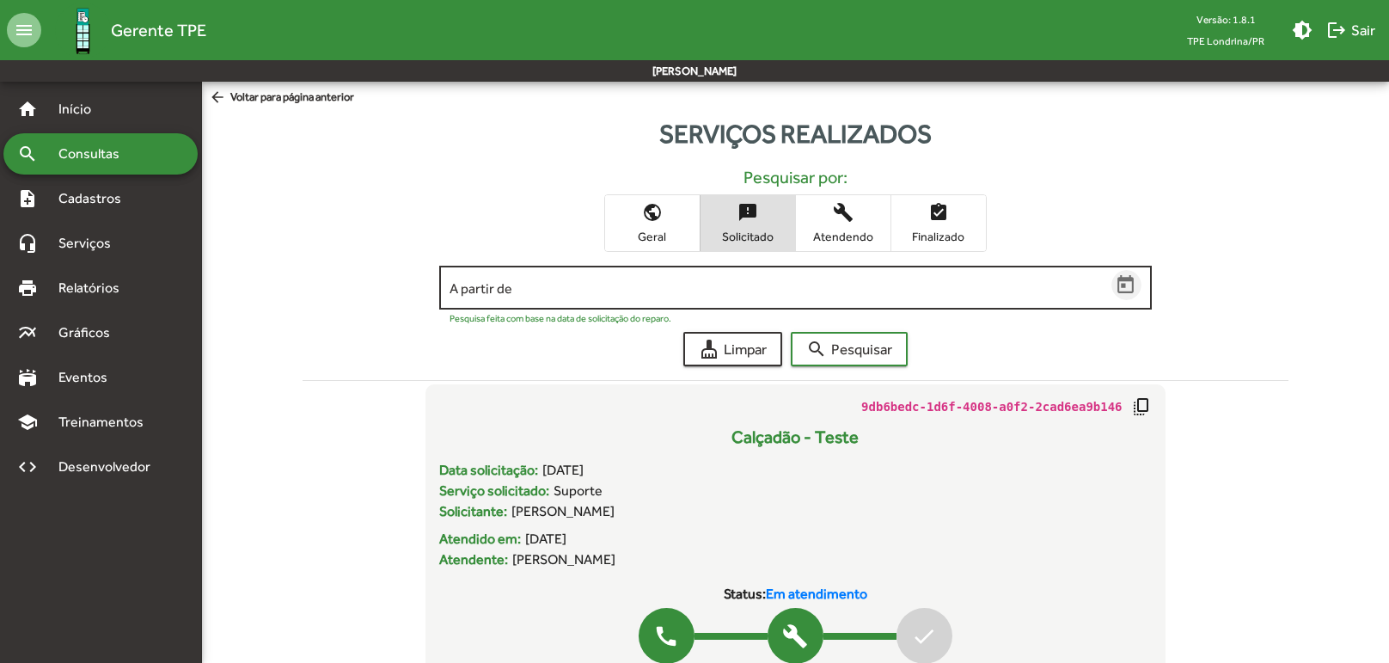
click at [1139, 278] on span "Open calendar" at bounding box center [1126, 285] width 30 height 22
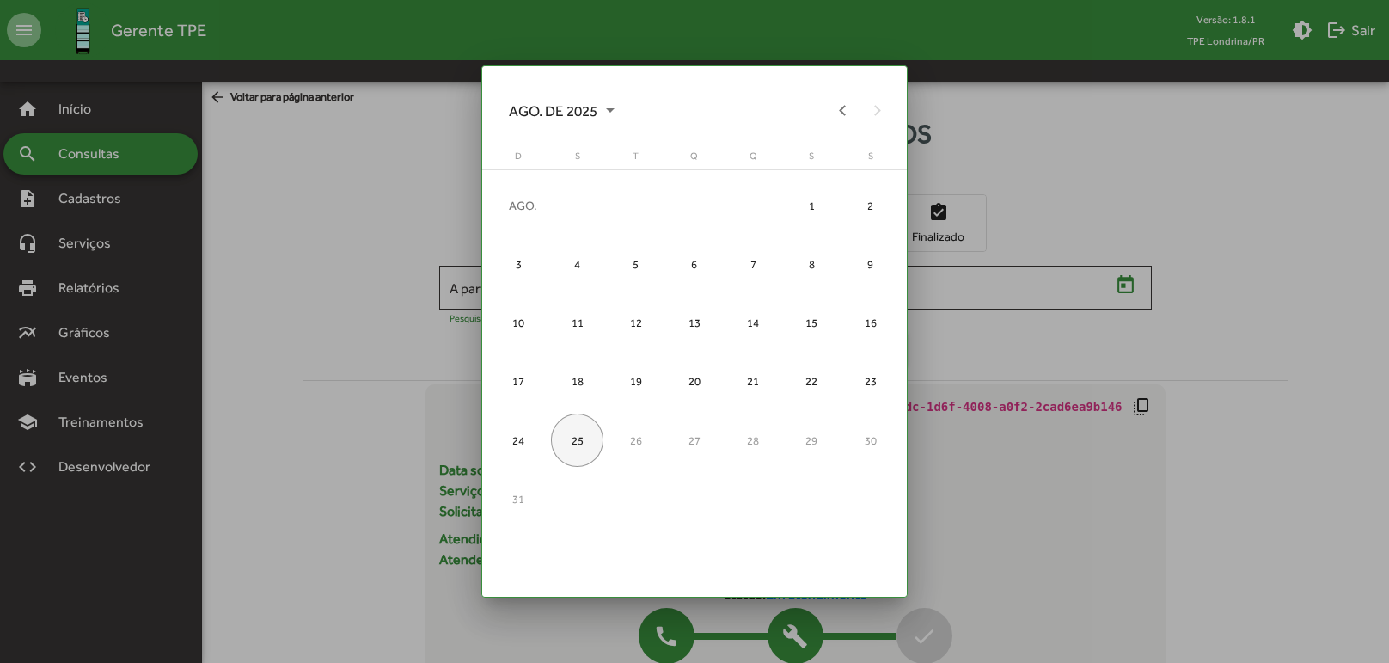
click at [595, 440] on div "25" at bounding box center [577, 439] width 52 height 52
type input "**********"
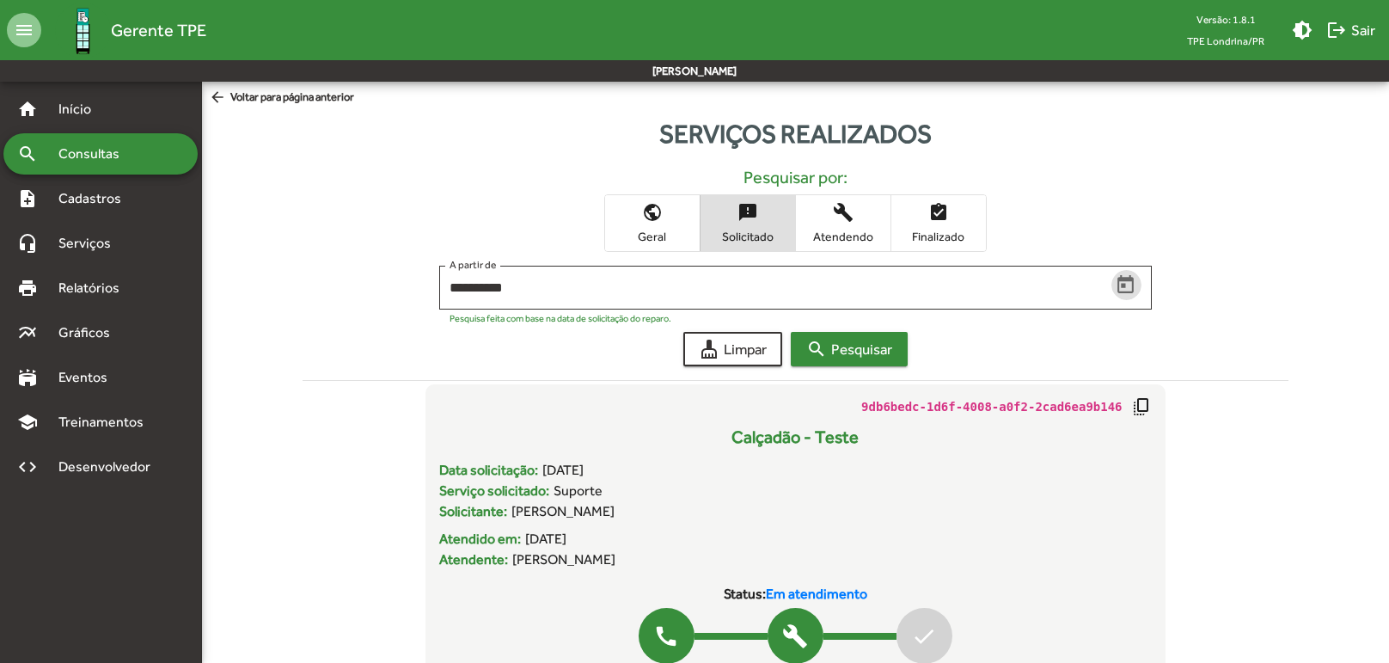
click at [895, 352] on button "search Pesquisar" at bounding box center [849, 349] width 117 height 34
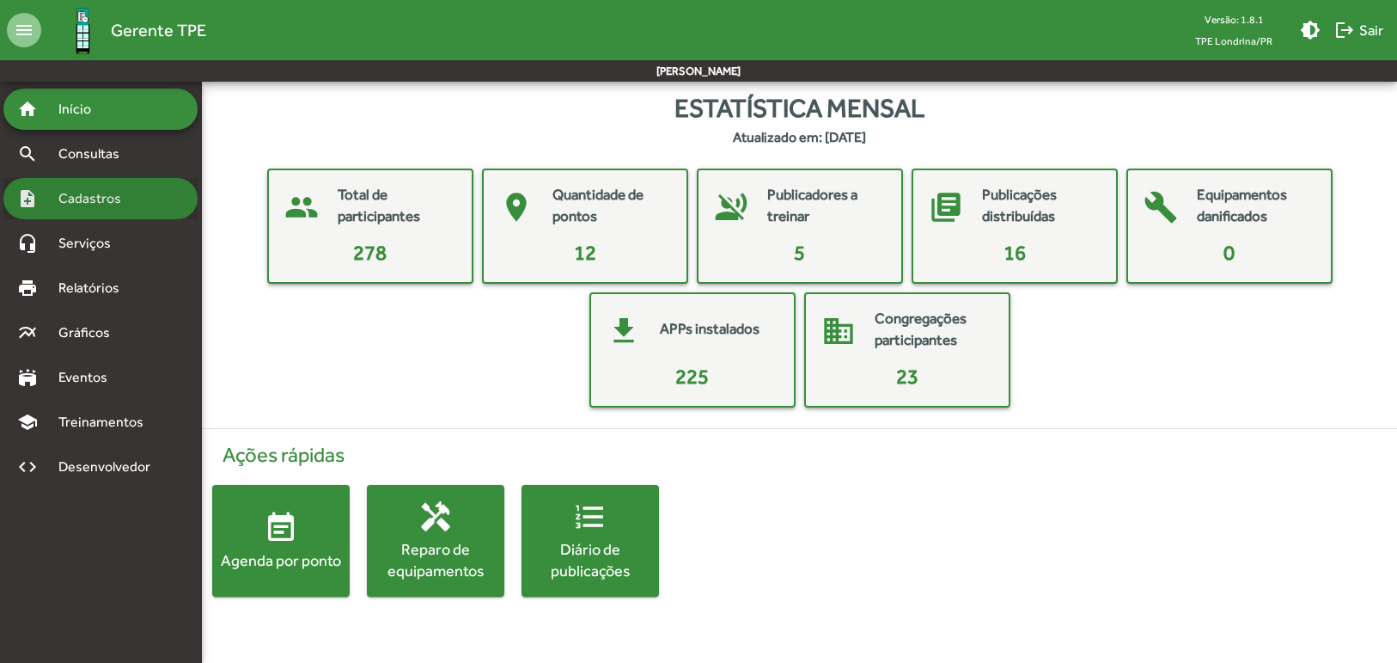
click at [120, 196] on span "Cadastros" at bounding box center [95, 198] width 95 height 21
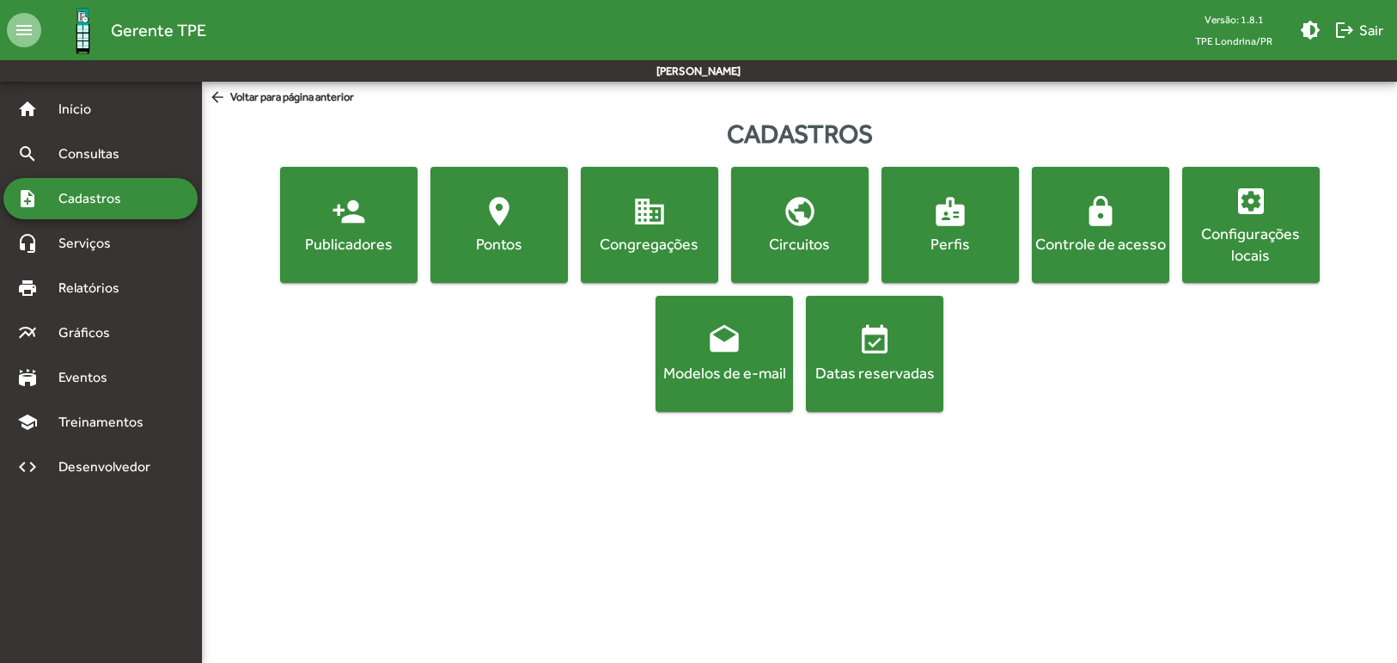
click at [1092, 231] on span "lock Controle de acesso" at bounding box center [1101, 224] width 131 height 60
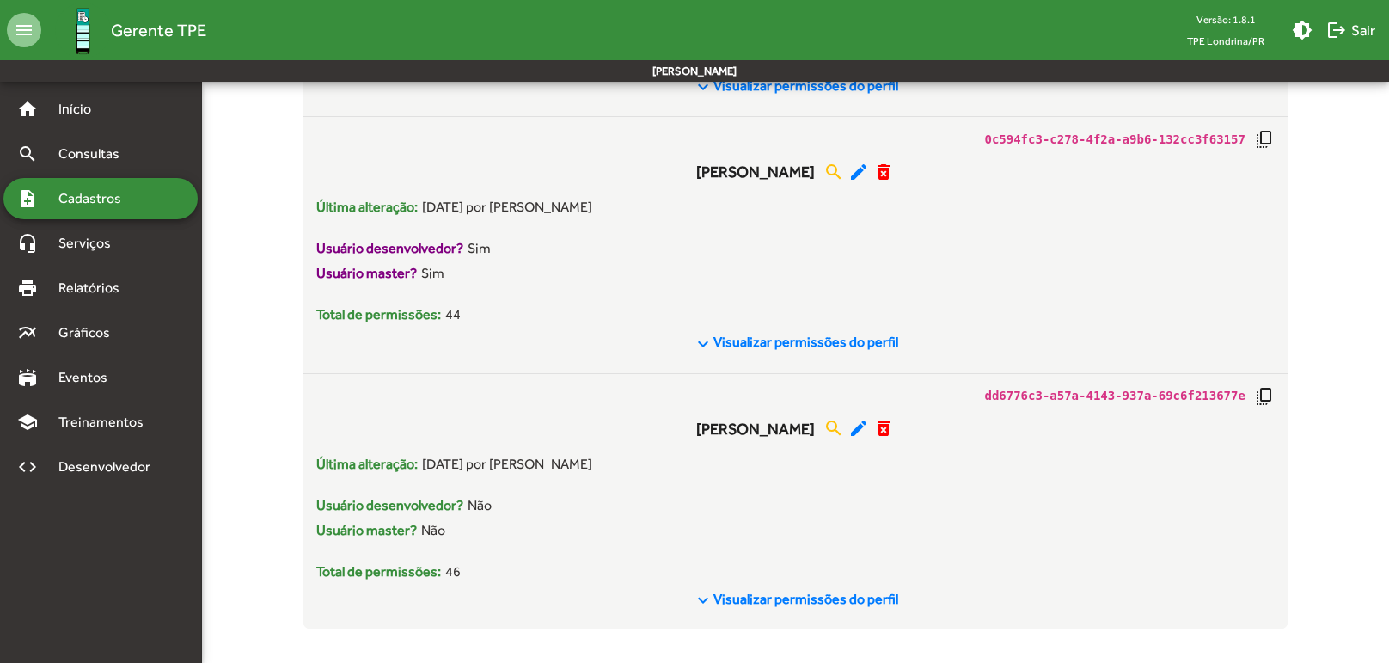
scroll to position [3903, 0]
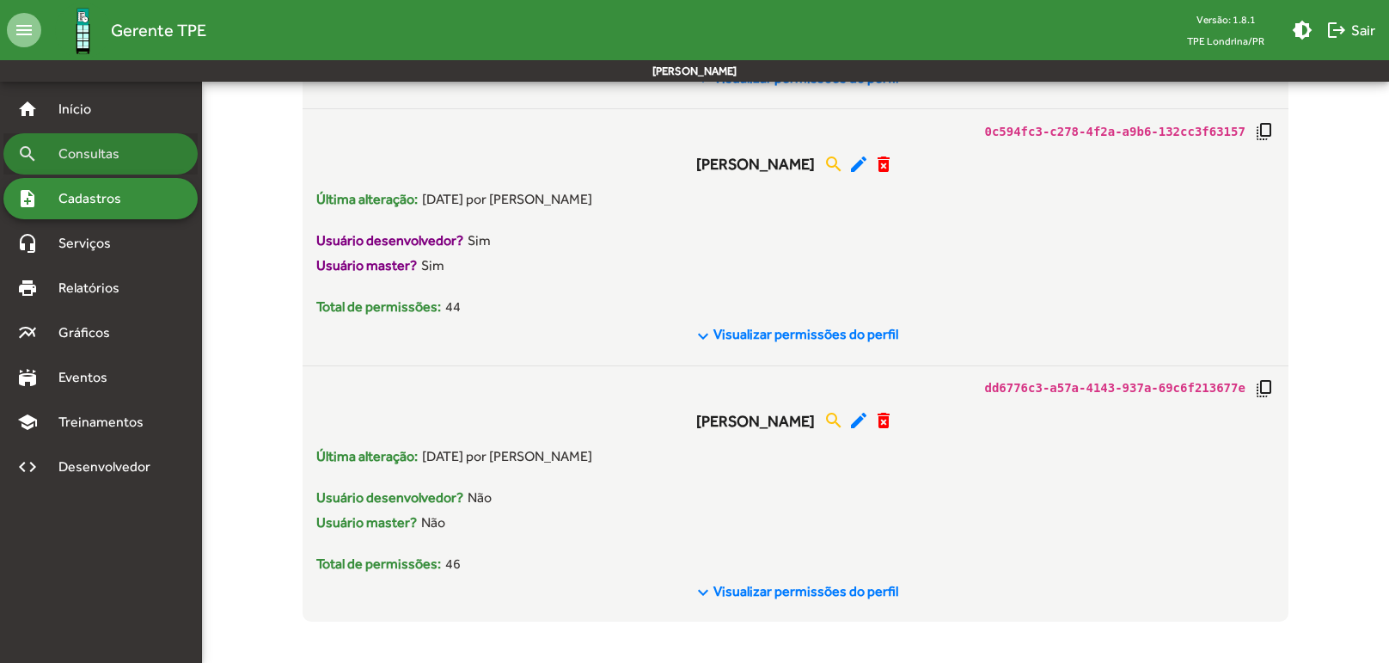
click at [127, 153] on span "Consultas" at bounding box center [95, 154] width 94 height 21
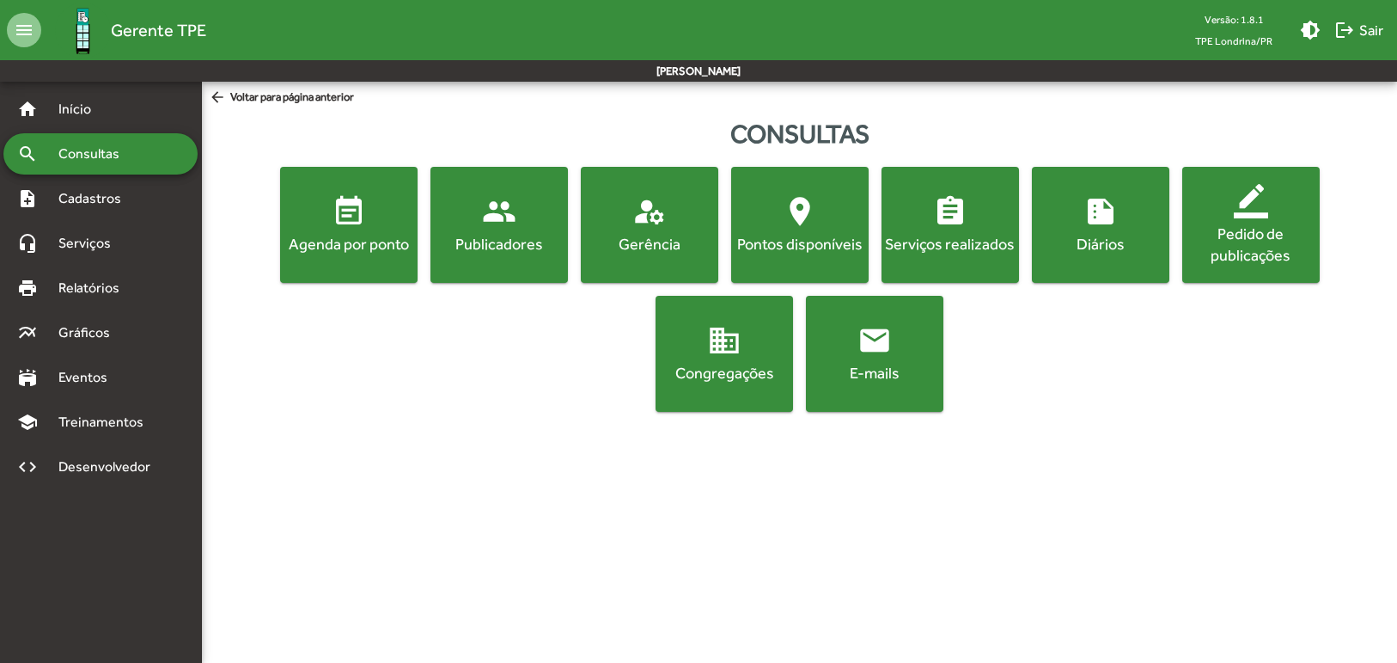
click at [988, 256] on button "assignment Serviços realizados" at bounding box center [950, 225] width 137 height 116
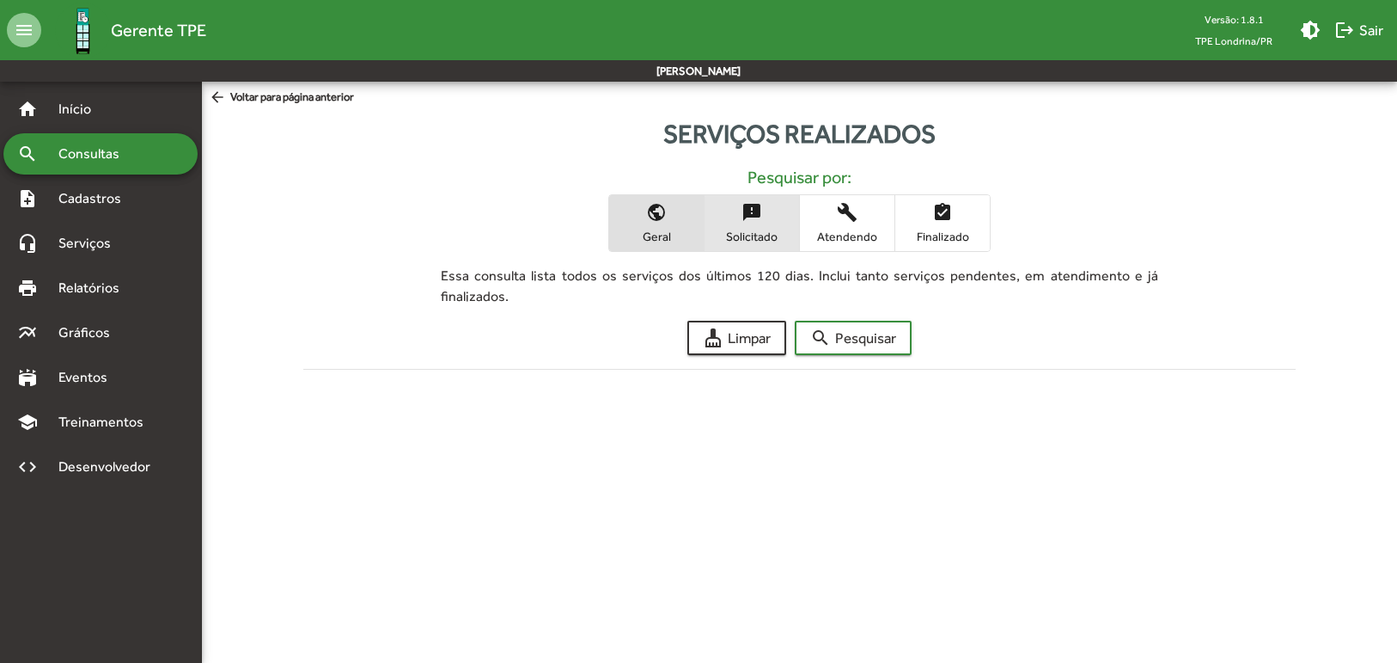
click at [732, 203] on span "sms_failed Solicitado" at bounding box center [752, 223] width 95 height 56
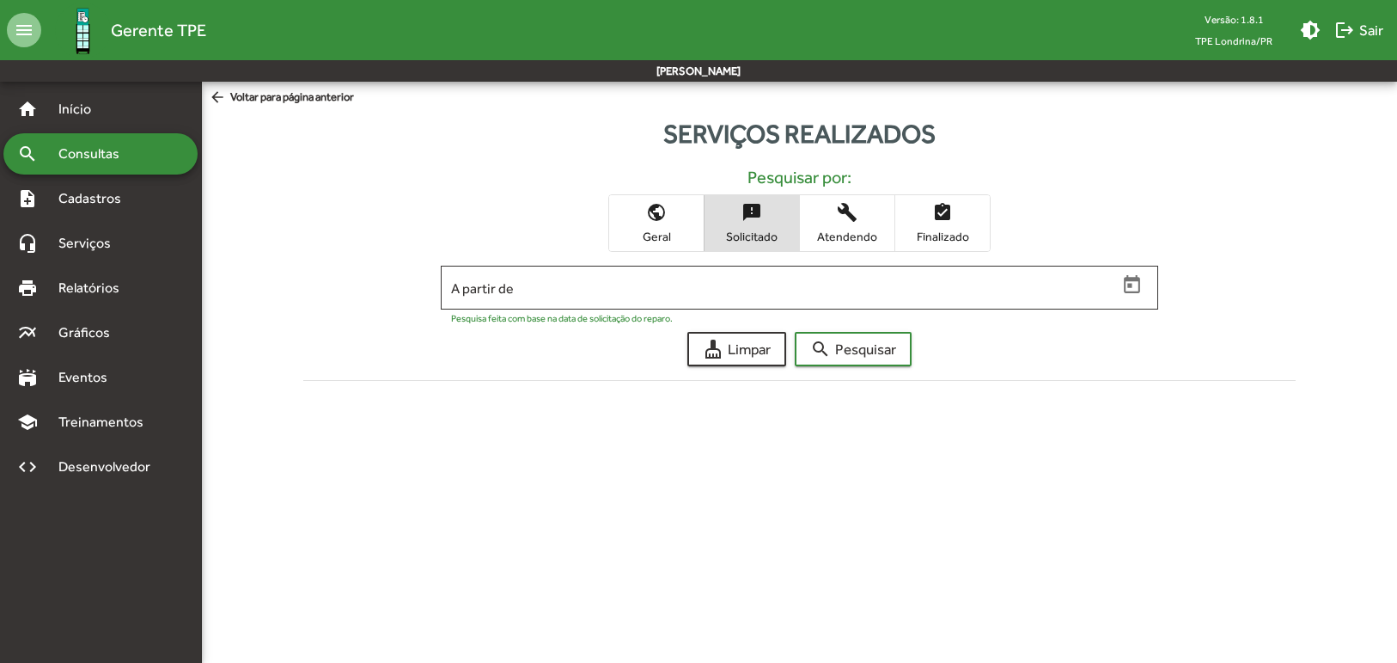
click at [675, 239] on span "Geral" at bounding box center [657, 236] width 86 height 15
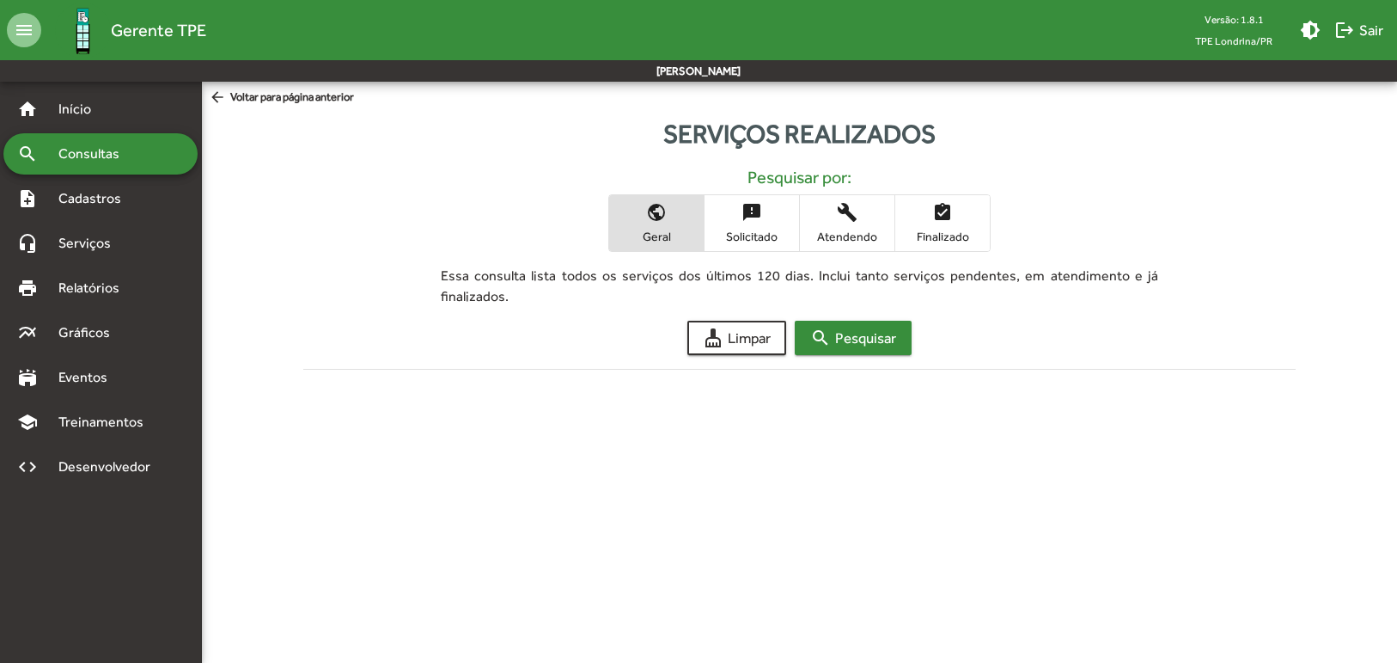
click at [867, 342] on span "search Pesquisar" at bounding box center [853, 337] width 86 height 31
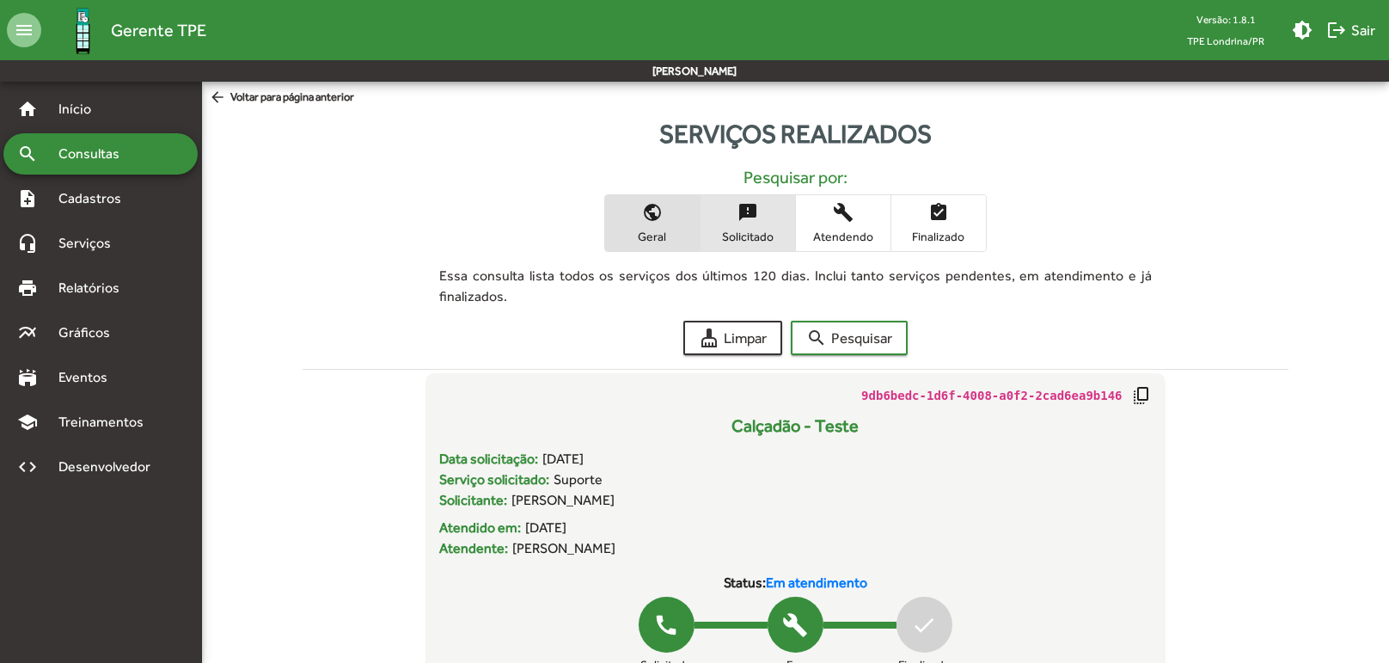
click at [760, 236] on span "Solicitado" at bounding box center [748, 236] width 86 height 15
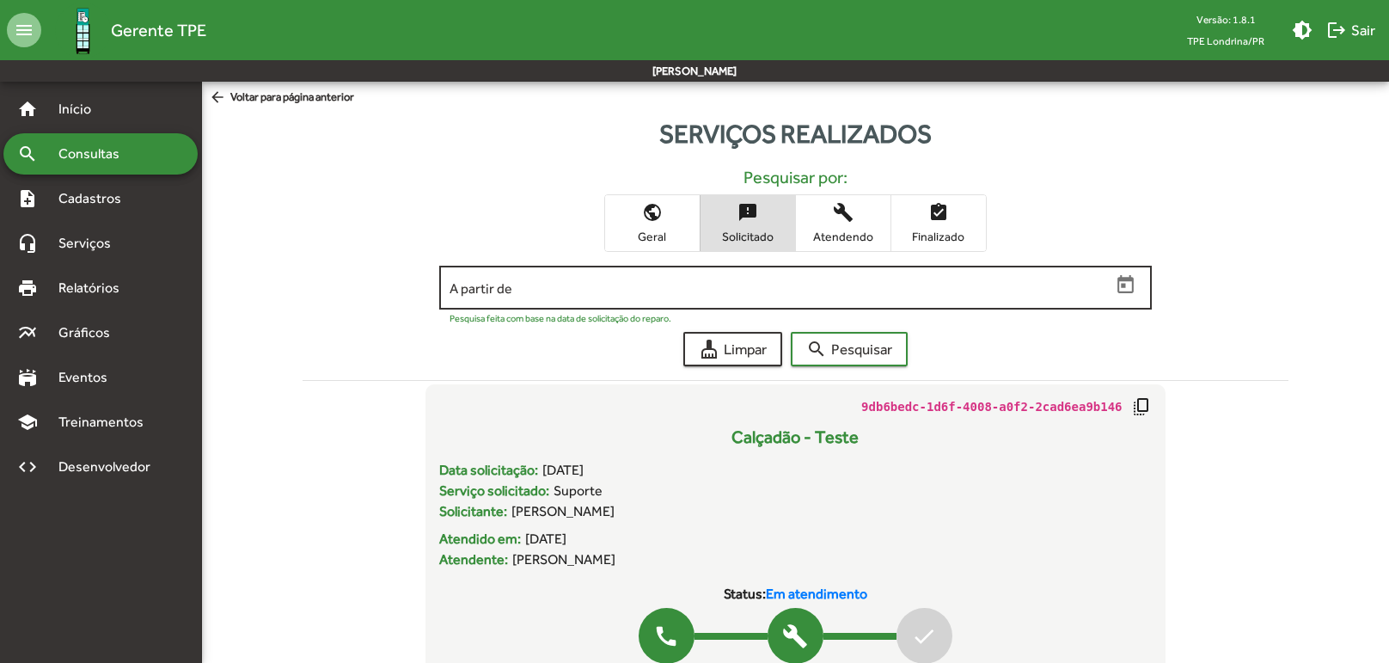
click at [1136, 285] on icon "Open calendar" at bounding box center [1126, 285] width 22 height 22
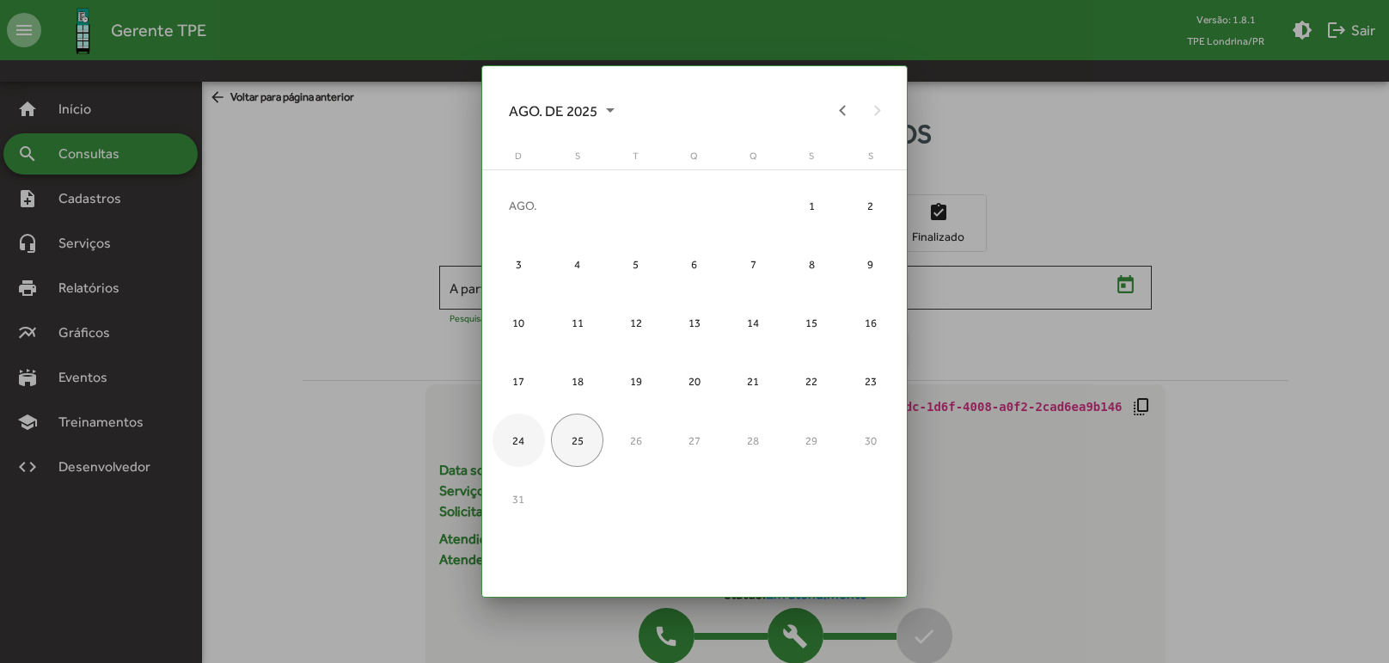
click at [505, 445] on div "24" at bounding box center [518, 439] width 52 height 52
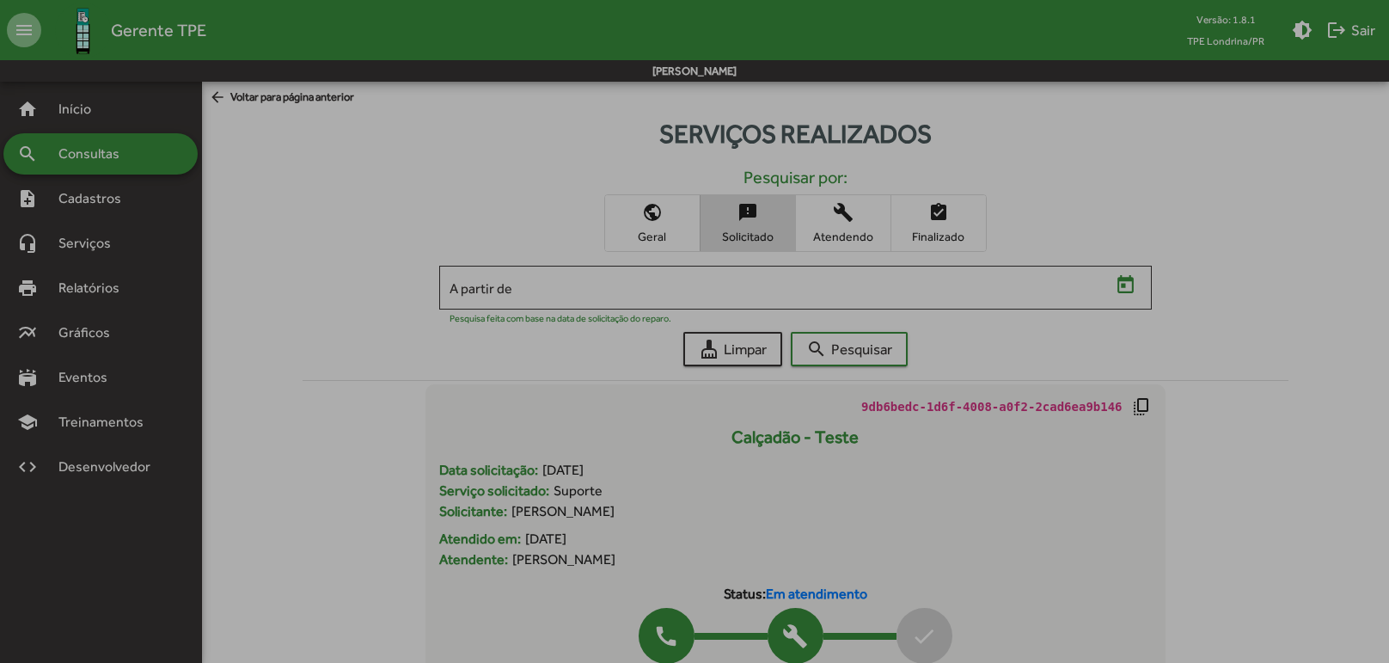
type input "**********"
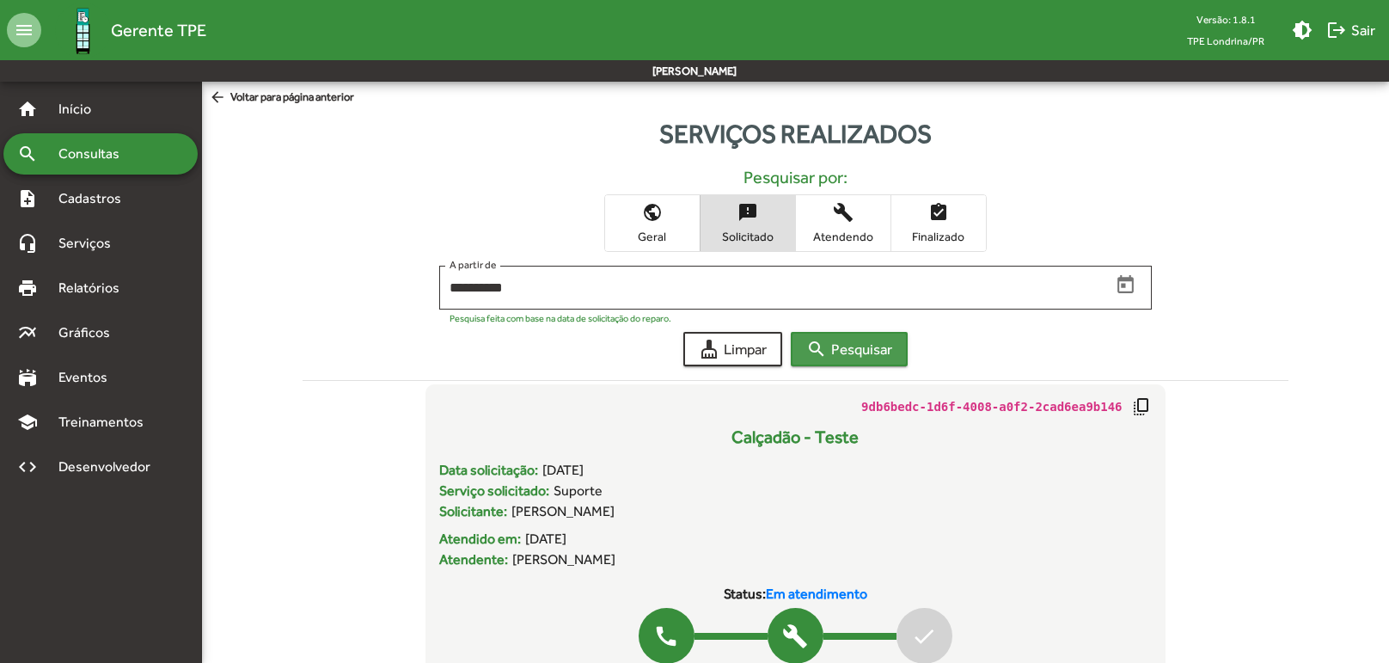
click at [858, 342] on span "search Pesquisar" at bounding box center [849, 348] width 86 height 31
